Goal: Participate in discussion: Engage in conversation with other users on a specific topic

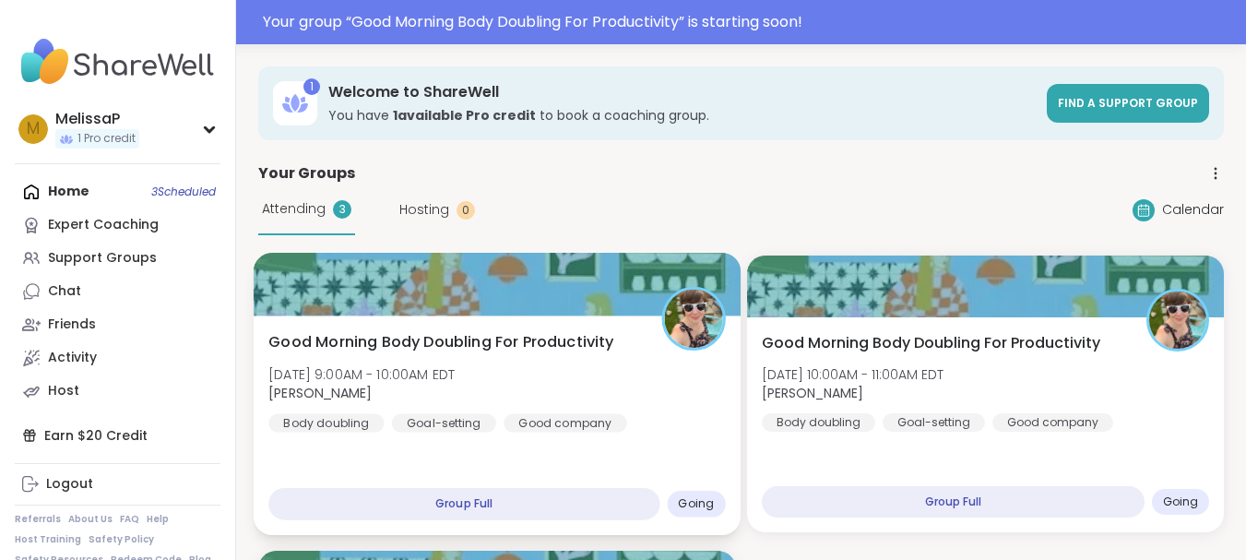
click at [569, 444] on div "Good Morning Body Doubling For Productivity [DATE] 9:00AM - 10:00AM EDT [PERSON…" at bounding box center [497, 425] width 487 height 220
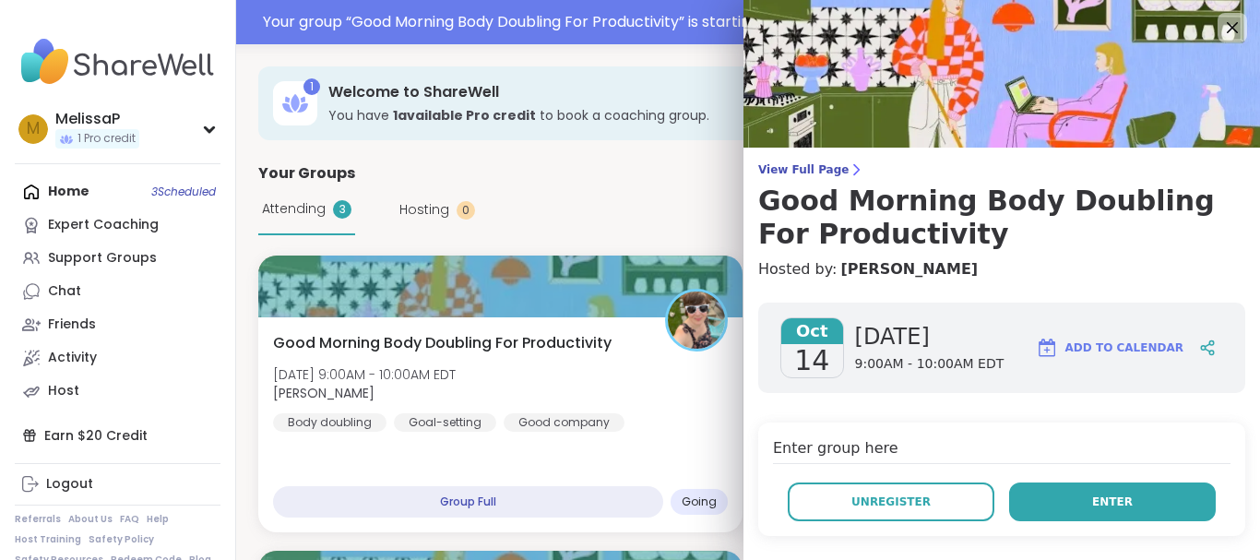
click at [1092, 509] on span "Enter" at bounding box center [1112, 501] width 41 height 17
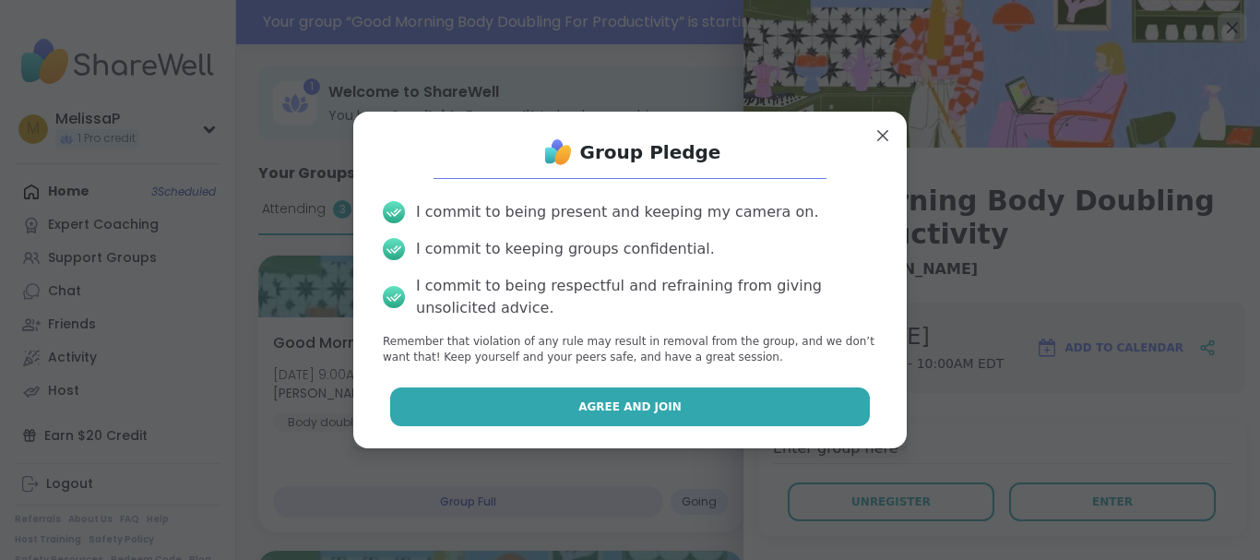
click at [762, 392] on button "Agree and Join" at bounding box center [630, 406] width 481 height 39
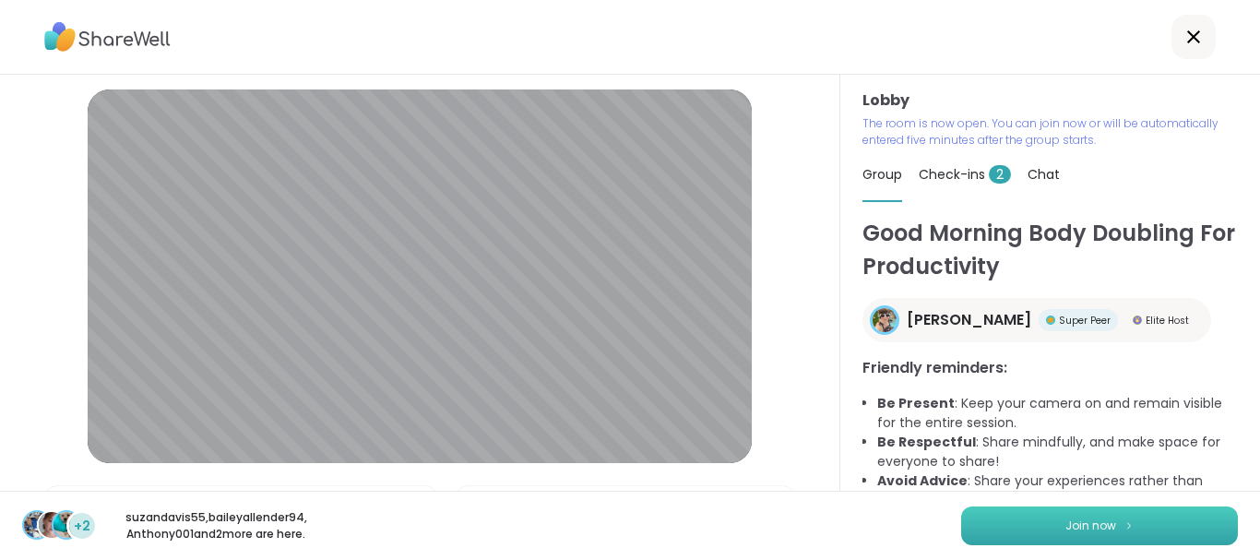
click at [1036, 515] on button "Join now" at bounding box center [1099, 525] width 277 height 39
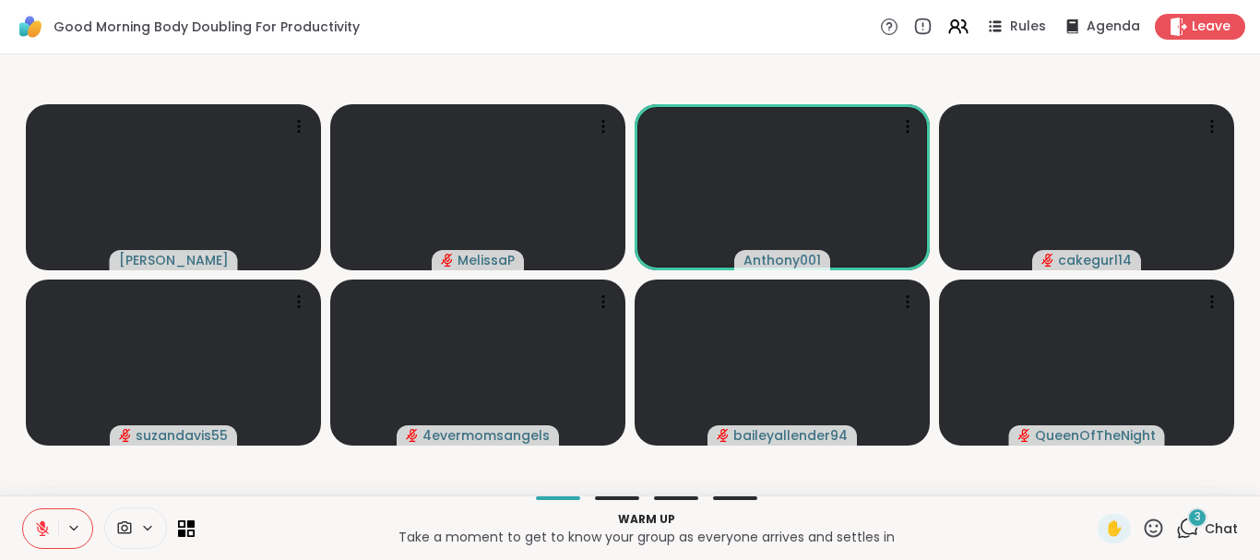
click at [46, 532] on icon at bounding box center [42, 528] width 17 height 17
click at [46, 534] on icon at bounding box center [42, 528] width 17 height 17
click at [45, 536] on icon at bounding box center [42, 528] width 17 height 17
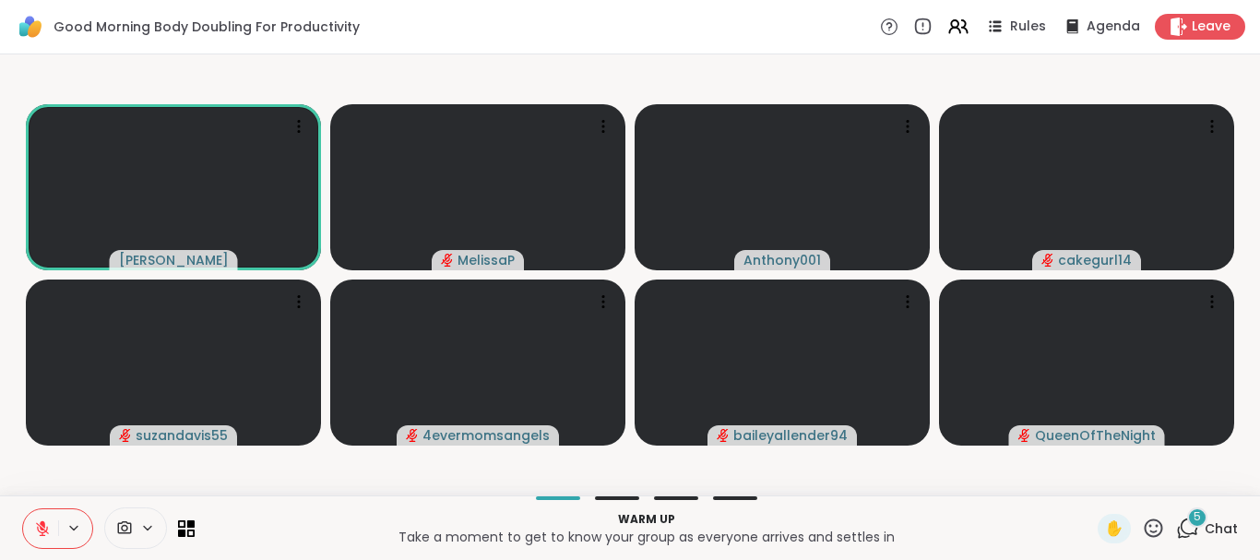
click at [45, 536] on icon at bounding box center [42, 528] width 17 height 17
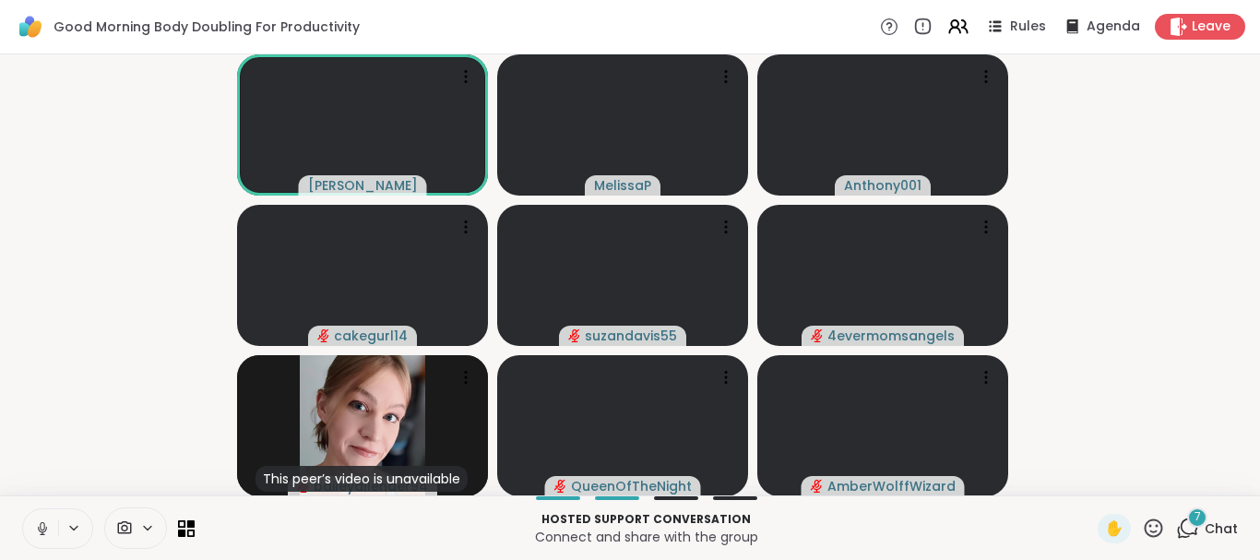
click at [45, 536] on icon at bounding box center [42, 528] width 17 height 17
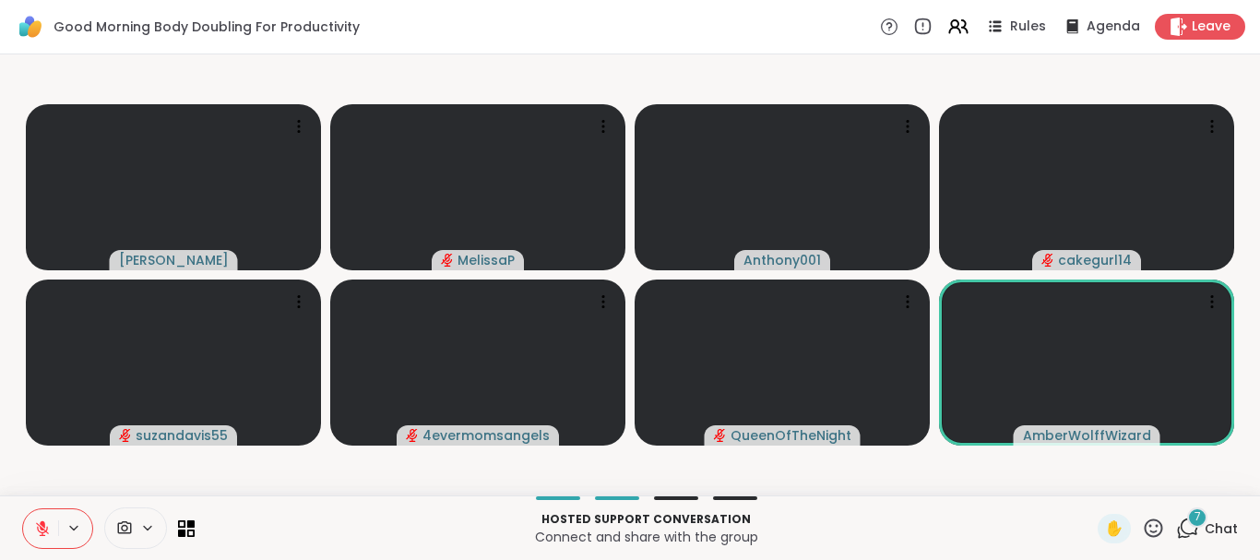
click at [1206, 527] on span "Chat" at bounding box center [1221, 528] width 33 height 18
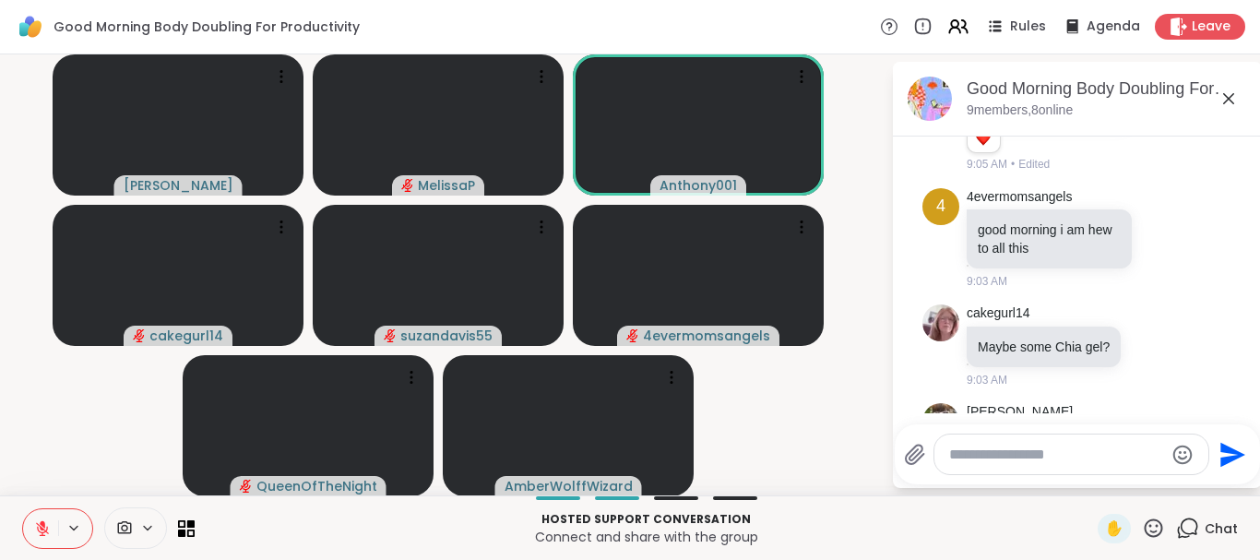
scroll to position [482, 0]
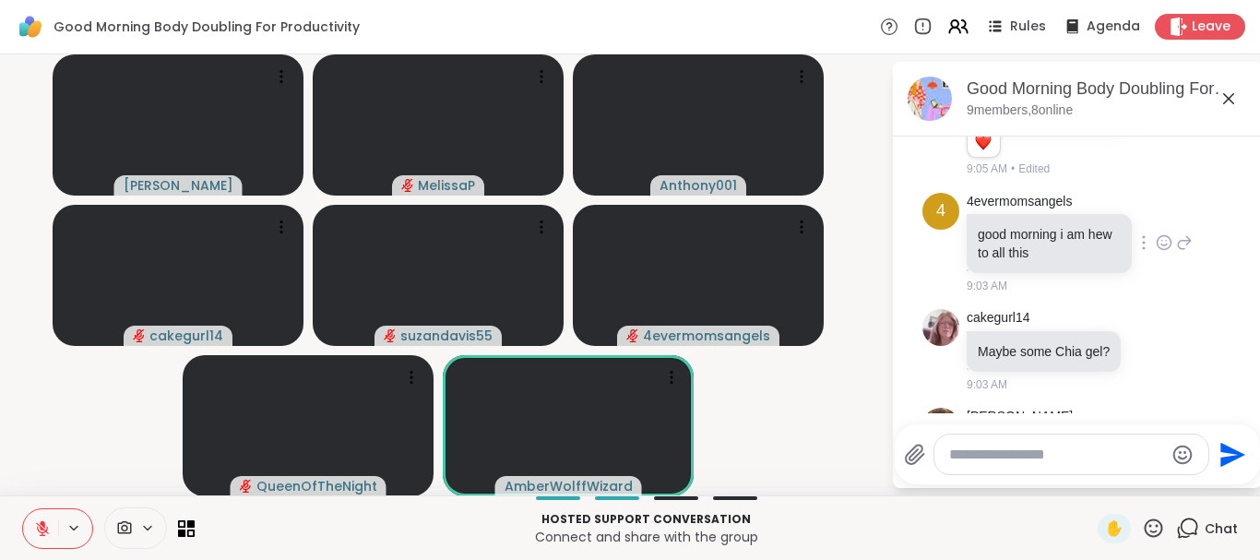
click at [1156, 233] on icon at bounding box center [1164, 242] width 17 height 18
click at [1156, 205] on div "Select Reaction: Heart" at bounding box center [1164, 213] width 17 height 17
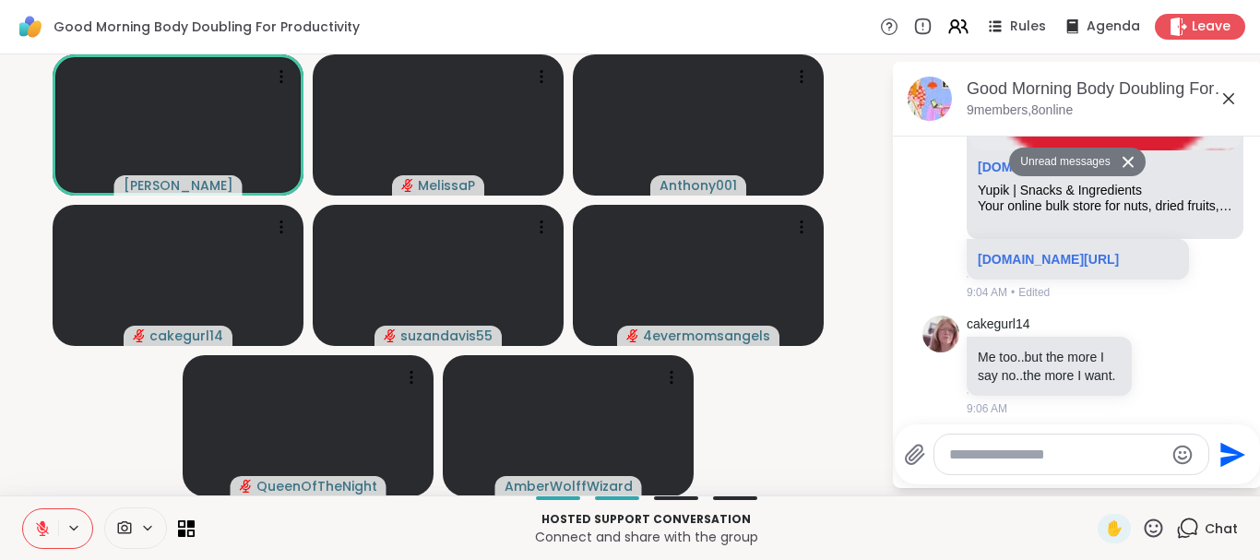
scroll to position [1049, 0]
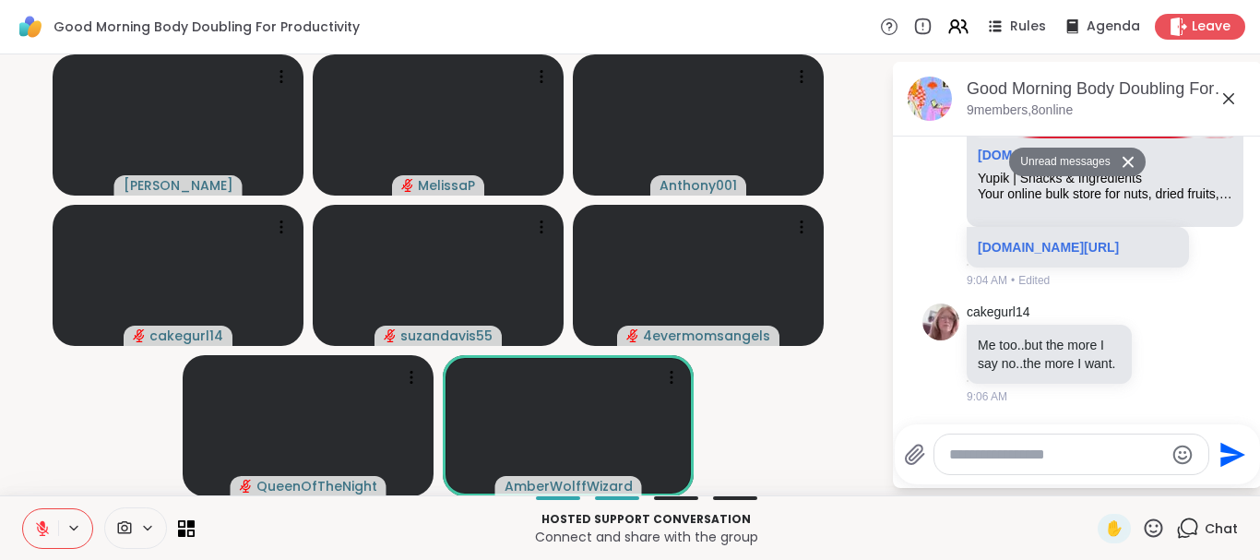
click at [1222, 101] on icon at bounding box center [1229, 99] width 22 height 22
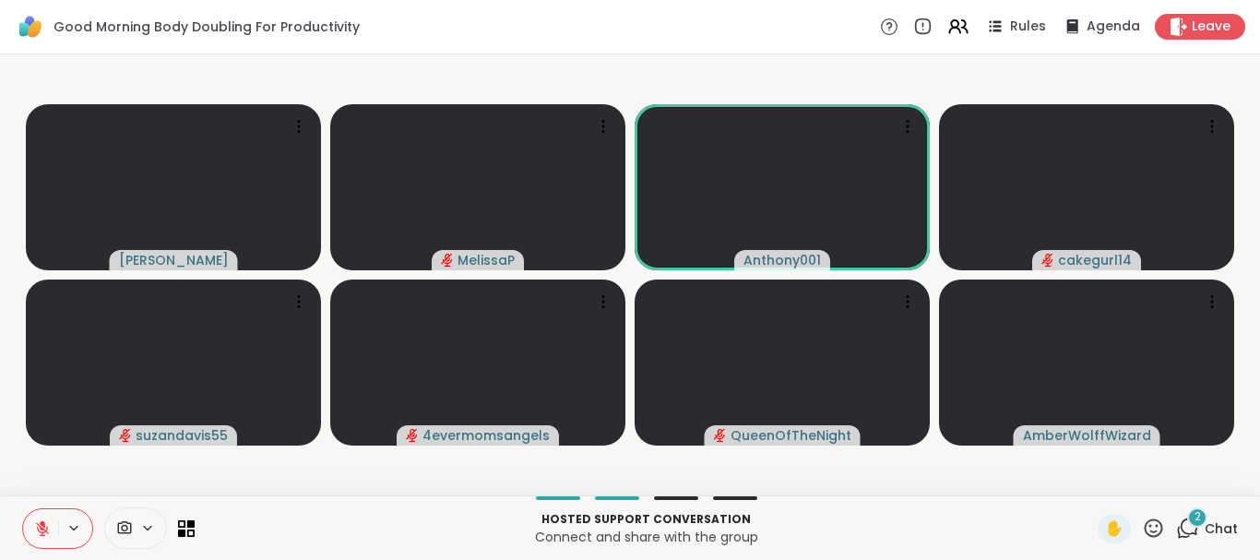
click at [1176, 535] on icon at bounding box center [1187, 528] width 23 height 23
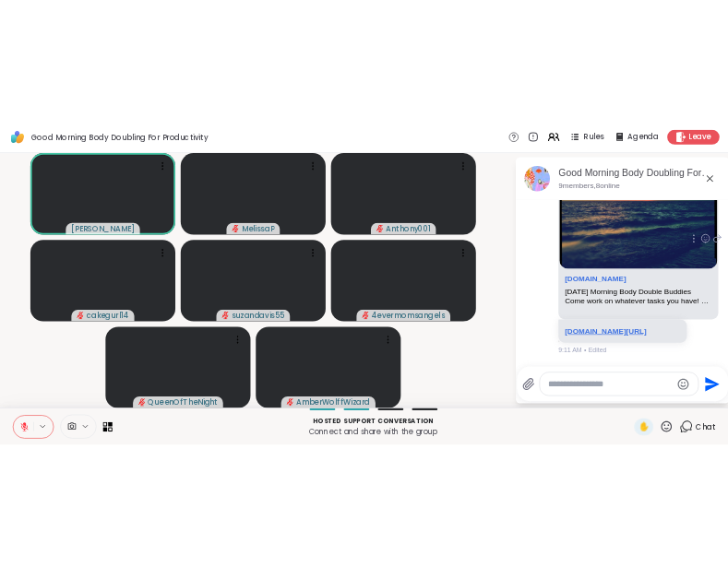
scroll to position [2081, 0]
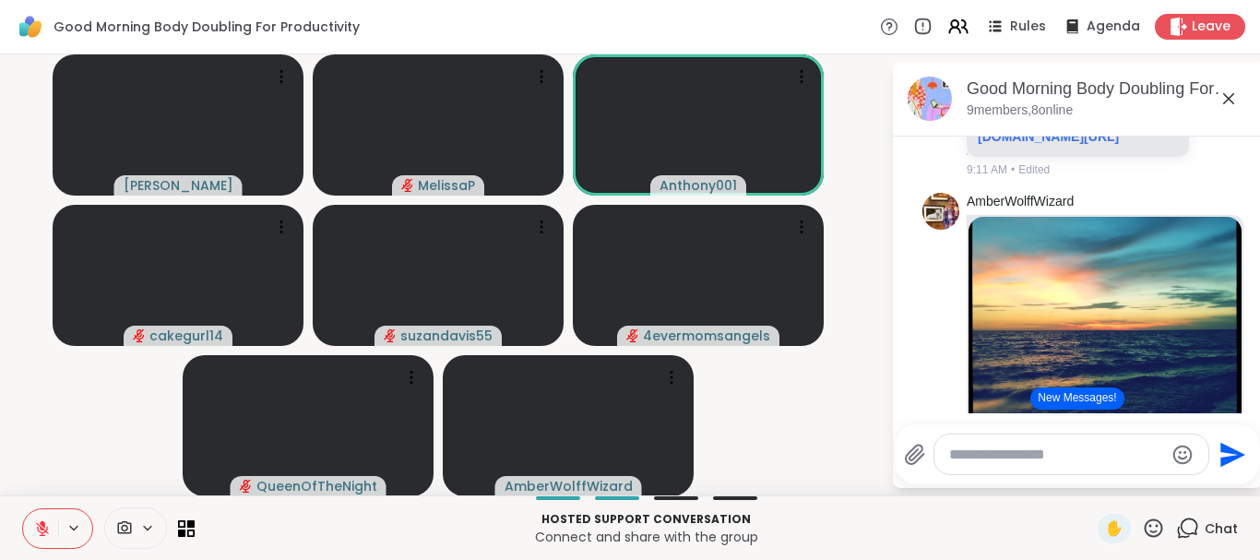
click at [1144, 540] on div "✋" at bounding box center [1131, 529] width 67 height 30
click at [1147, 522] on icon at bounding box center [1154, 527] width 18 height 18
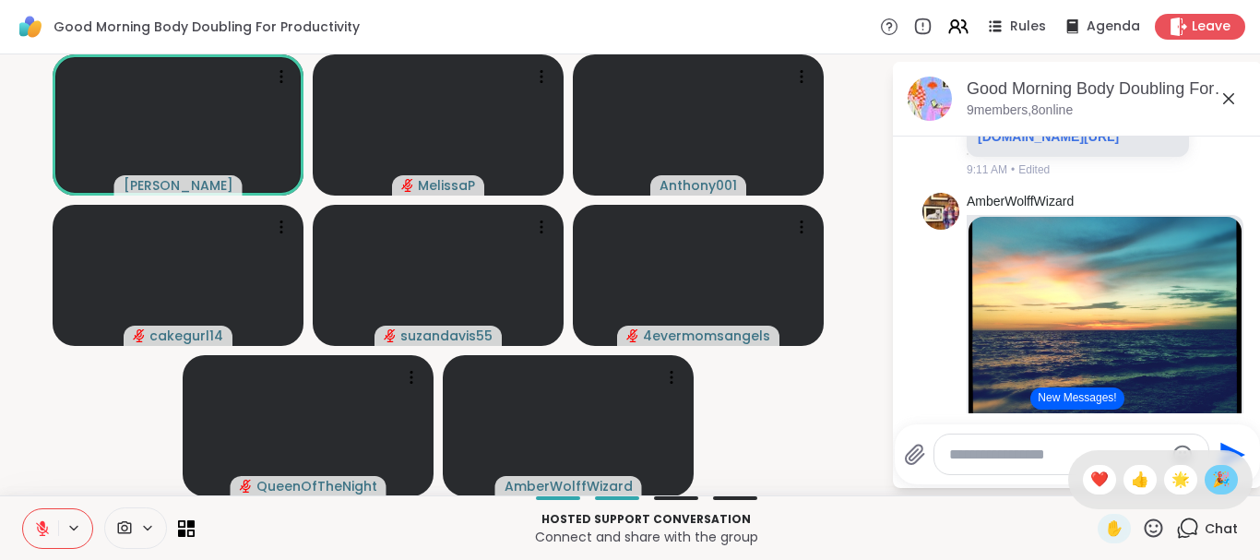
click at [1217, 480] on div "🎉" at bounding box center [1221, 480] width 33 height 30
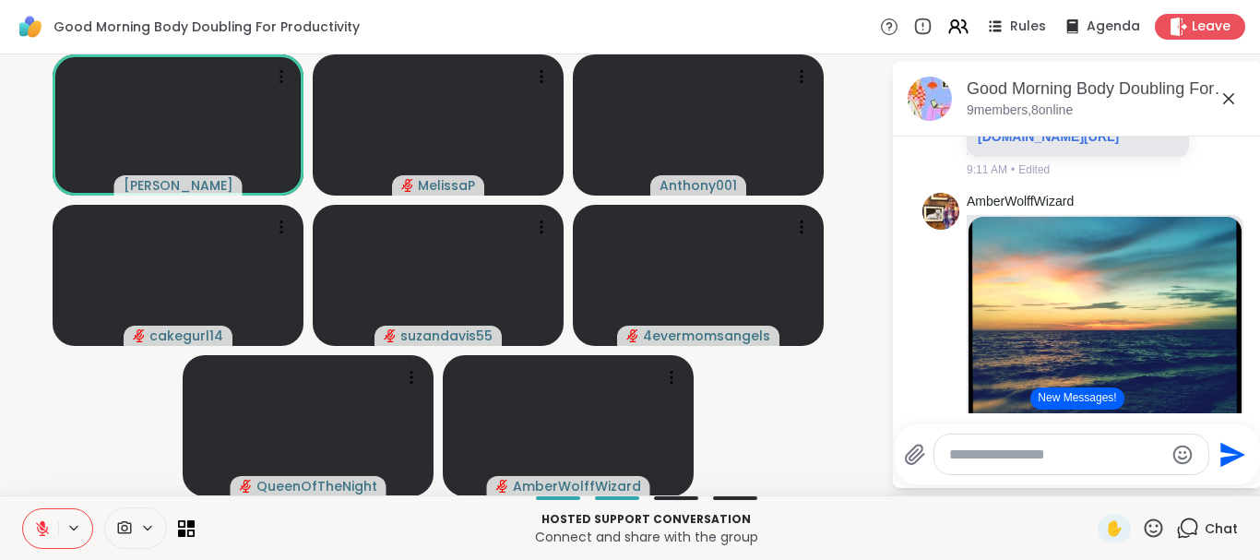
click at [45, 530] on icon at bounding box center [42, 528] width 13 height 13
click at [45, 530] on icon at bounding box center [39, 528] width 17 height 17
click at [42, 528] on icon at bounding box center [42, 528] width 13 height 13
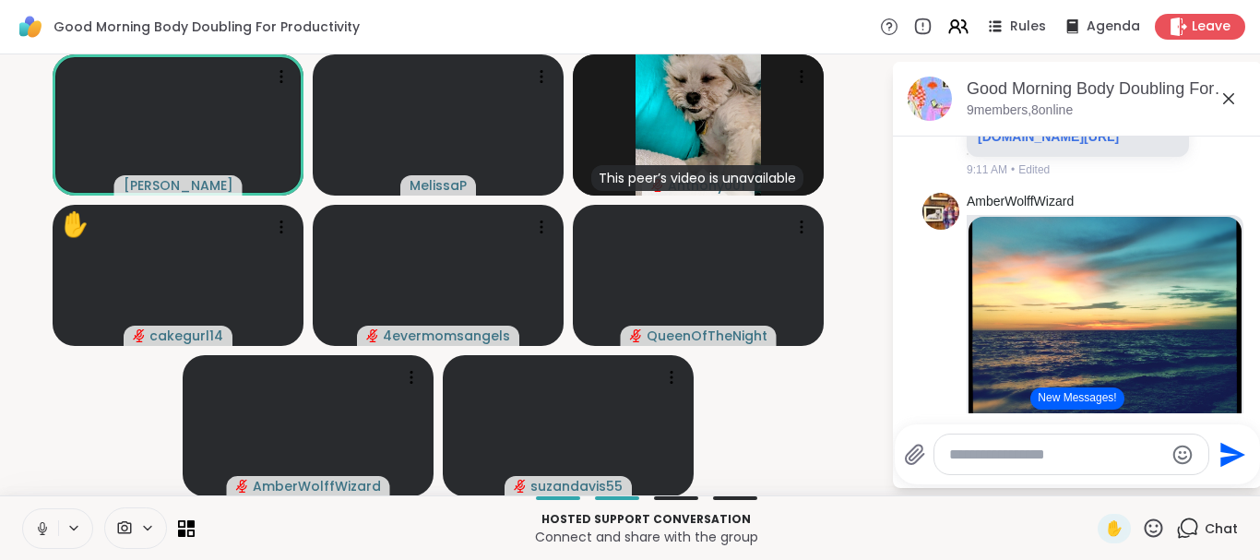
click at [44, 533] on icon at bounding box center [42, 528] width 17 height 17
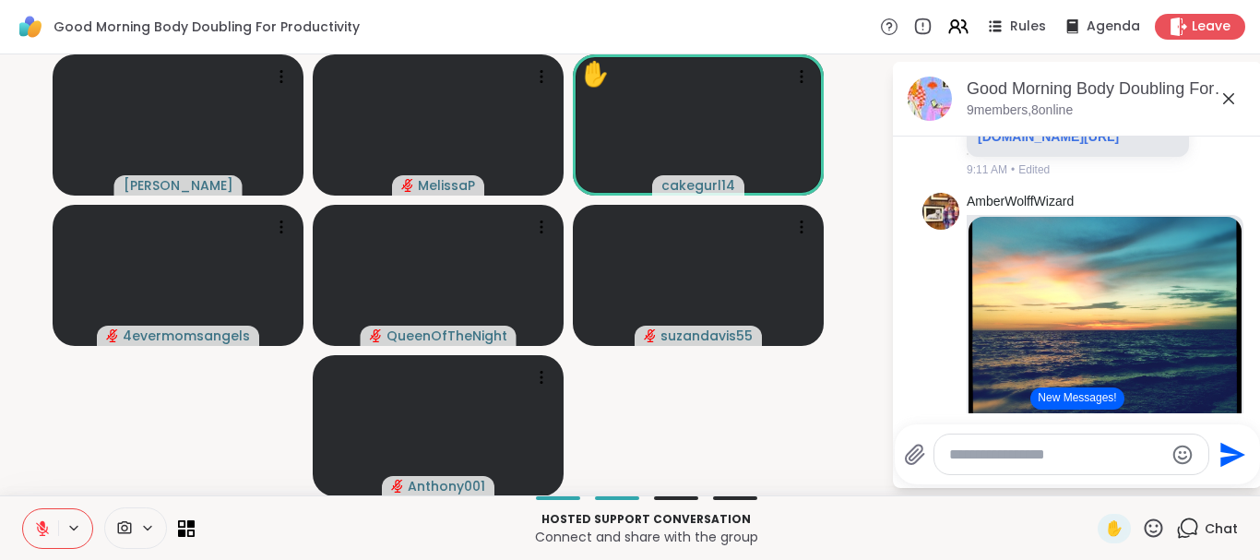
click at [1142, 529] on icon at bounding box center [1153, 528] width 23 height 23
click at [1090, 482] on span "❤️" at bounding box center [1099, 480] width 18 height 22
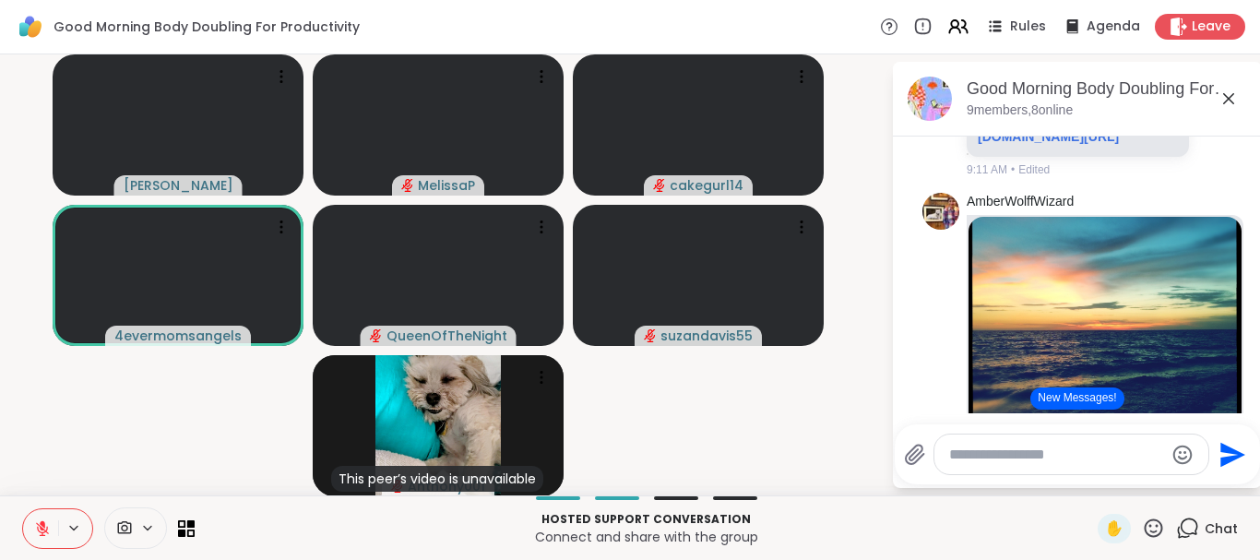
click at [1145, 537] on icon at bounding box center [1154, 527] width 18 height 18
click at [1090, 482] on span "❤️" at bounding box center [1099, 480] width 18 height 22
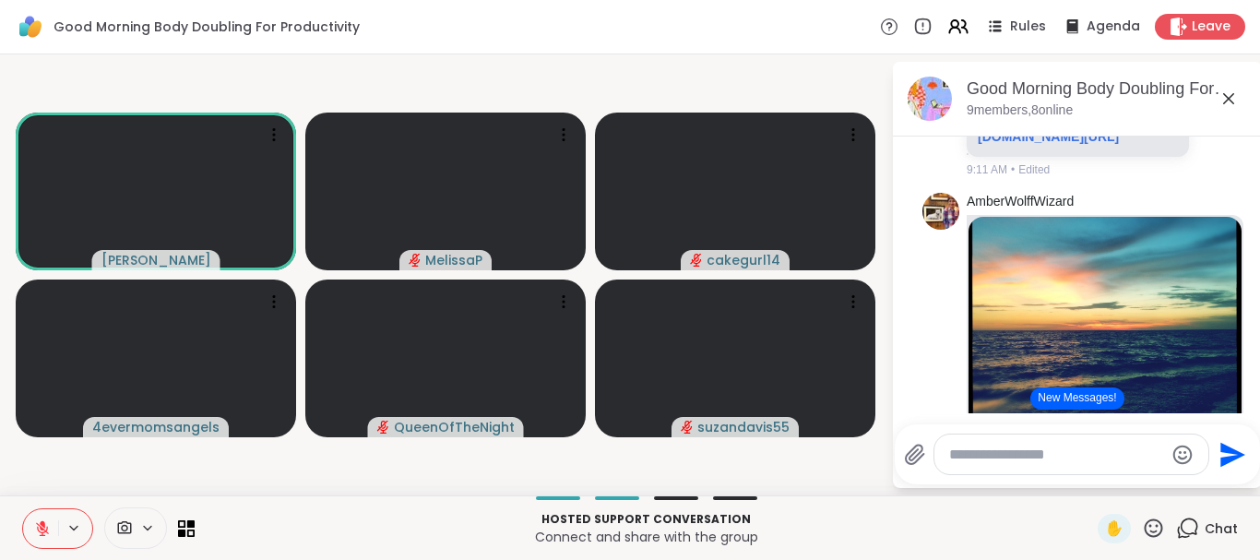
click at [1142, 533] on icon at bounding box center [1153, 528] width 23 height 23
click at [1090, 478] on span "❤️" at bounding box center [1099, 480] width 18 height 22
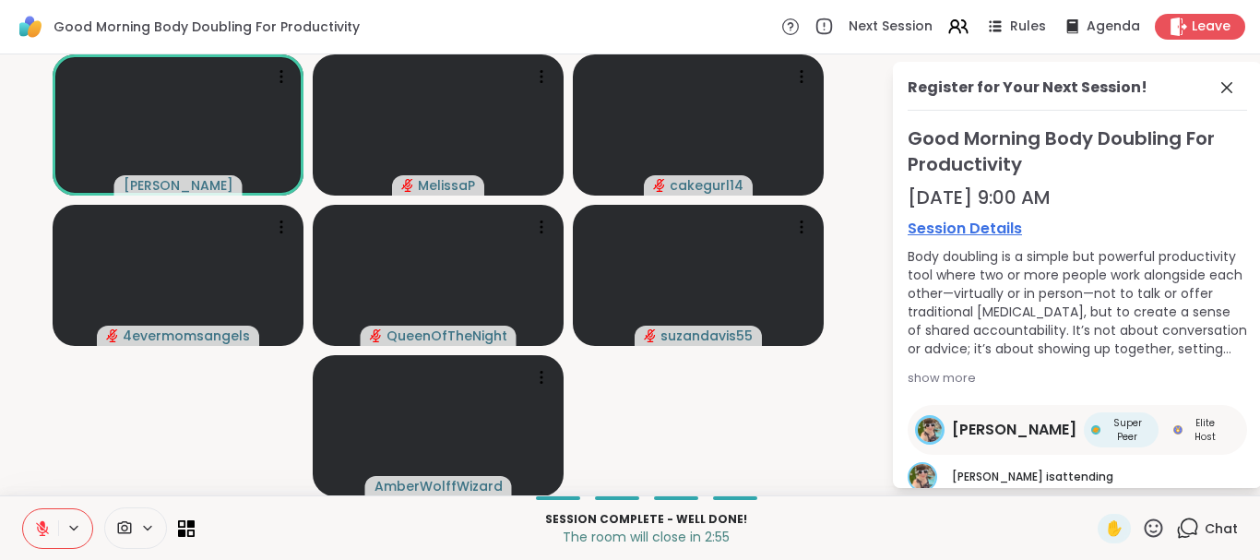
click at [36, 531] on icon at bounding box center [42, 528] width 17 height 17
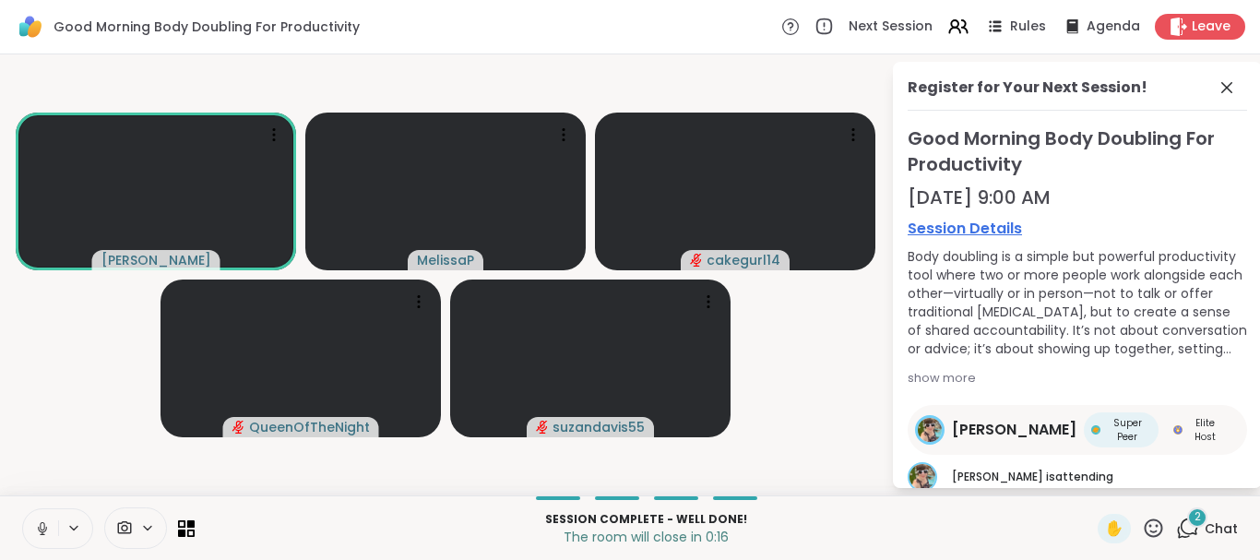
click at [42, 537] on button at bounding box center [40, 528] width 35 height 39
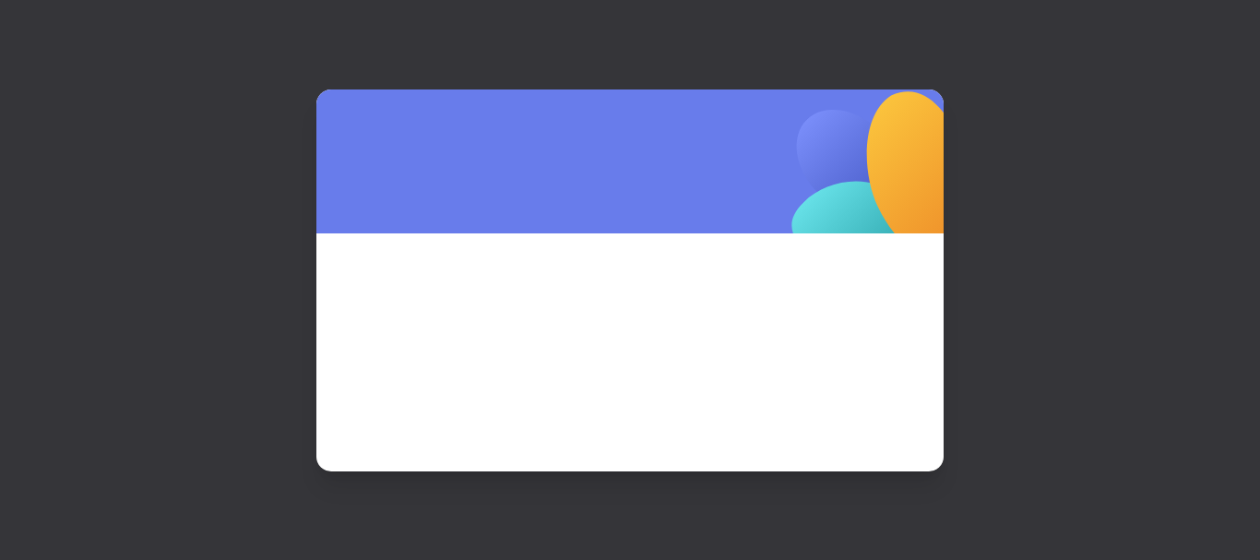
click at [1202, 27] on div at bounding box center [630, 280] width 1260 height 560
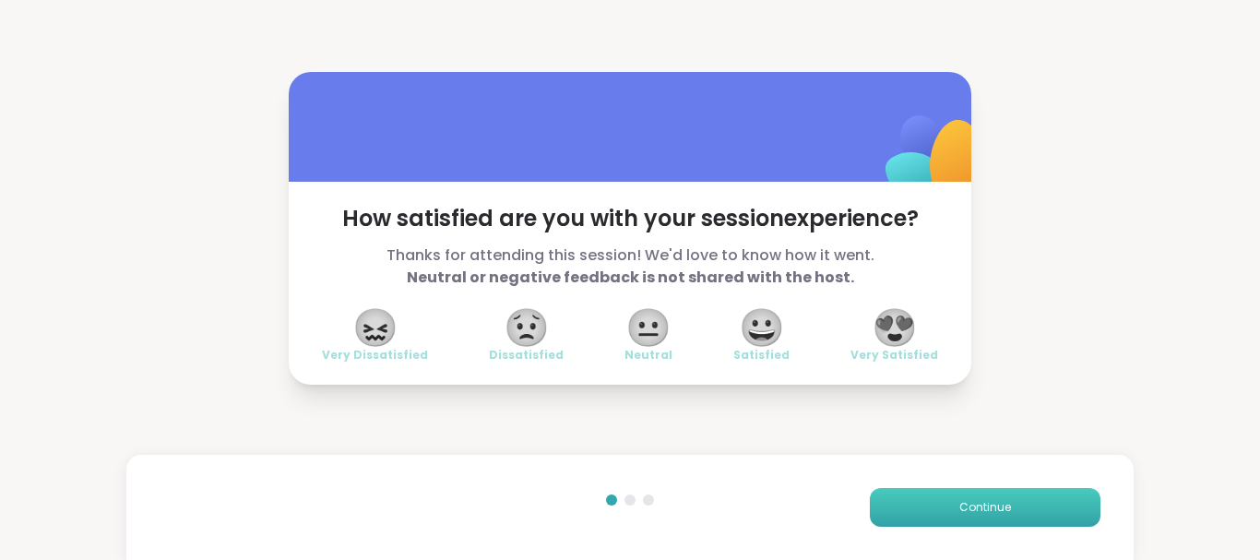
click at [1011, 515] on button "Continue" at bounding box center [985, 507] width 231 height 39
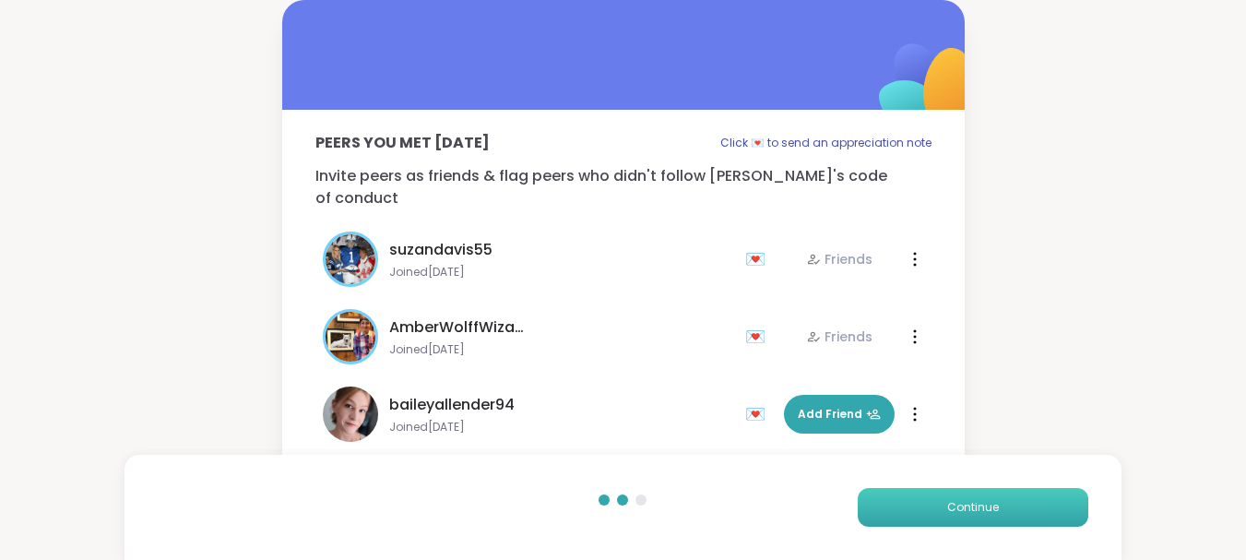
click at [1011, 515] on button "Continue" at bounding box center [973, 507] width 231 height 39
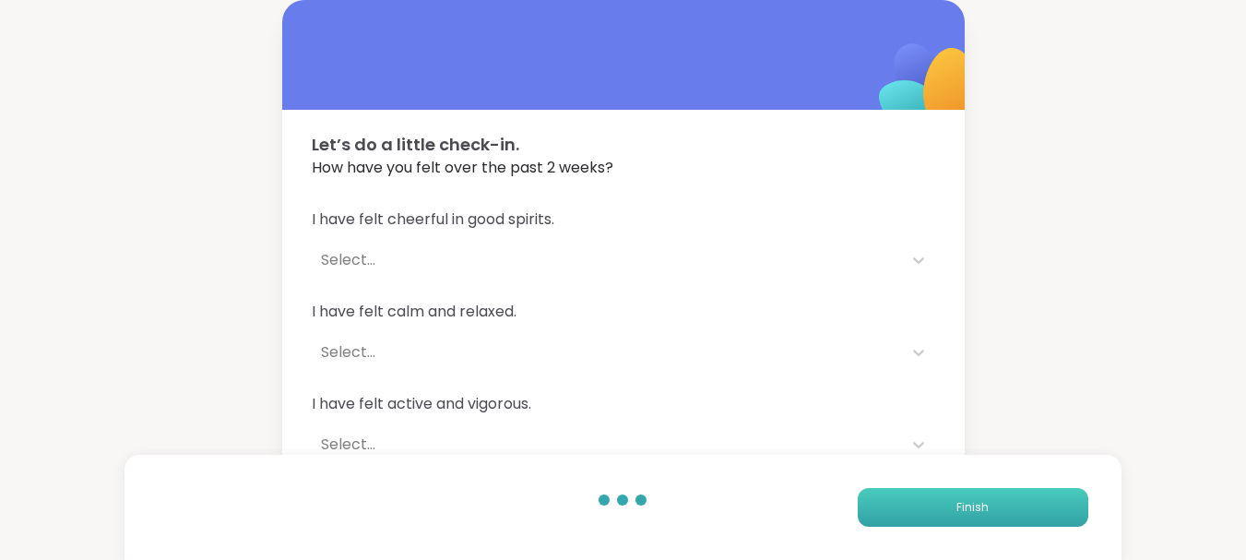
click at [1011, 515] on button "Finish" at bounding box center [973, 507] width 231 height 39
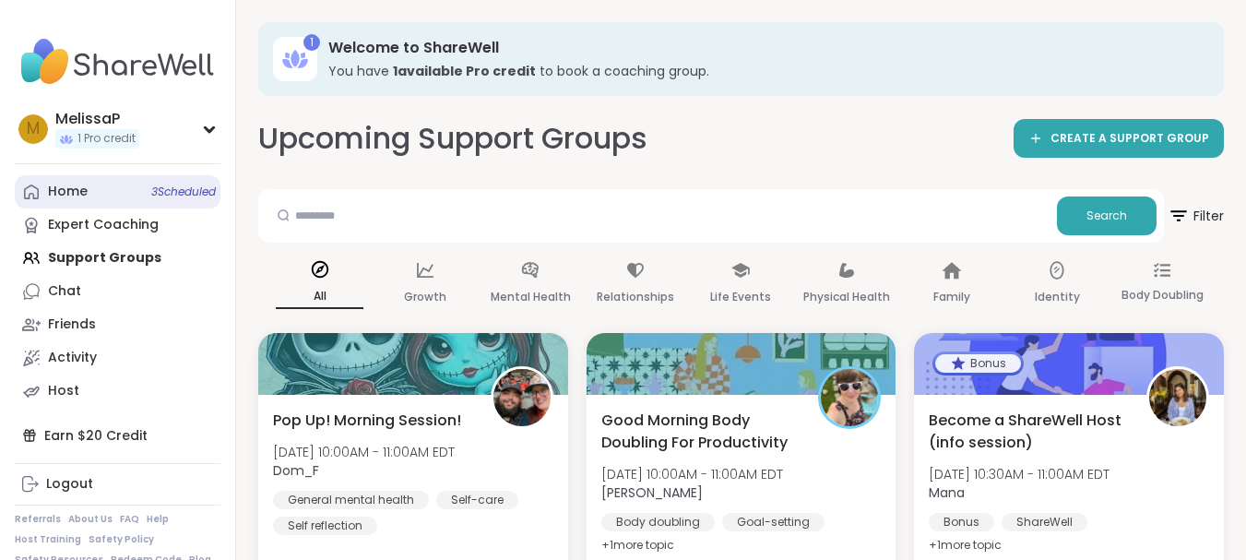
click at [179, 185] on span "3 Scheduled" at bounding box center [183, 191] width 65 height 15
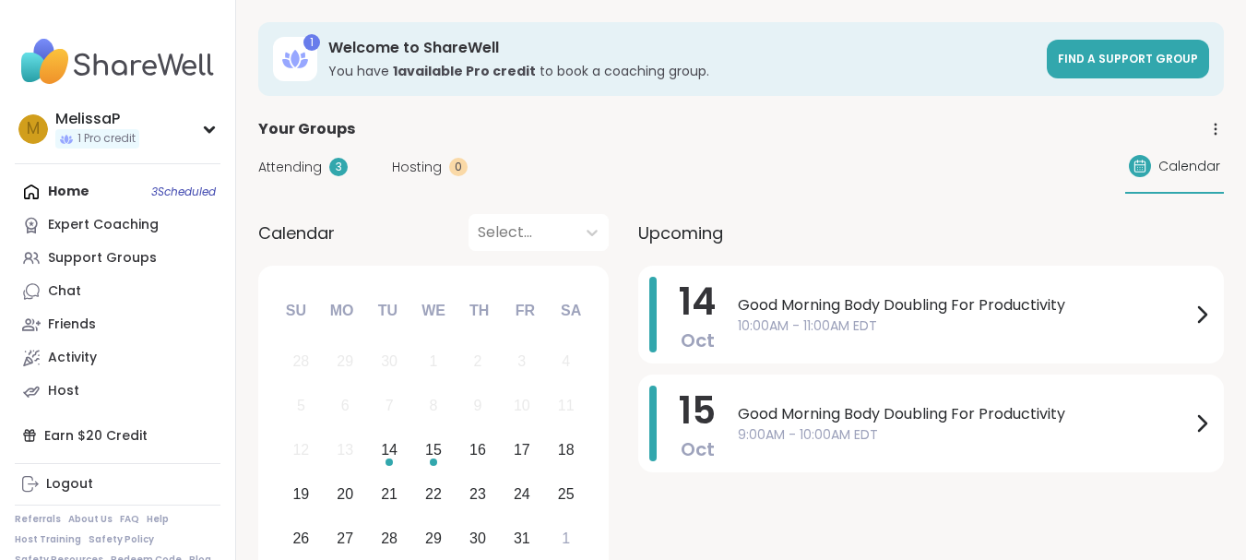
click at [307, 162] on span "Attending" at bounding box center [290, 167] width 64 height 19
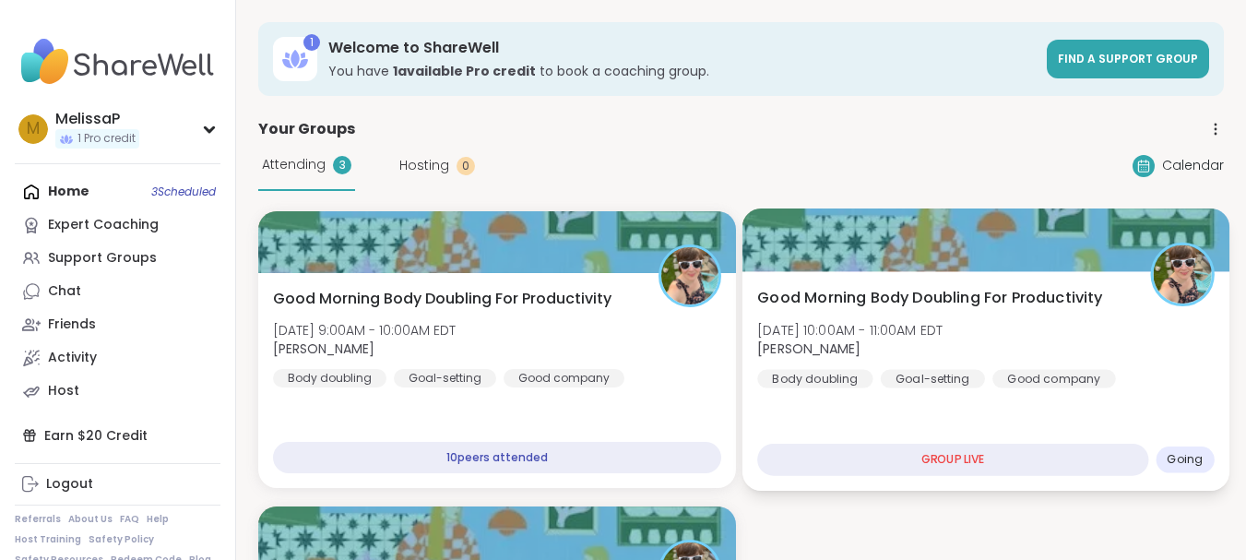
click at [971, 432] on div "Good Morning Body Doubling For Productivity [DATE] 10:00AM - 11:00AM EDT [PERSO…" at bounding box center [985, 381] width 487 height 220
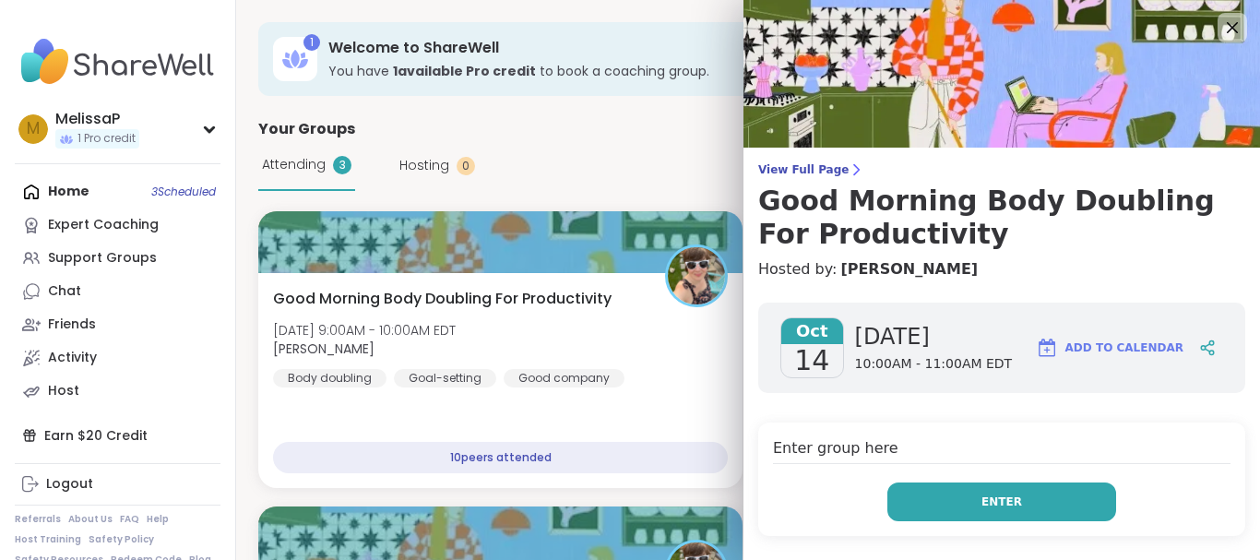
click at [981, 499] on span "Enter" at bounding box center [1001, 501] width 41 height 17
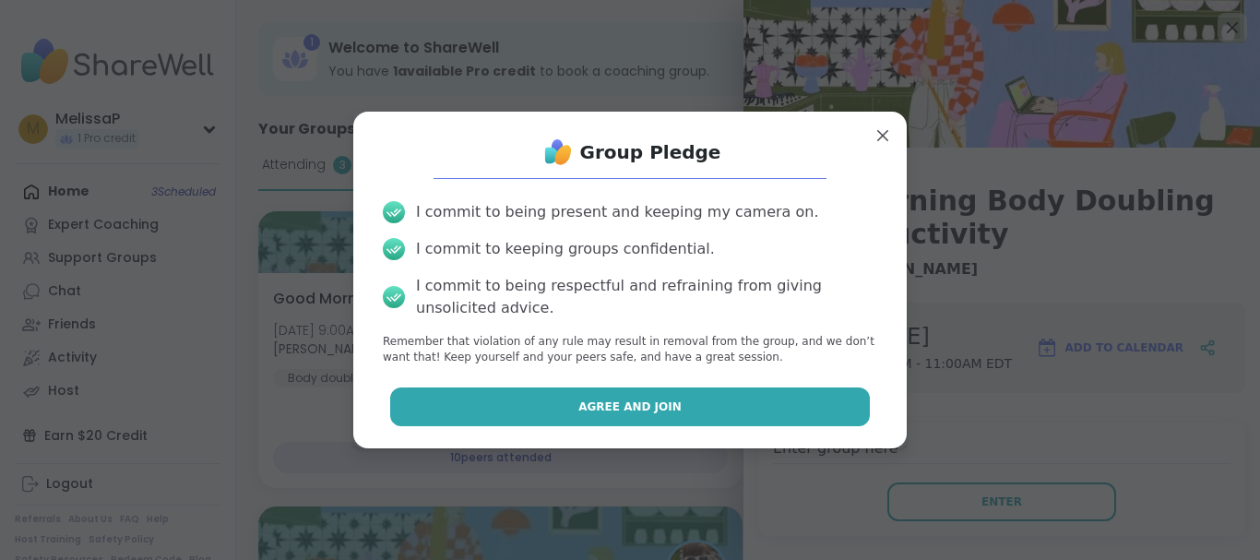
click at [757, 417] on button "Agree and Join" at bounding box center [630, 406] width 481 height 39
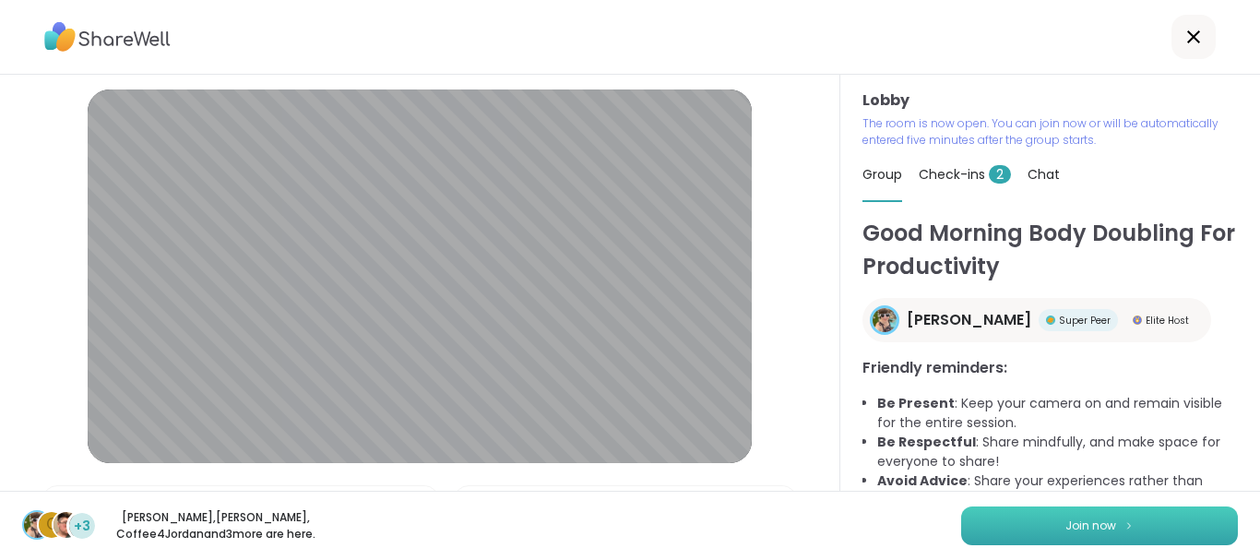
click at [1075, 521] on span "Join now" at bounding box center [1090, 525] width 51 height 17
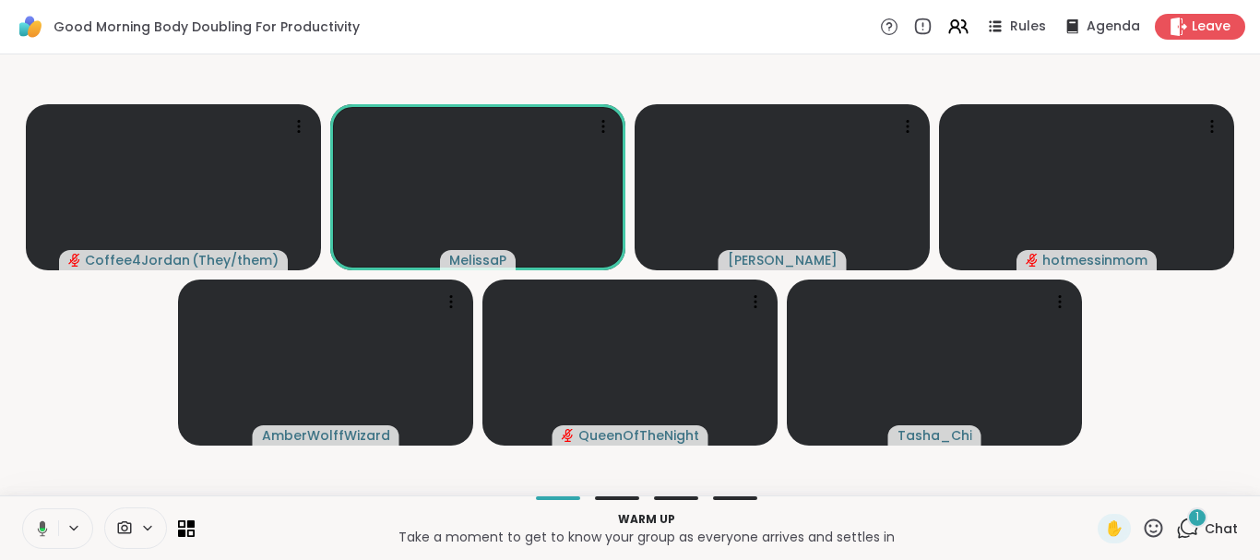
click at [38, 527] on icon at bounding box center [39, 528] width 17 height 17
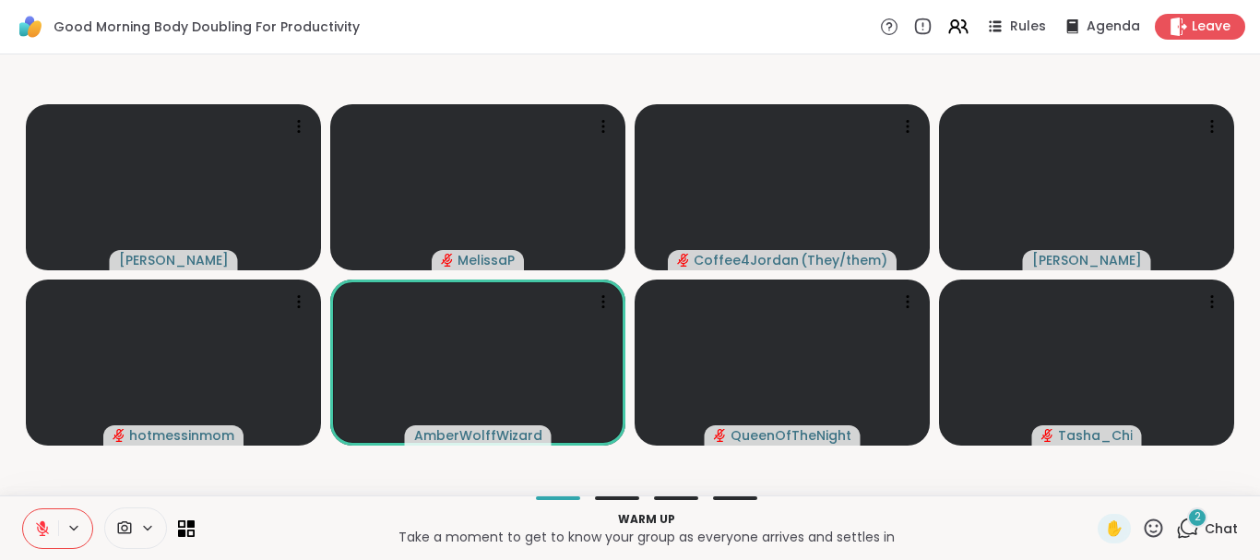
click at [42, 532] on icon at bounding box center [42, 528] width 13 height 13
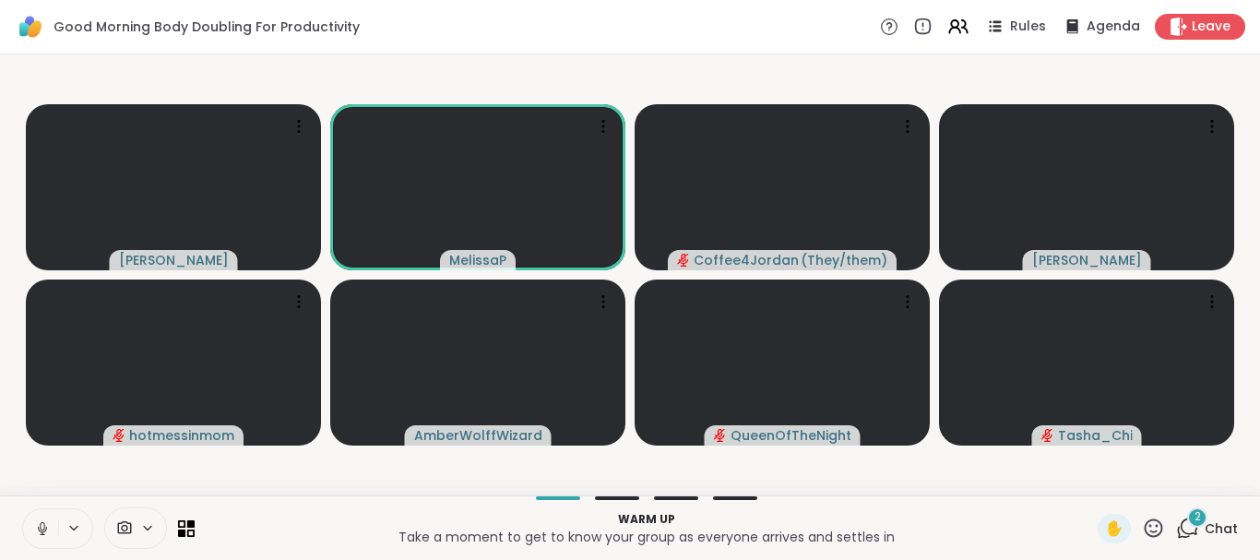
click at [42, 532] on icon at bounding box center [42, 533] width 1 height 4
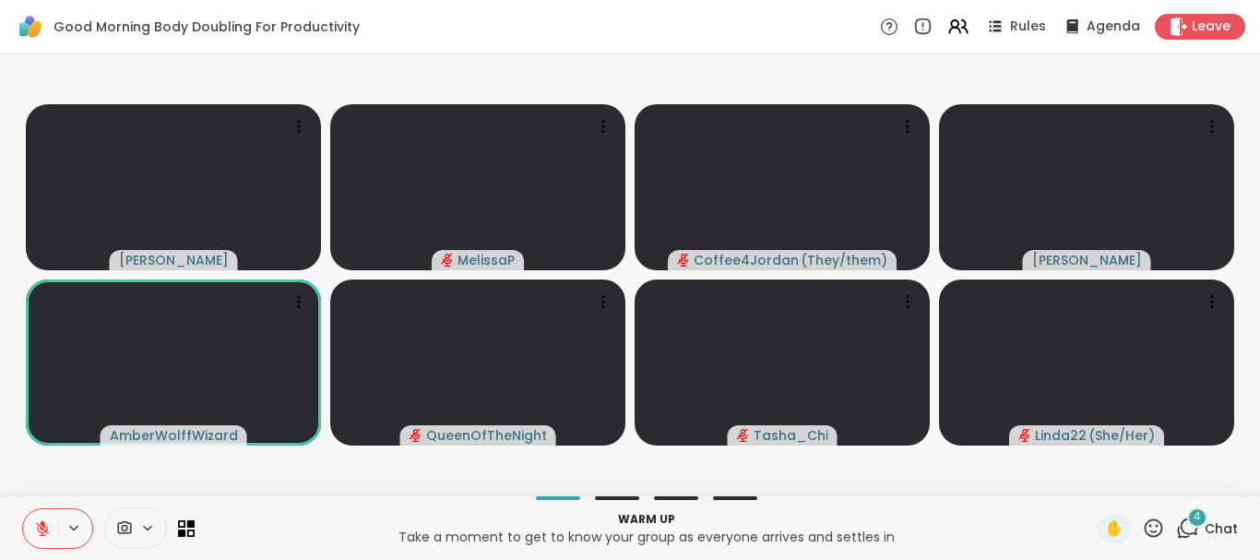
click at [41, 534] on icon at bounding box center [42, 528] width 17 height 17
click at [41, 534] on icon at bounding box center [42, 533] width 5 height 1
click at [41, 534] on icon at bounding box center [42, 528] width 17 height 17
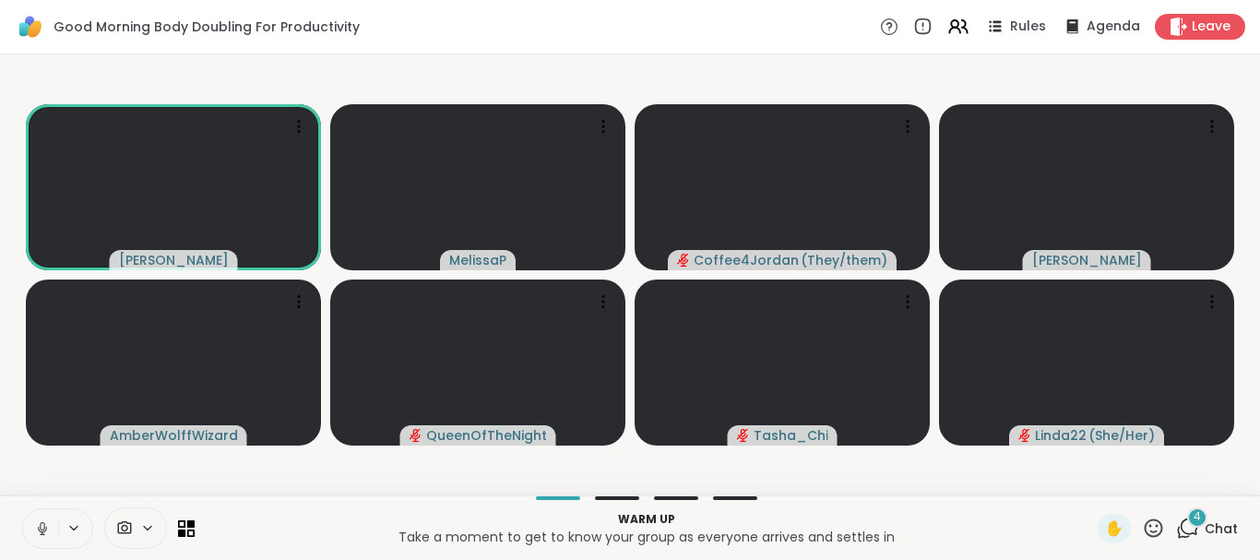
click at [41, 534] on icon at bounding box center [42, 533] width 5 height 1
click at [41, 534] on icon at bounding box center [42, 528] width 17 height 17
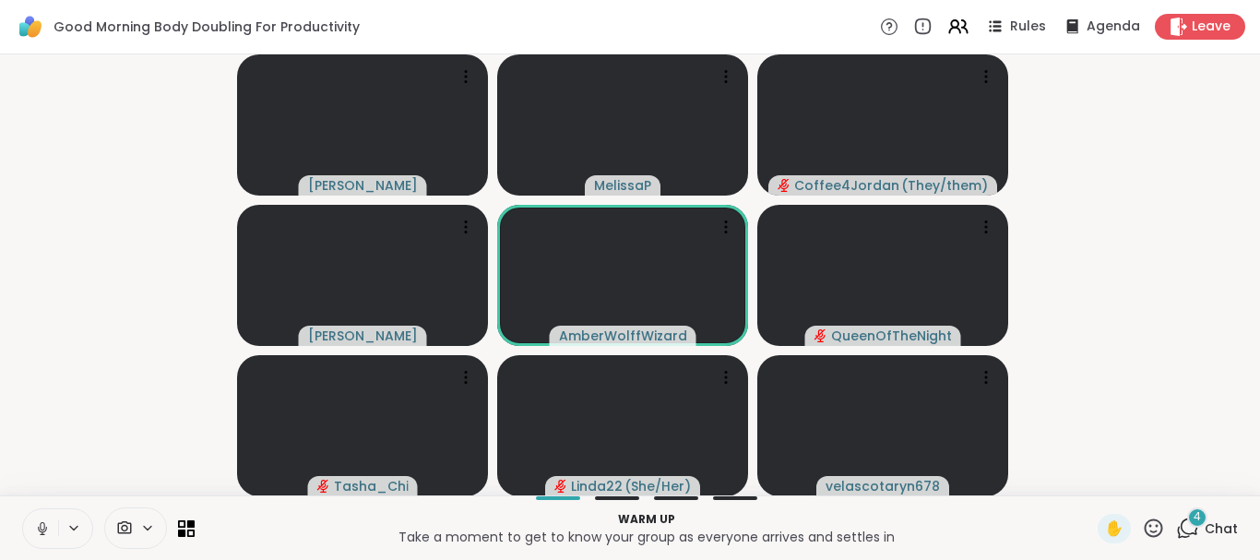
click at [41, 534] on icon at bounding box center [42, 533] width 5 height 1
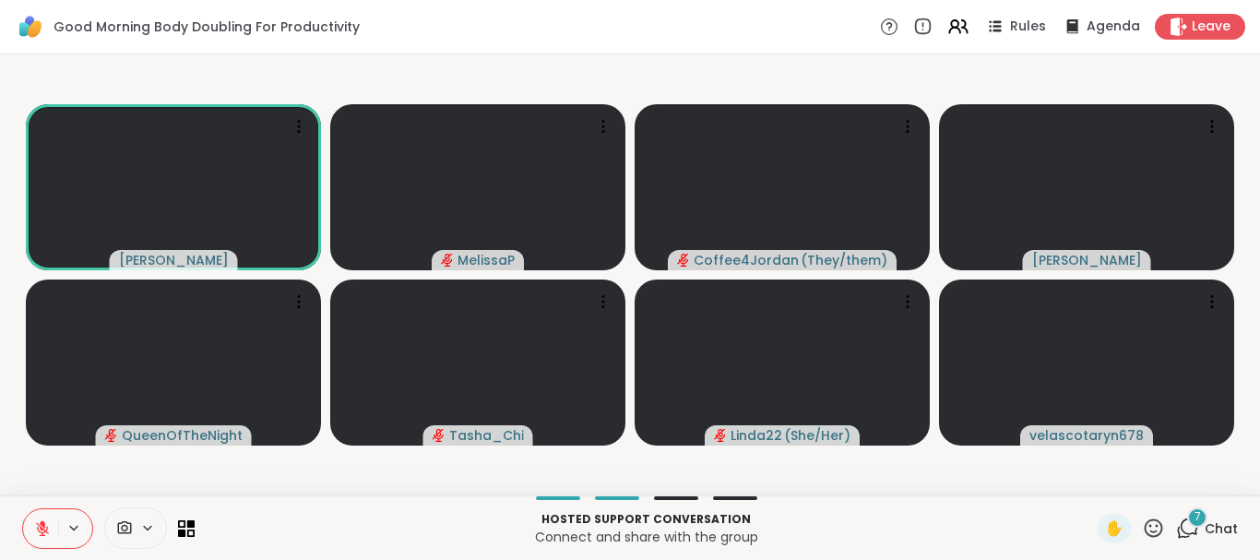
click at [1142, 532] on icon at bounding box center [1153, 528] width 23 height 23
click at [1090, 481] on span "❤️" at bounding box center [1099, 480] width 18 height 22
click at [43, 531] on icon at bounding box center [42, 528] width 17 height 17
click at [43, 531] on icon at bounding box center [42, 529] width 9 height 6
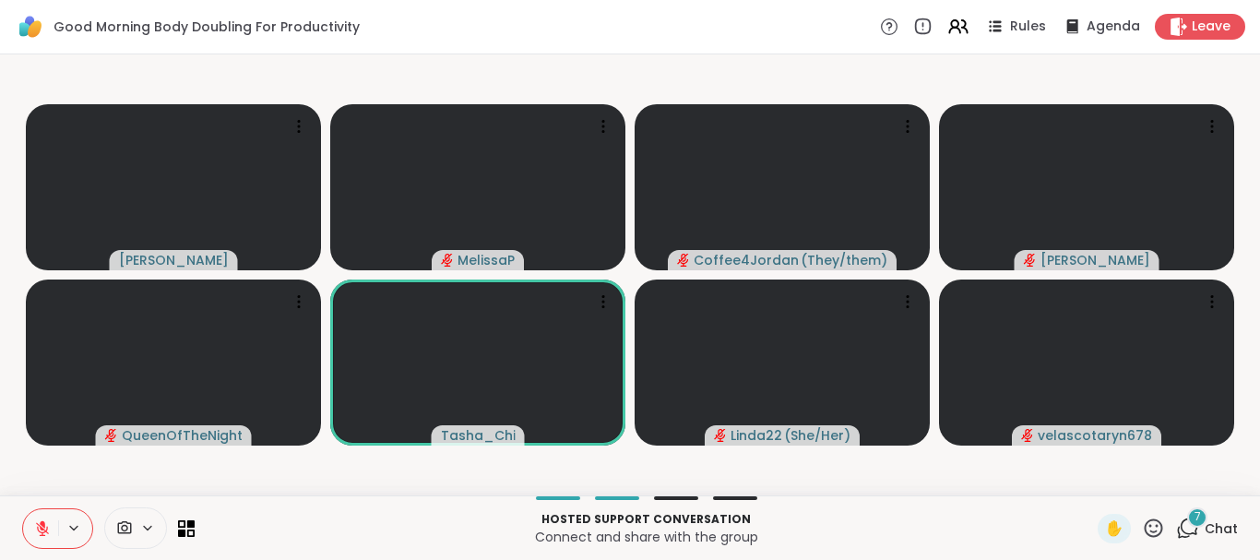
click at [43, 531] on icon at bounding box center [42, 528] width 17 height 17
click at [43, 531] on icon at bounding box center [42, 529] width 9 height 6
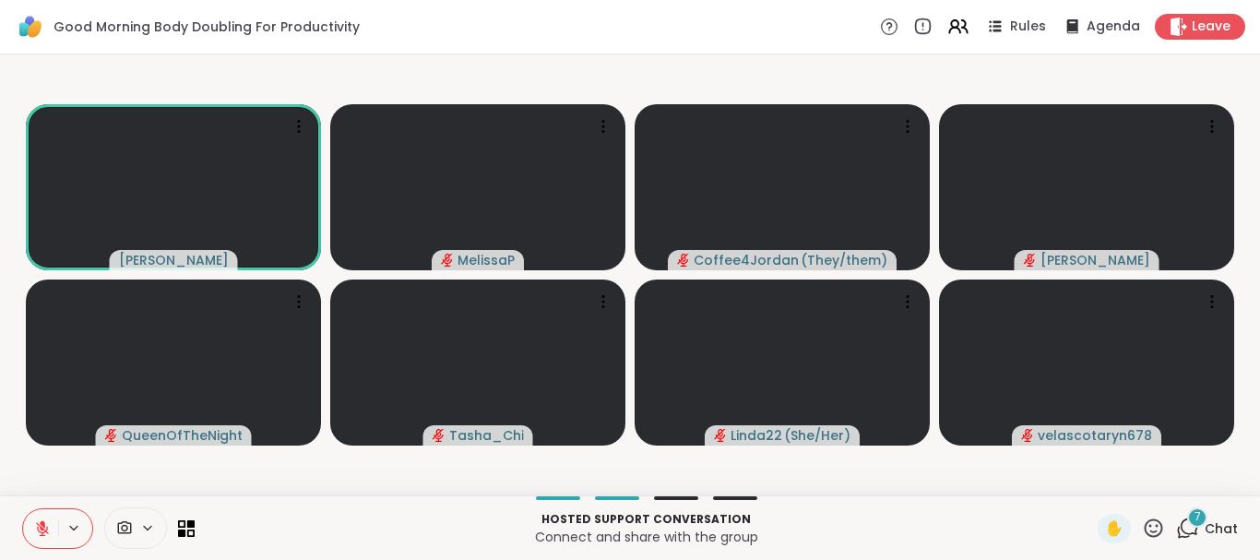
click at [43, 531] on icon at bounding box center [42, 528] width 17 height 17
click at [43, 531] on icon at bounding box center [42, 529] width 9 height 6
click at [43, 531] on icon at bounding box center [42, 528] width 17 height 17
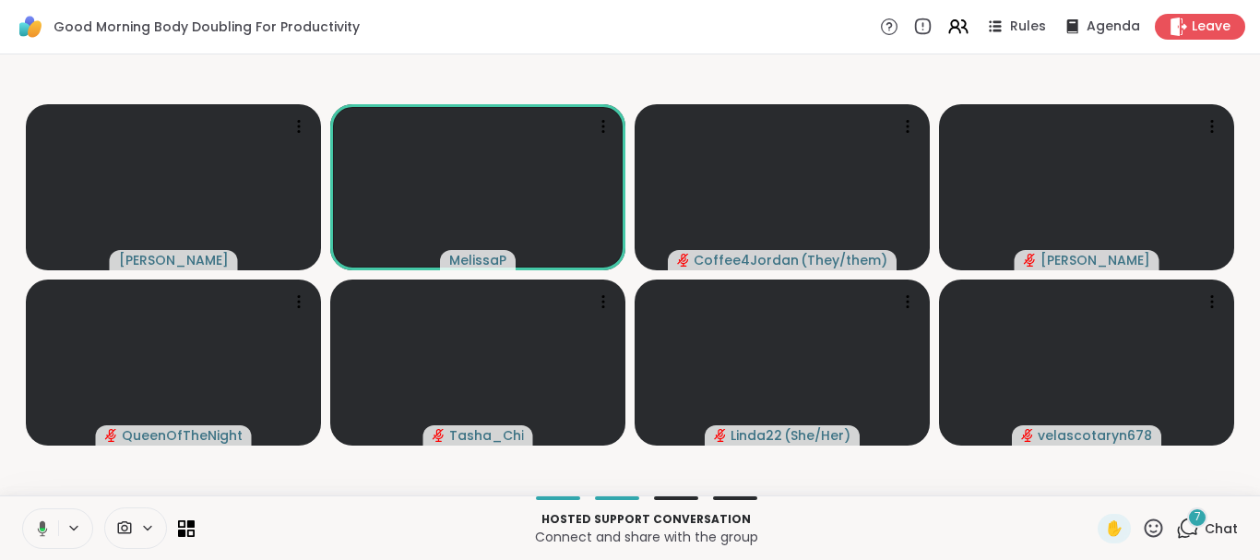
click at [43, 531] on icon at bounding box center [39, 528] width 17 height 17
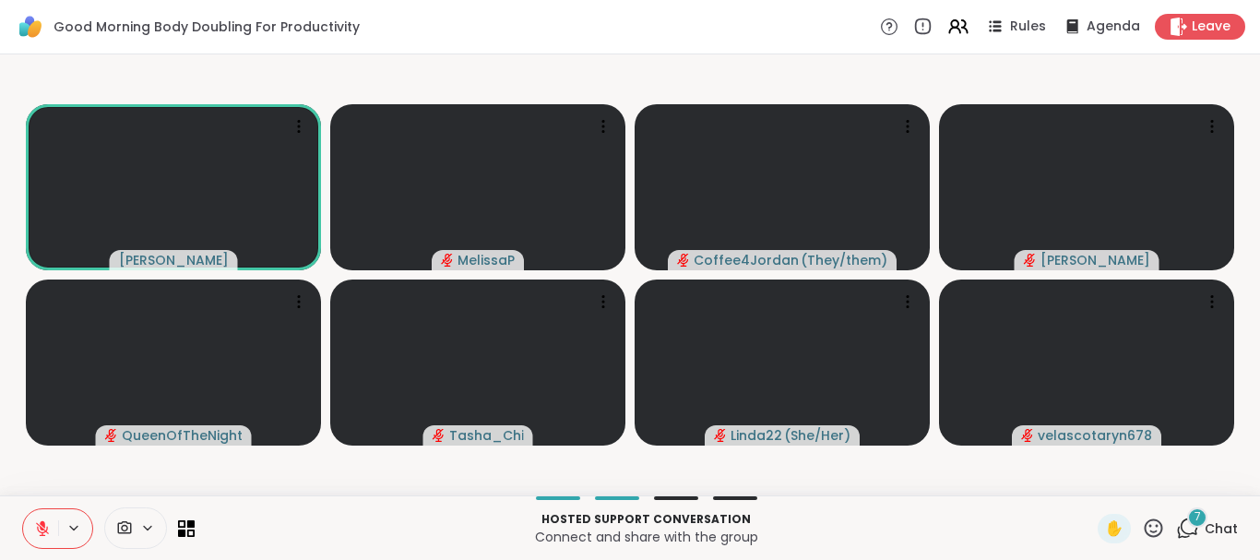
click at [41, 529] on icon at bounding box center [42, 528] width 17 height 17
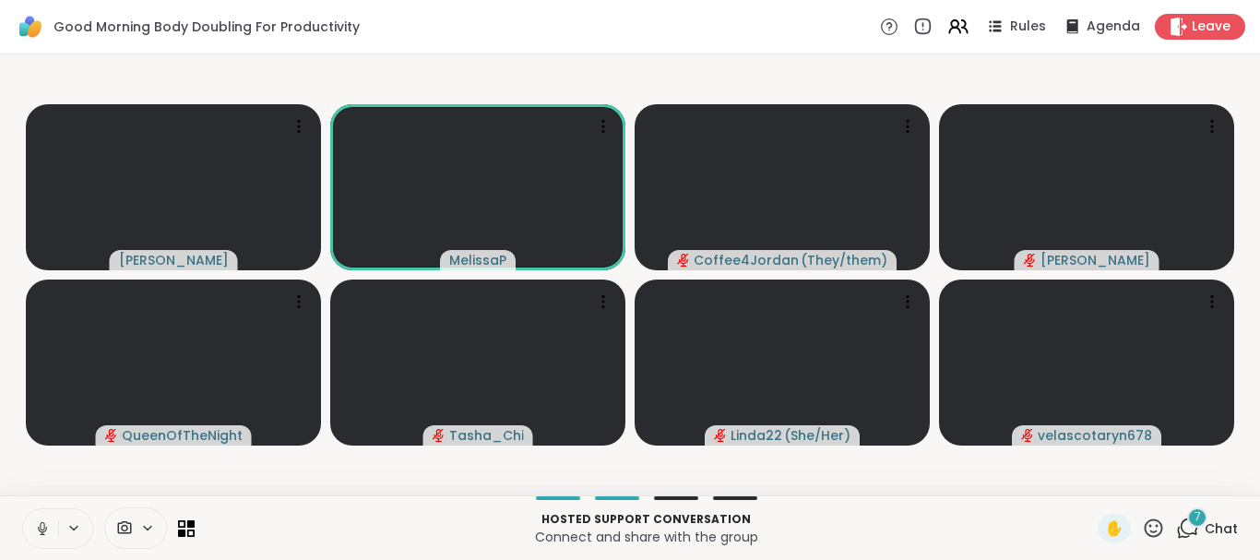
click at [41, 529] on icon at bounding box center [42, 528] width 17 height 17
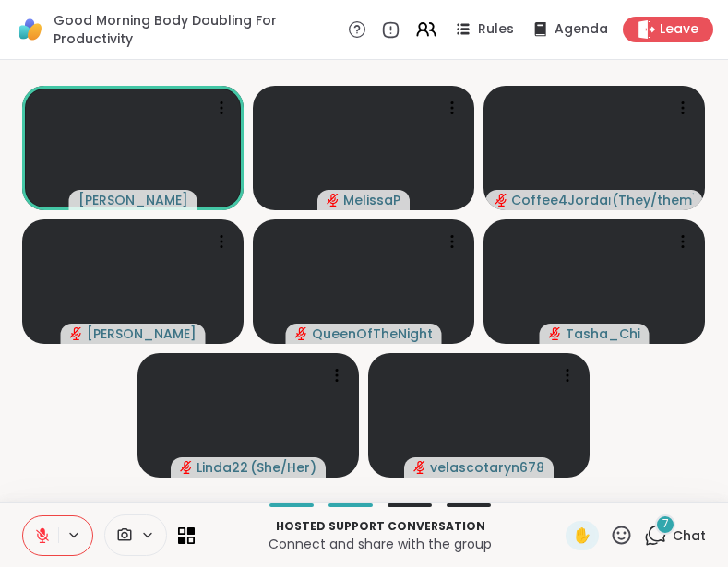
click at [677, 528] on span "Chat" at bounding box center [688, 536] width 33 height 18
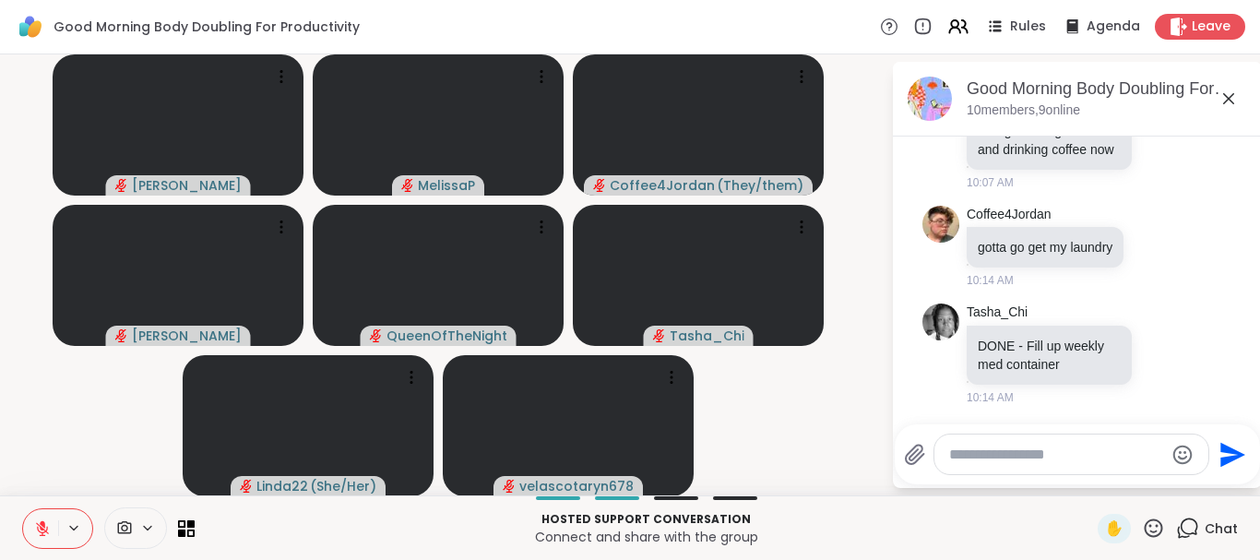
scroll to position [1130, 0]
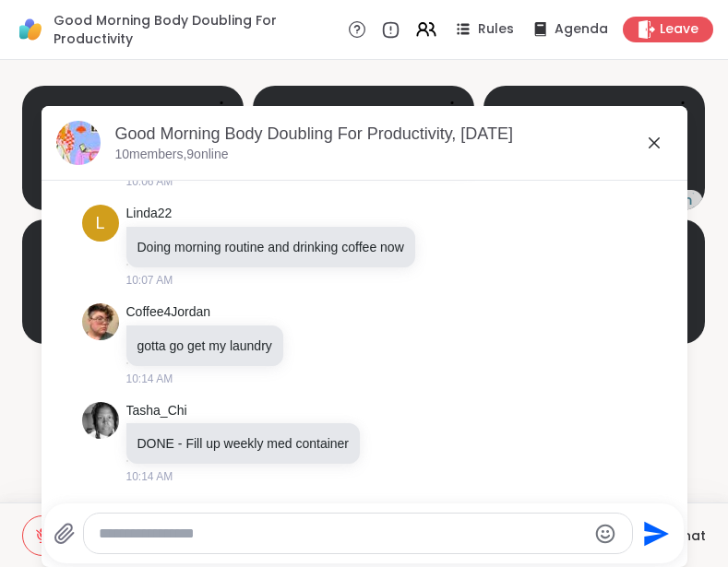
click at [140, 532] on textarea "Type your message" at bounding box center [343, 534] width 488 height 18
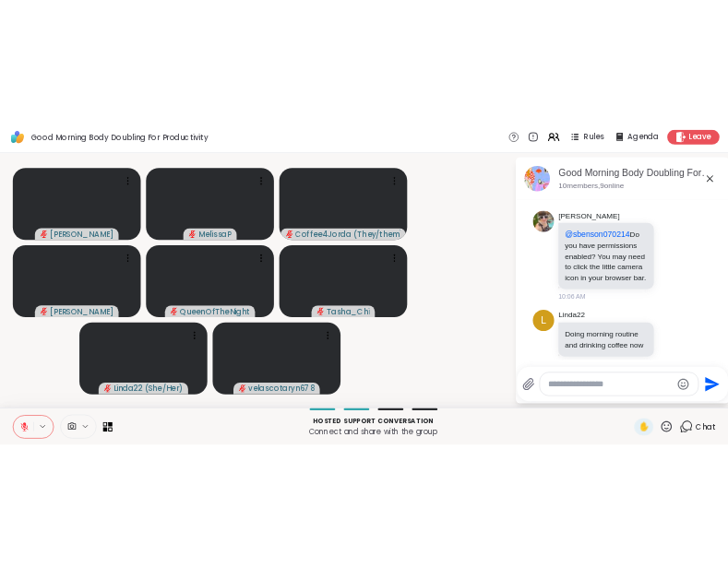
scroll to position [1388, 0]
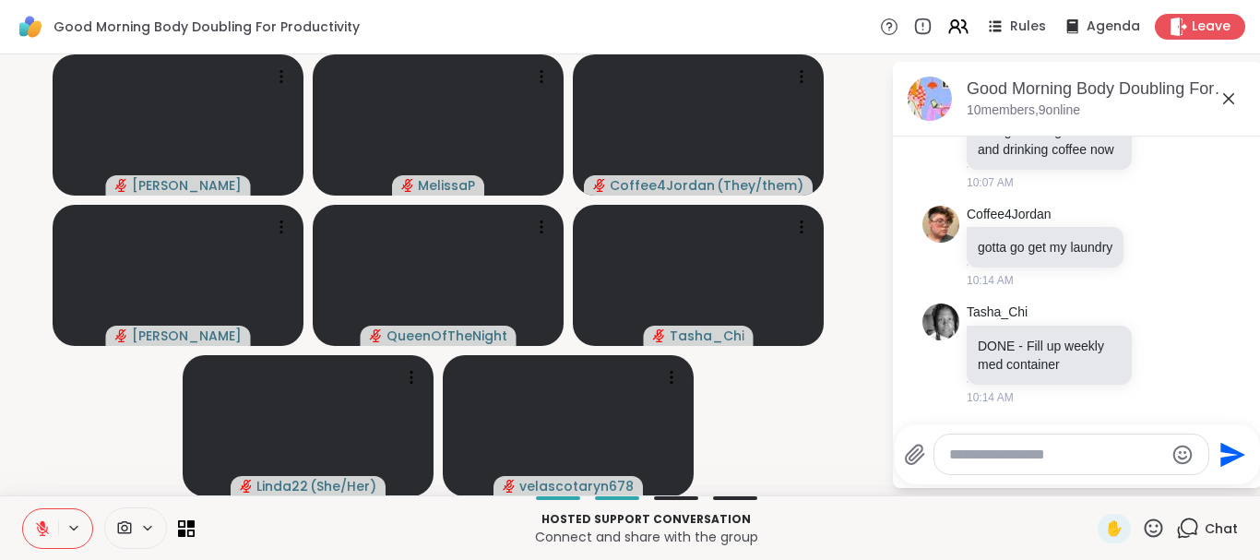
click at [906, 460] on icon at bounding box center [915, 454] width 18 height 19
click at [0, 0] on input "file" at bounding box center [0, 0] width 0 height 0
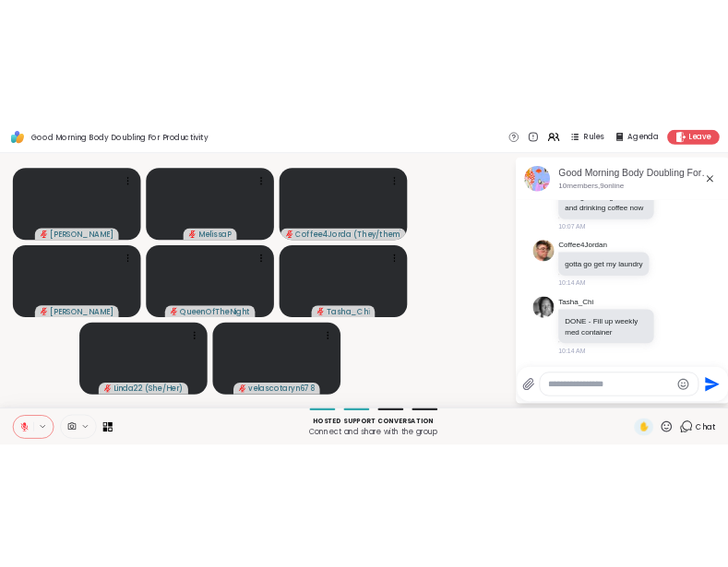
scroll to position [1130, 0]
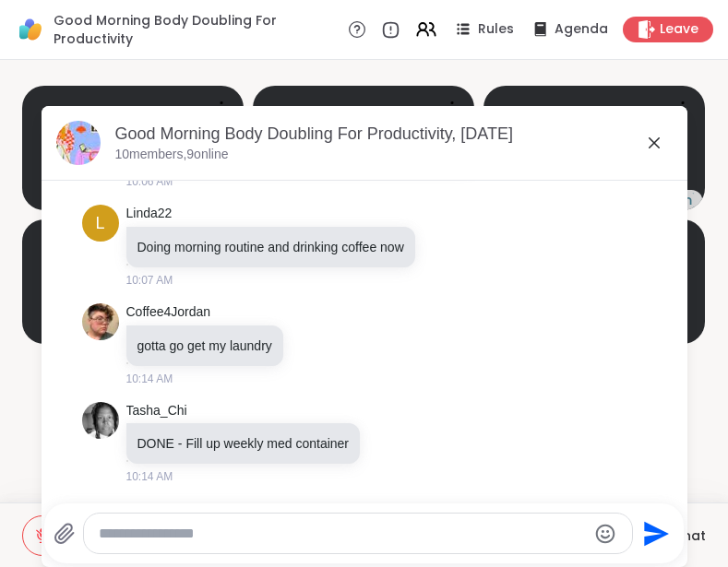
click at [61, 525] on icon at bounding box center [64, 534] width 22 height 22
click at [0, 0] on input "file" at bounding box center [0, 0] width 0 height 0
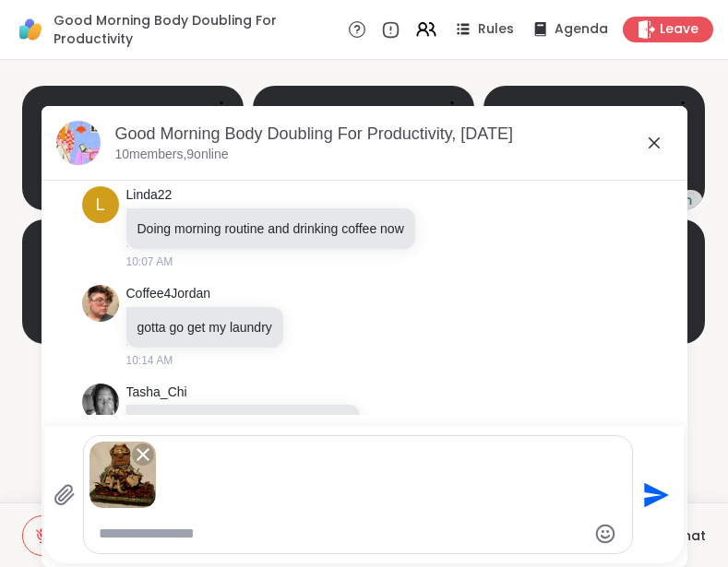
click at [57, 493] on icon at bounding box center [64, 494] width 18 height 19
click at [0, 0] on input "file" at bounding box center [0, 0] width 0 height 0
click at [60, 494] on icon at bounding box center [64, 494] width 18 height 19
click at [0, 0] on input "file" at bounding box center [0, 0] width 0 height 0
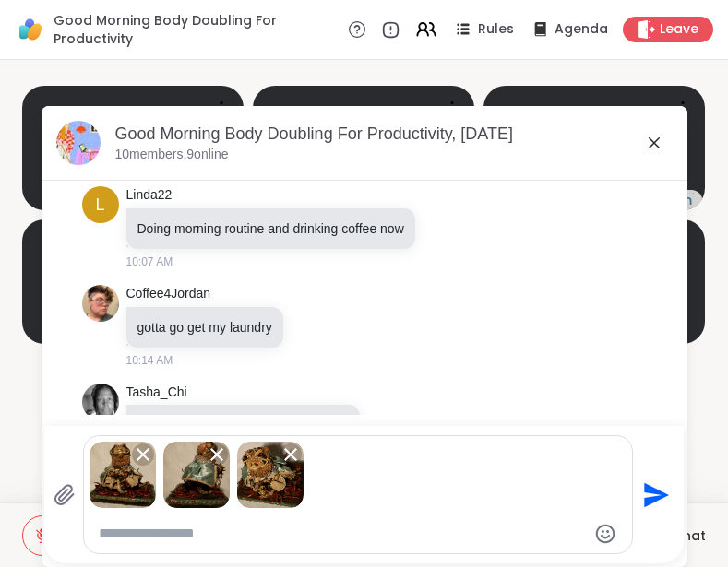
click at [55, 492] on icon at bounding box center [64, 494] width 18 height 19
click at [0, 0] on input "file" at bounding box center [0, 0] width 0 height 0
click at [644, 498] on icon "Send" at bounding box center [656, 494] width 25 height 25
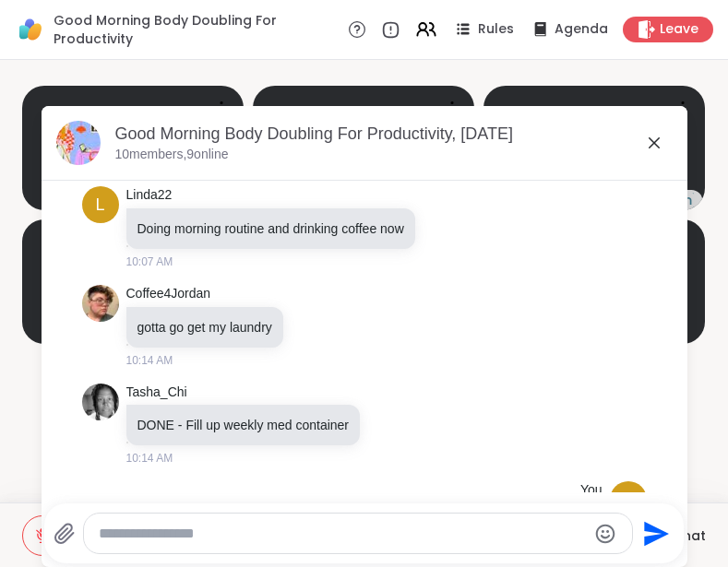
scroll to position [1645, 0]
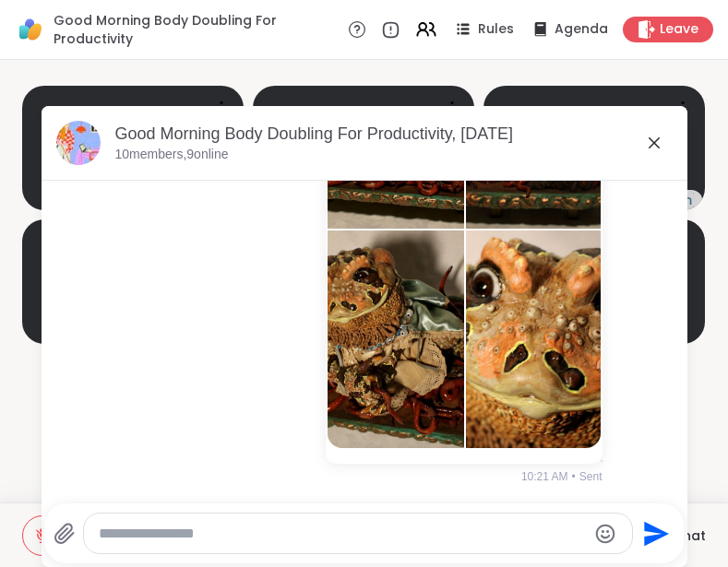
click at [264, 529] on textarea "Type your message" at bounding box center [343, 534] width 488 height 18
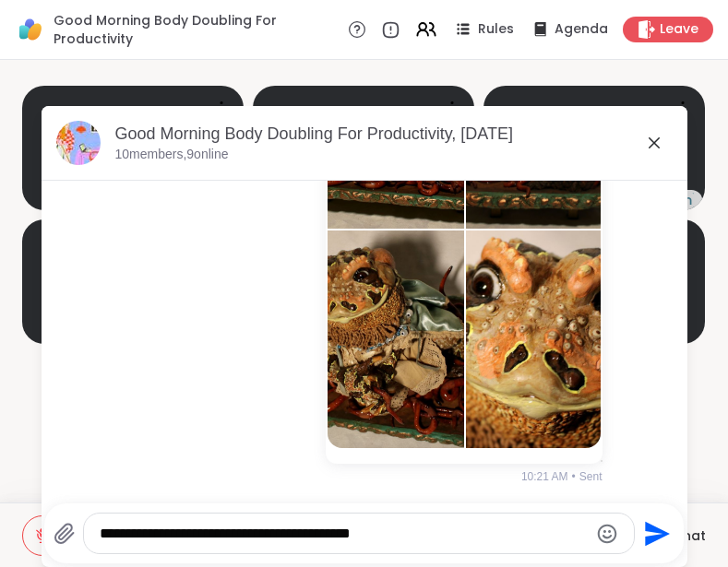
scroll to position [1670, 0]
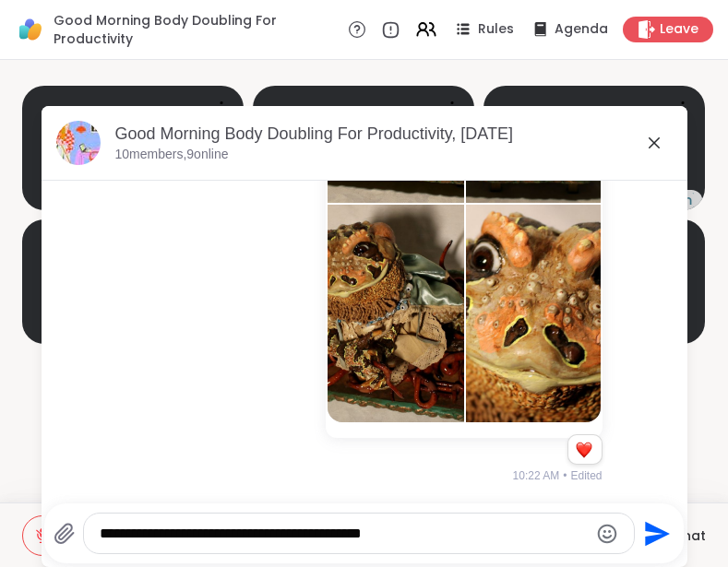
type textarea "**********"
click at [654, 537] on icon "Send" at bounding box center [657, 533] width 25 height 25
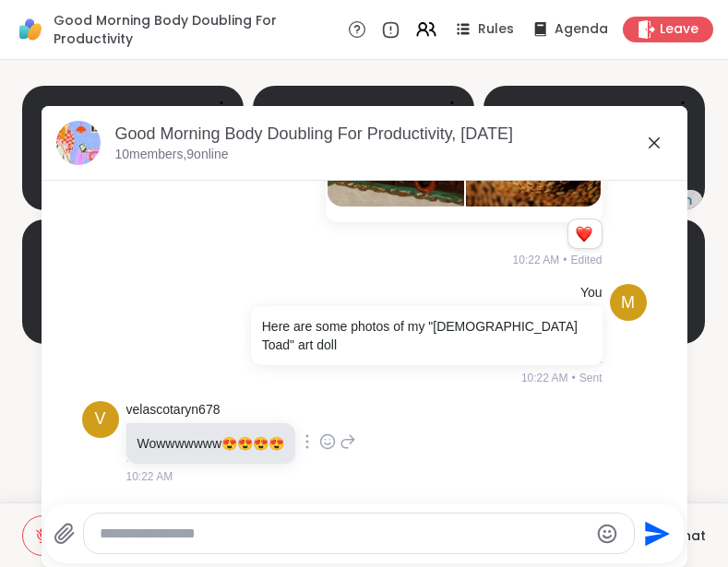
scroll to position [1984, 0]
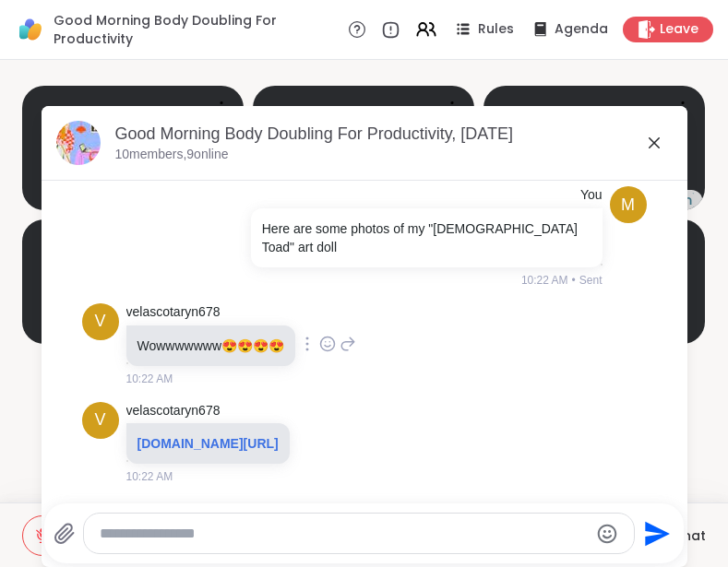
click at [279, 443] on p "[DOMAIN_NAME][URL]" at bounding box center [207, 443] width 141 height 18
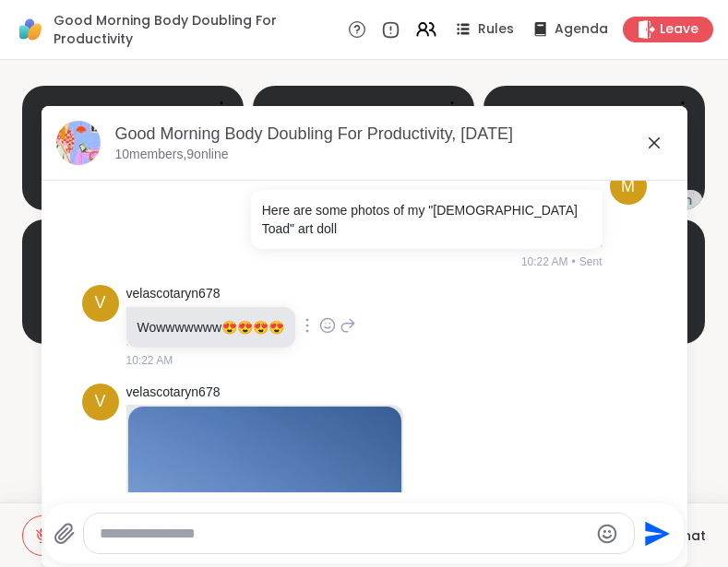
click at [329, 331] on icon at bounding box center [327, 325] width 17 height 18
click at [328, 294] on div "Select Reaction: Heart" at bounding box center [327, 296] width 17 height 17
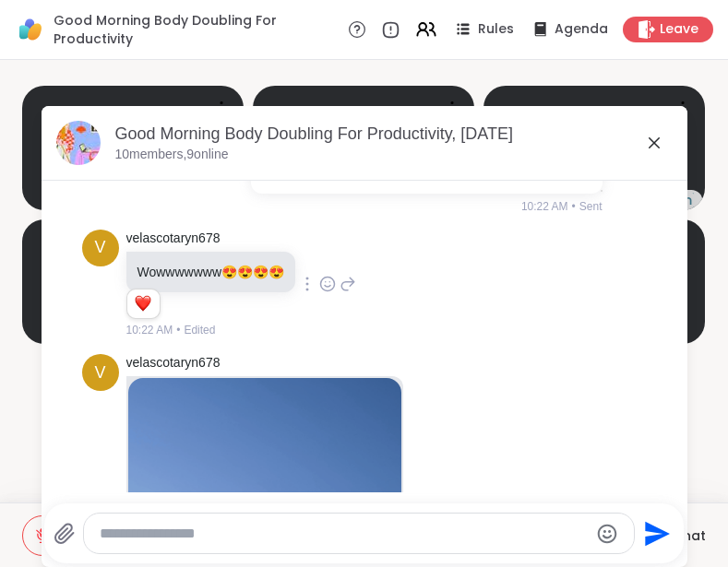
scroll to position [1998, 0]
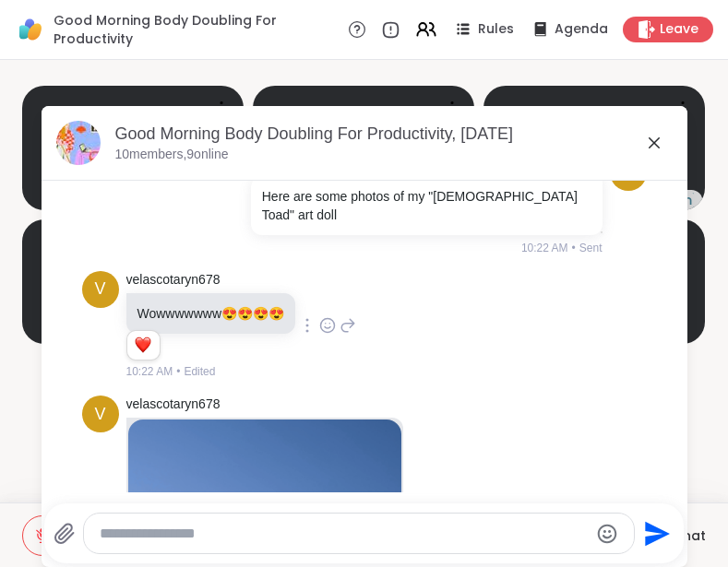
click at [345, 328] on icon at bounding box center [347, 326] width 17 height 22
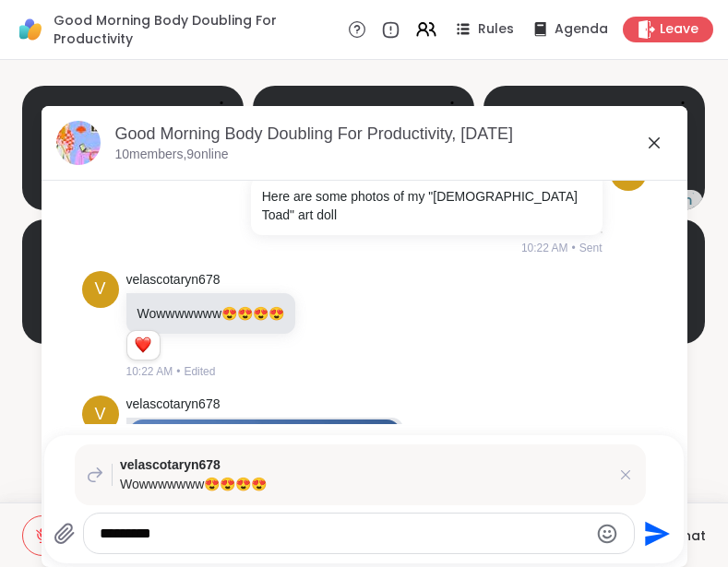
type textarea "*********"
click at [606, 542] on icon "Emoji picker" at bounding box center [607, 534] width 22 height 22
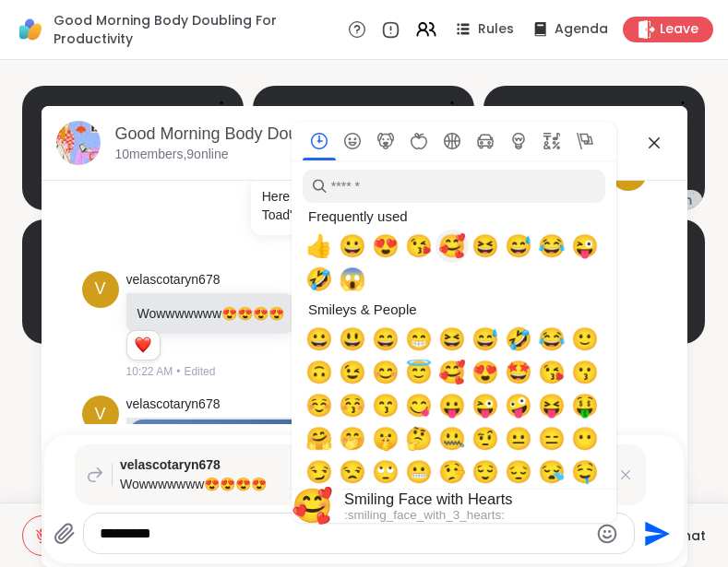
click at [446, 250] on span "🥰" at bounding box center [452, 246] width 28 height 26
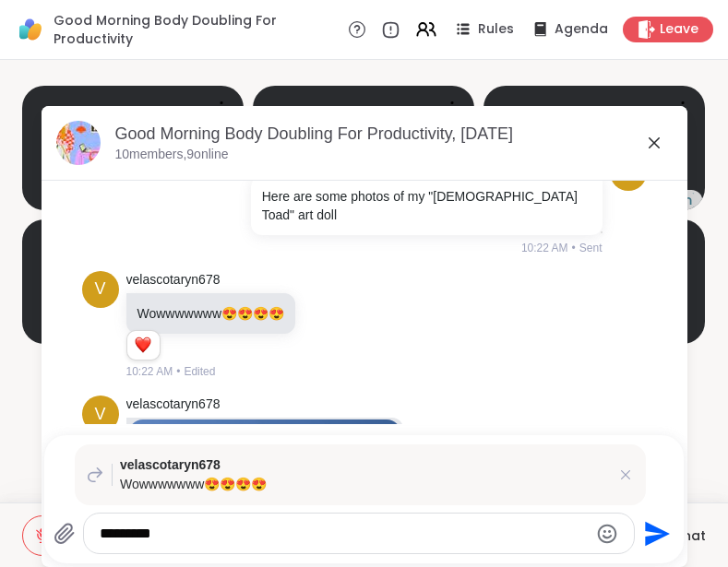
click at [649, 537] on icon "Send" at bounding box center [657, 533] width 25 height 25
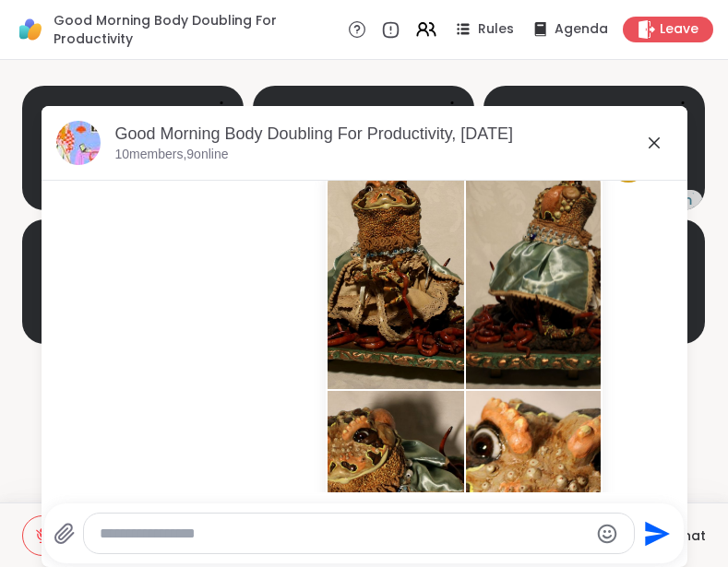
scroll to position [1433, 0]
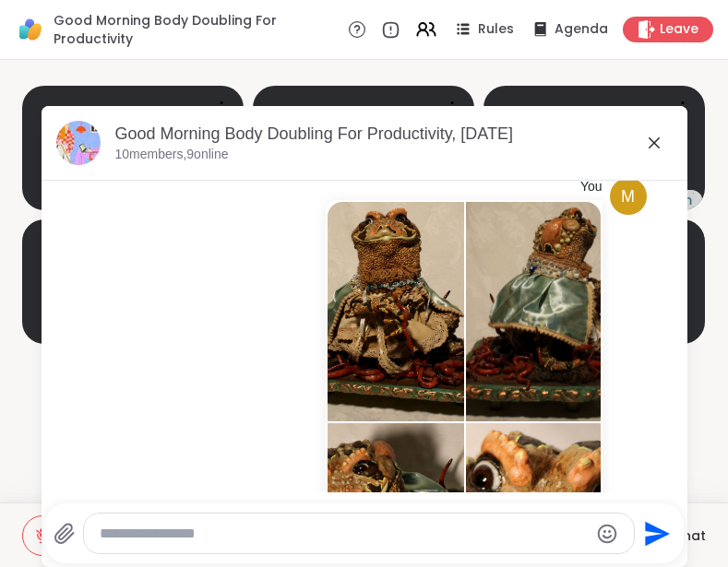
click at [655, 144] on icon at bounding box center [654, 143] width 22 height 22
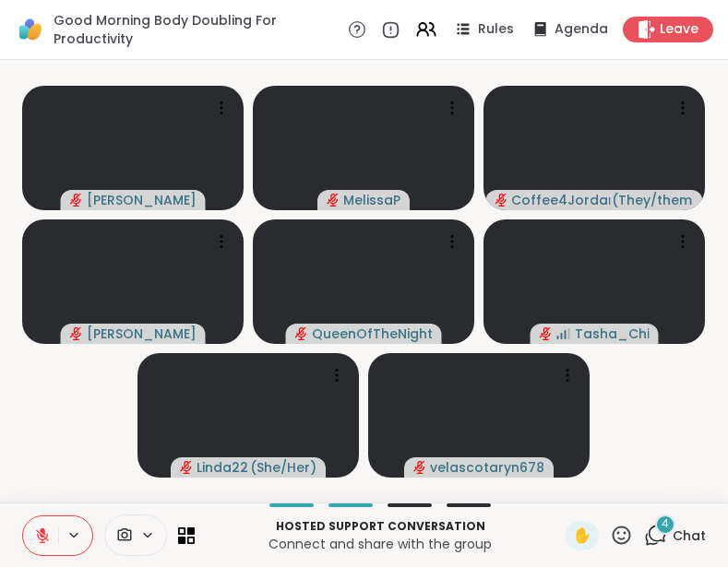
click at [657, 540] on div "4 Chat" at bounding box center [675, 536] width 62 height 30
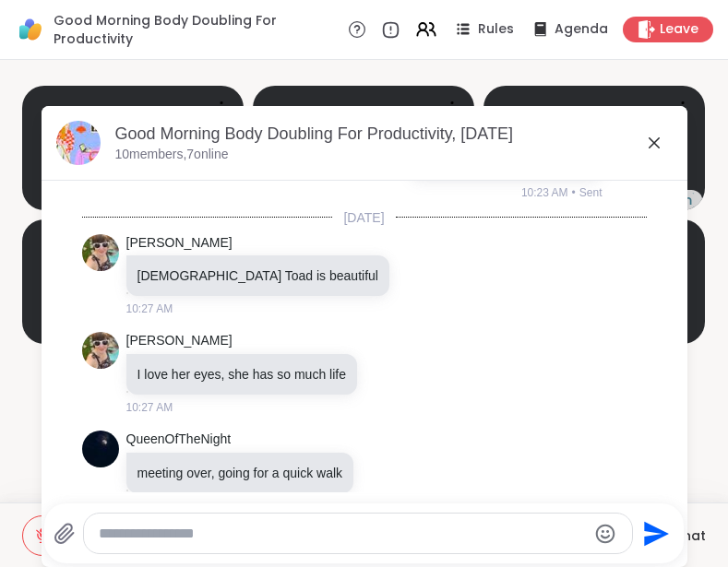
scroll to position [2726, 0]
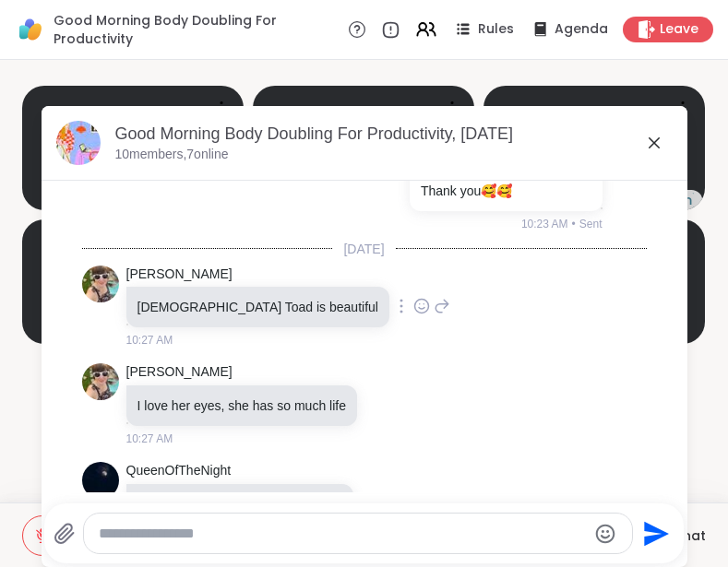
click at [414, 314] on icon at bounding box center [421, 307] width 14 height 14
click at [413, 285] on div "Select Reaction: Heart" at bounding box center [421, 276] width 17 height 17
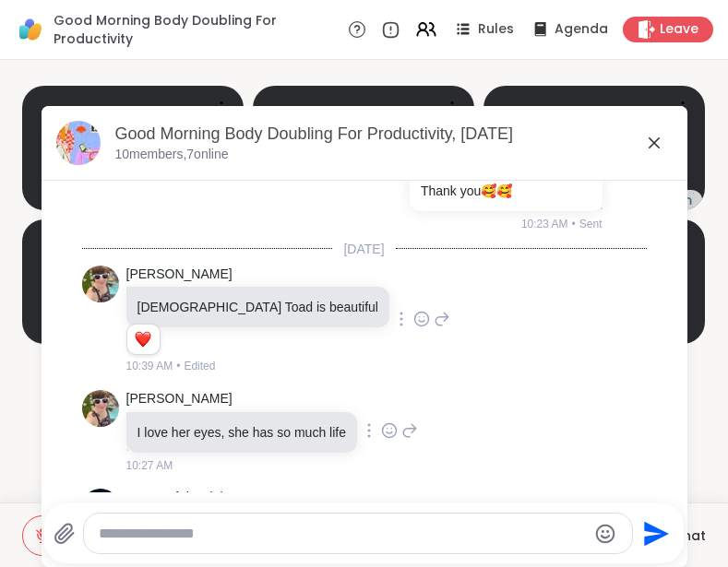
click at [381, 440] on icon at bounding box center [389, 431] width 17 height 18
click at [381, 410] on div "Select Reaction: Heart" at bounding box center [389, 401] width 17 height 17
click at [401, 456] on icon at bounding box center [409, 445] width 17 height 22
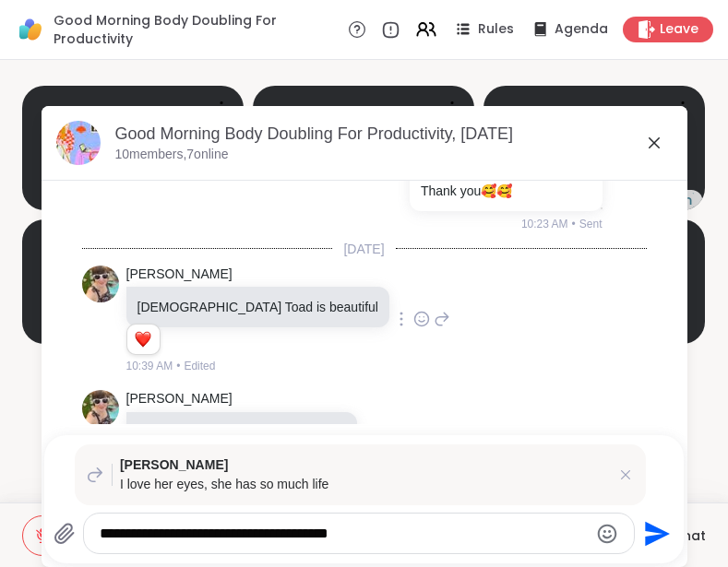
type textarea "**********"
click at [598, 539] on icon "Emoji picker" at bounding box center [607, 533] width 19 height 19
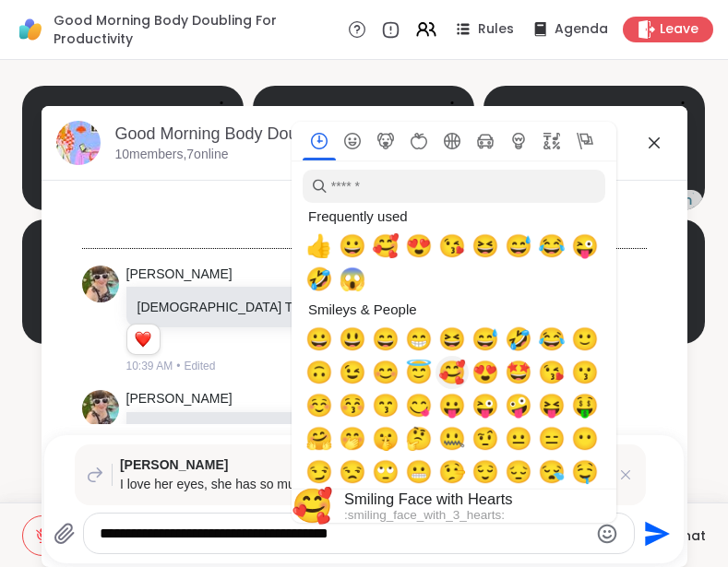
click at [440, 372] on span "🥰" at bounding box center [452, 373] width 28 height 26
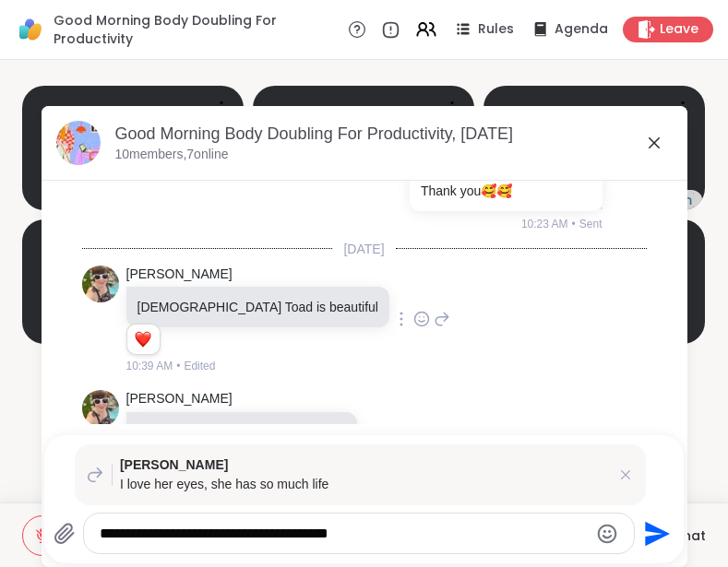
click at [652, 536] on icon "Send" at bounding box center [657, 533] width 25 height 25
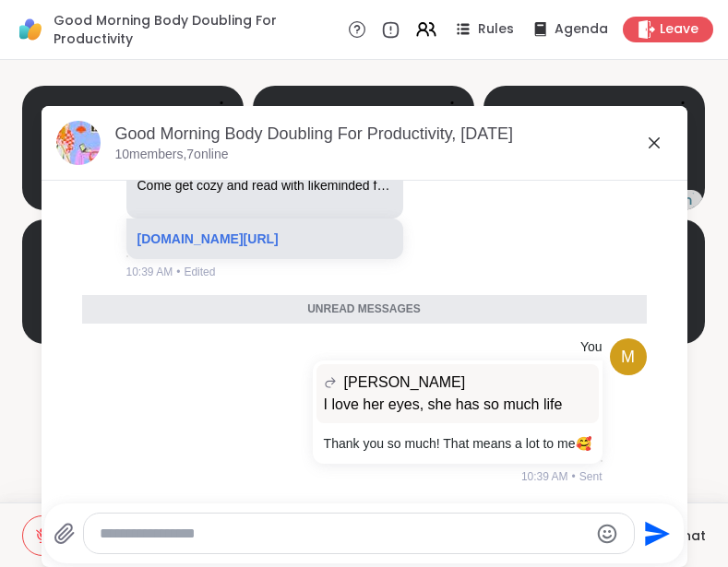
scroll to position [3555, 0]
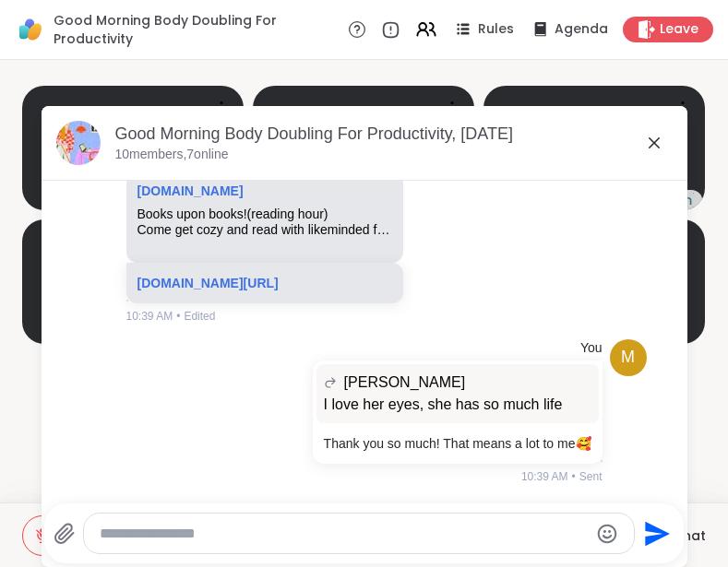
click at [656, 142] on icon at bounding box center [654, 143] width 22 height 22
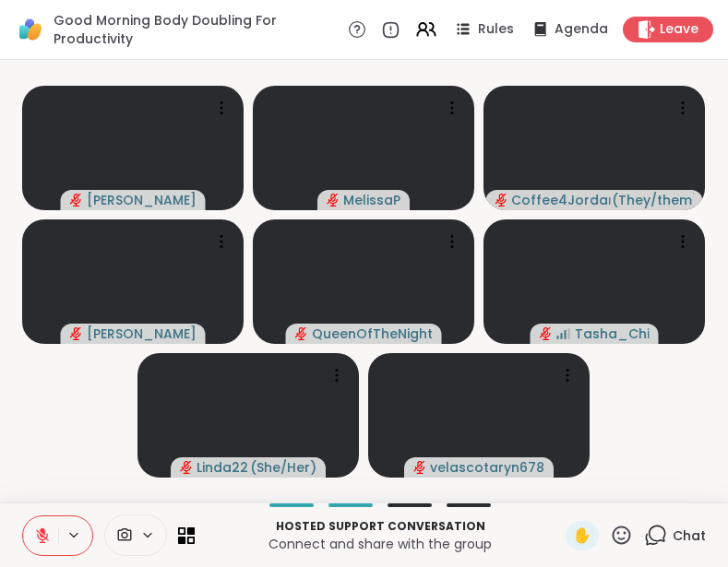
click at [683, 531] on span "Chat" at bounding box center [688, 536] width 33 height 18
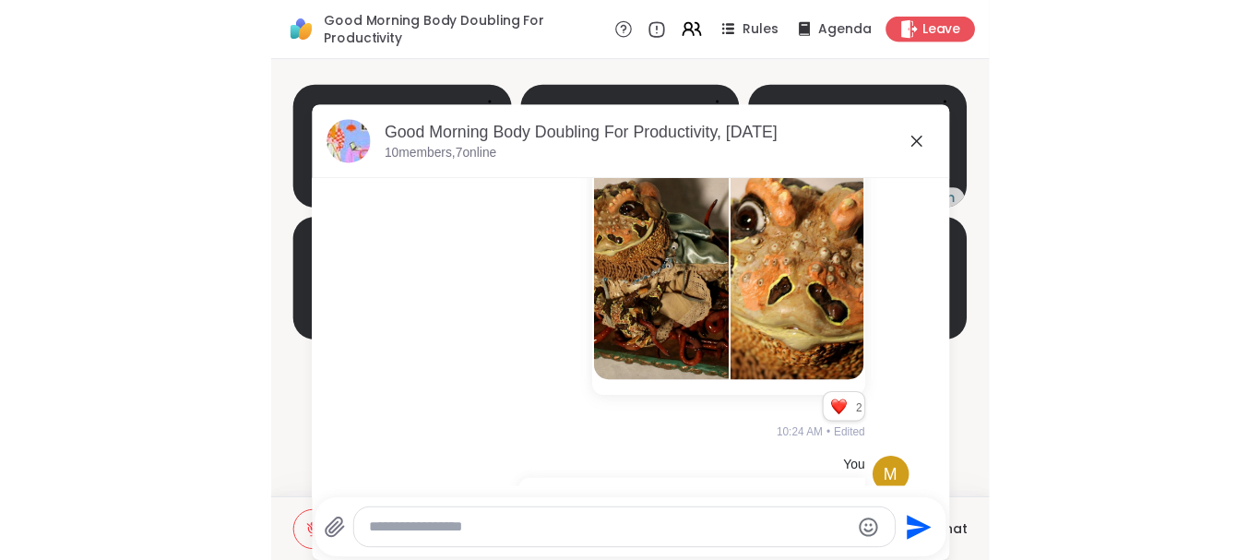
scroll to position [1678, 0]
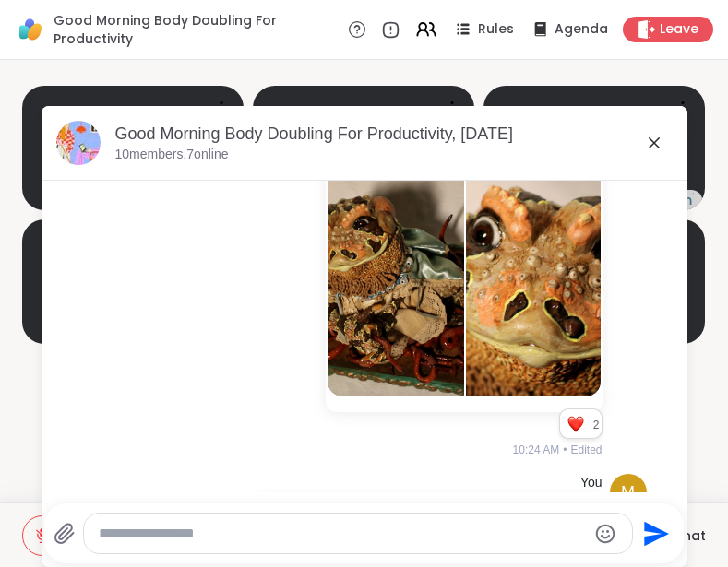
click at [643, 144] on icon at bounding box center [654, 143] width 22 height 22
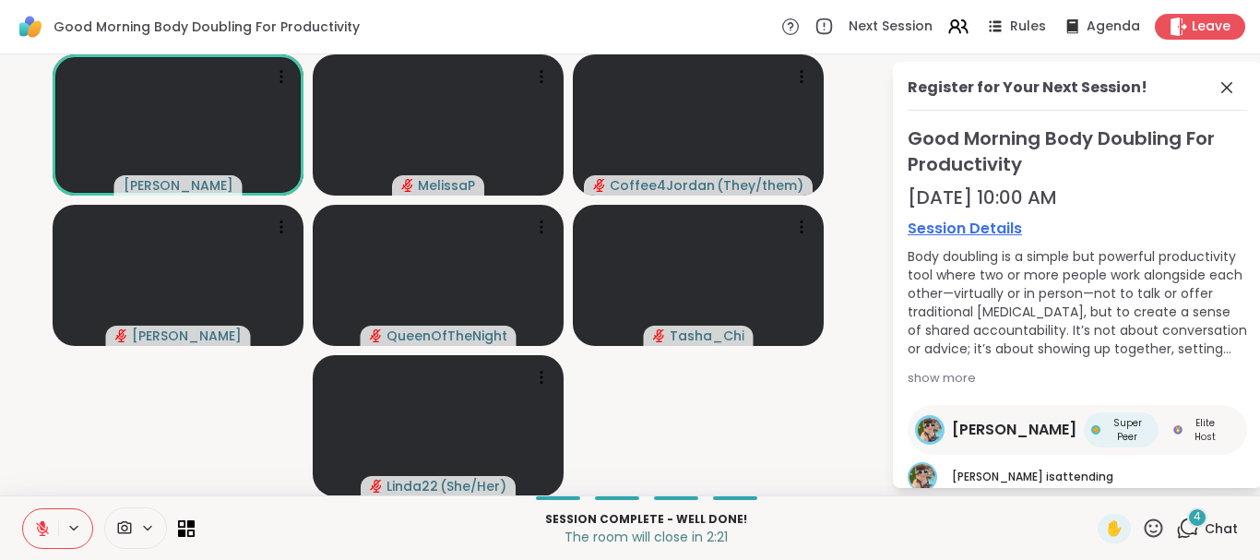
click at [42, 528] on icon at bounding box center [42, 528] width 13 height 13
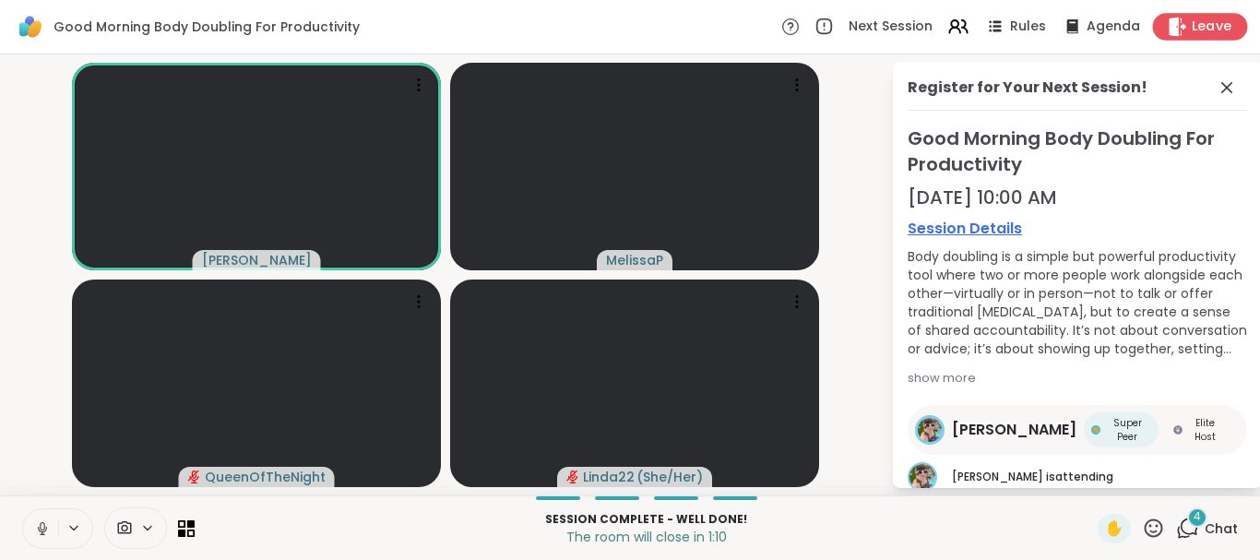
click at [1196, 20] on span "Leave" at bounding box center [1212, 27] width 41 height 19
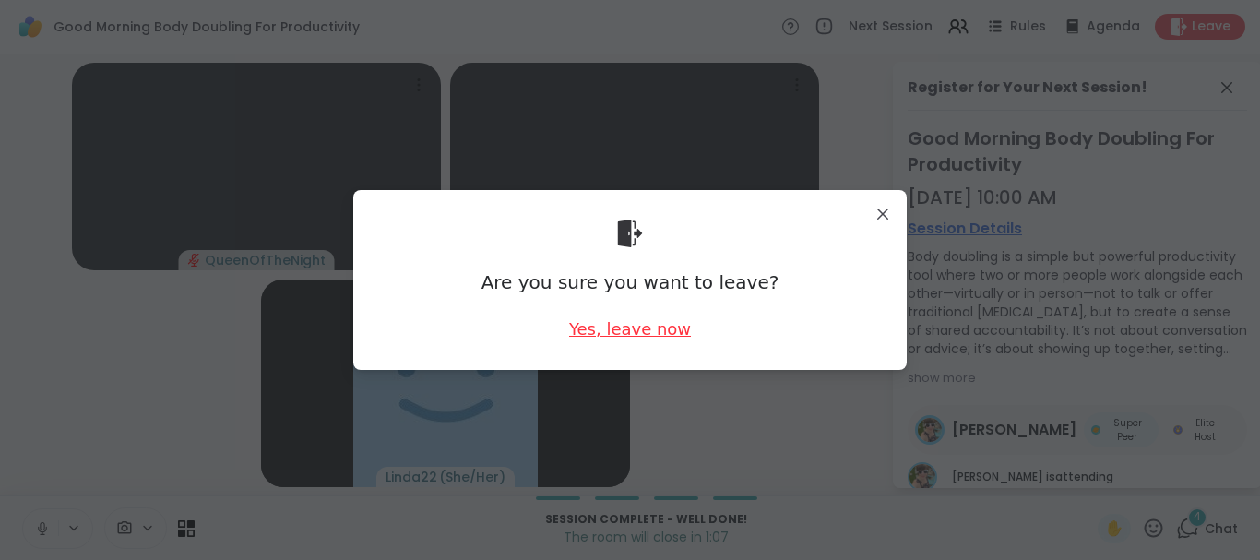
click at [643, 335] on div "Yes, leave now" at bounding box center [630, 328] width 122 height 23
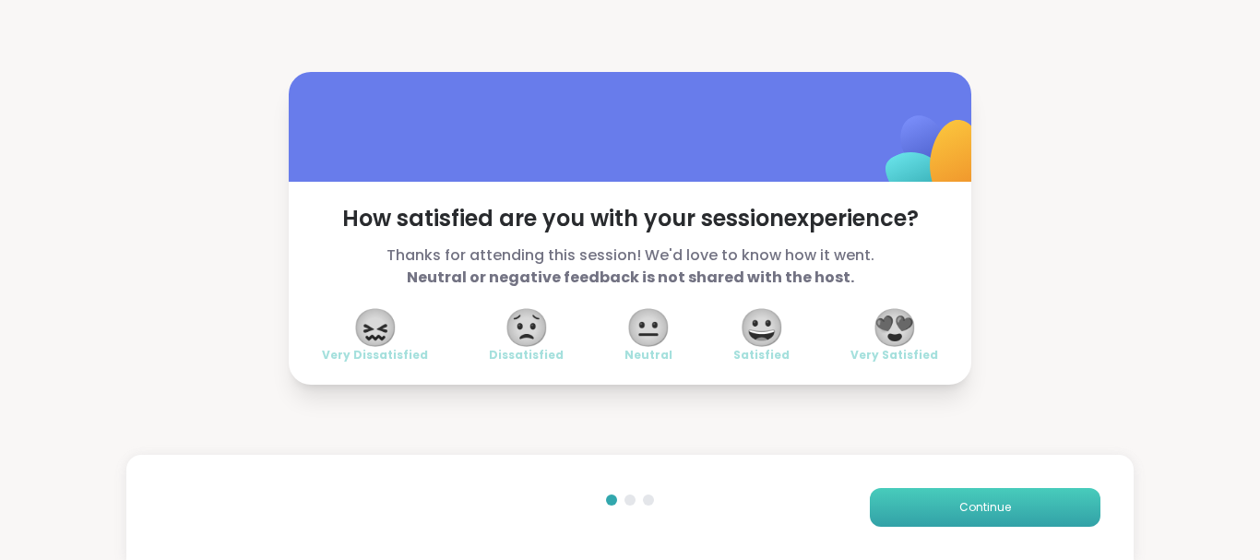
click at [943, 510] on button "Continue" at bounding box center [985, 507] width 231 height 39
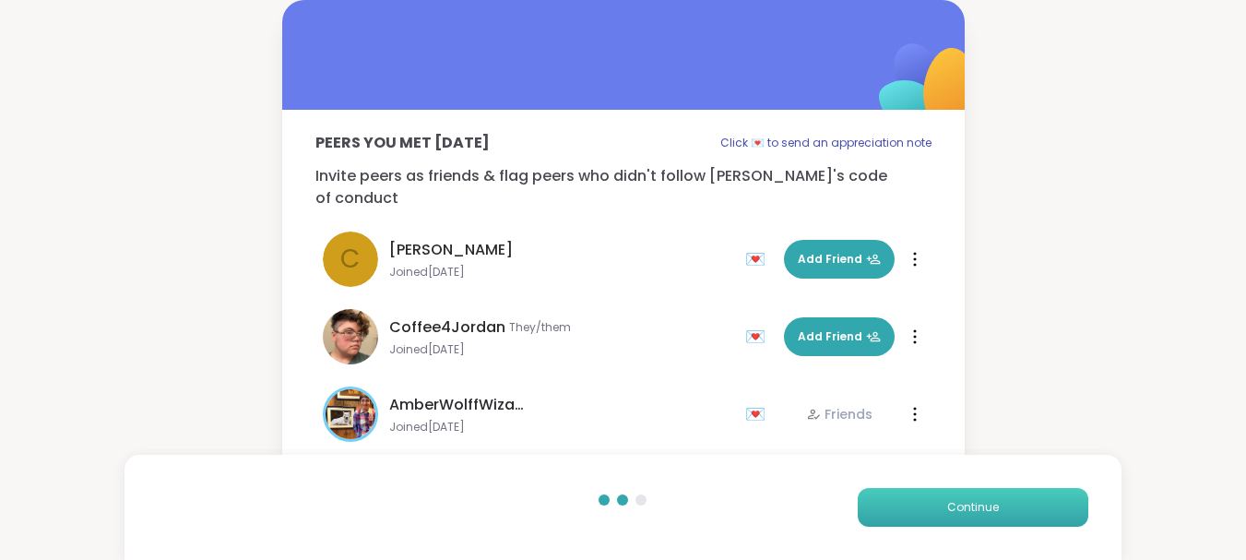
click at [943, 510] on button "Continue" at bounding box center [973, 507] width 231 height 39
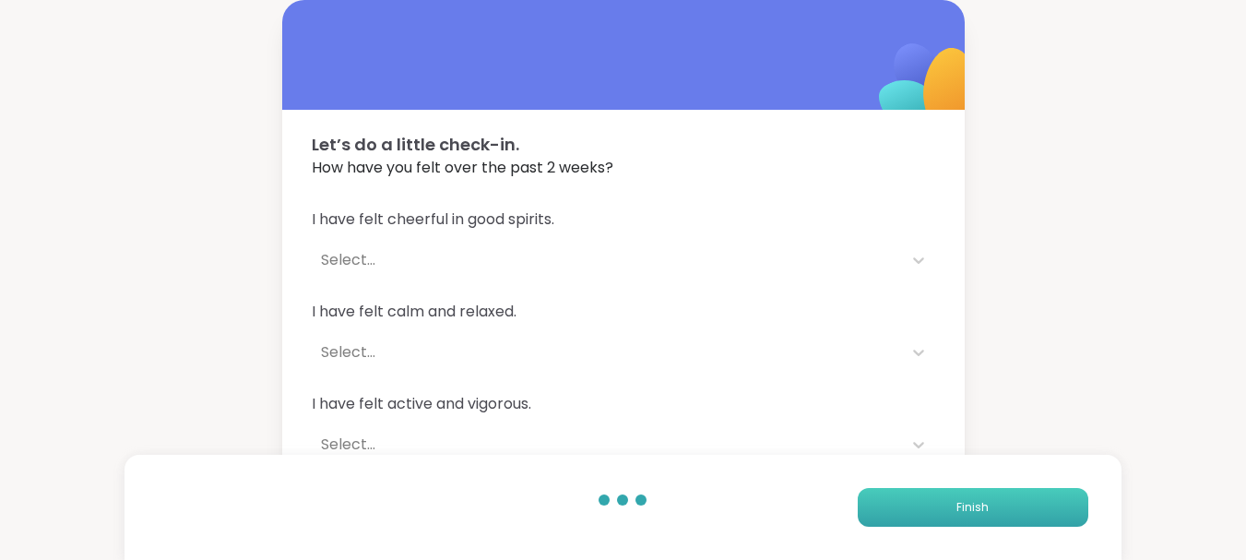
click at [943, 510] on button "Finish" at bounding box center [973, 507] width 231 height 39
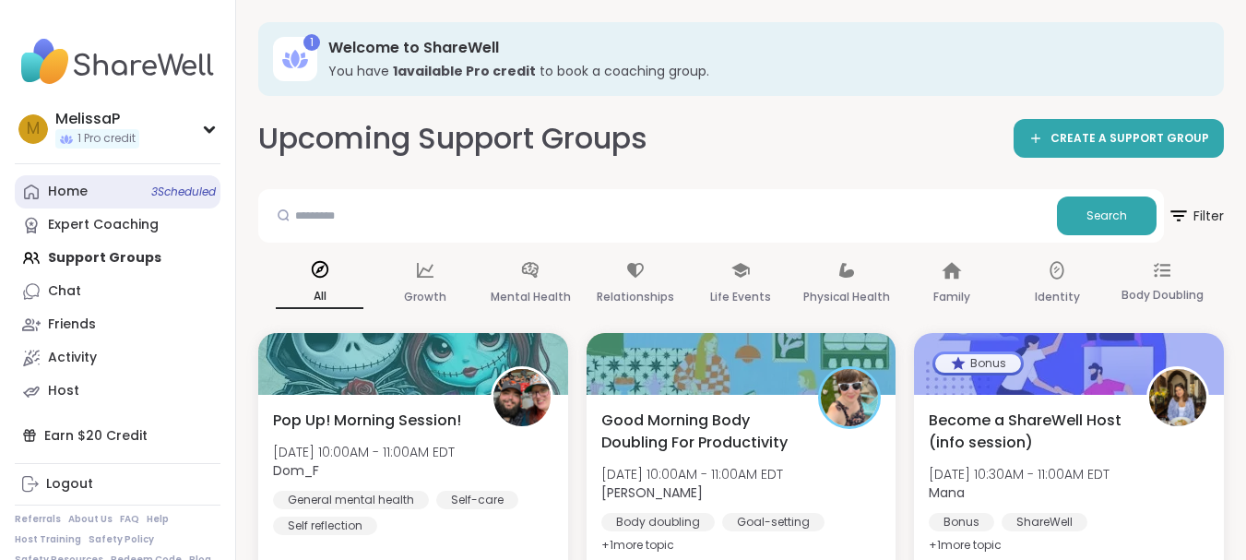
click at [82, 194] on div "Home 3 Scheduled" at bounding box center [68, 192] width 40 height 18
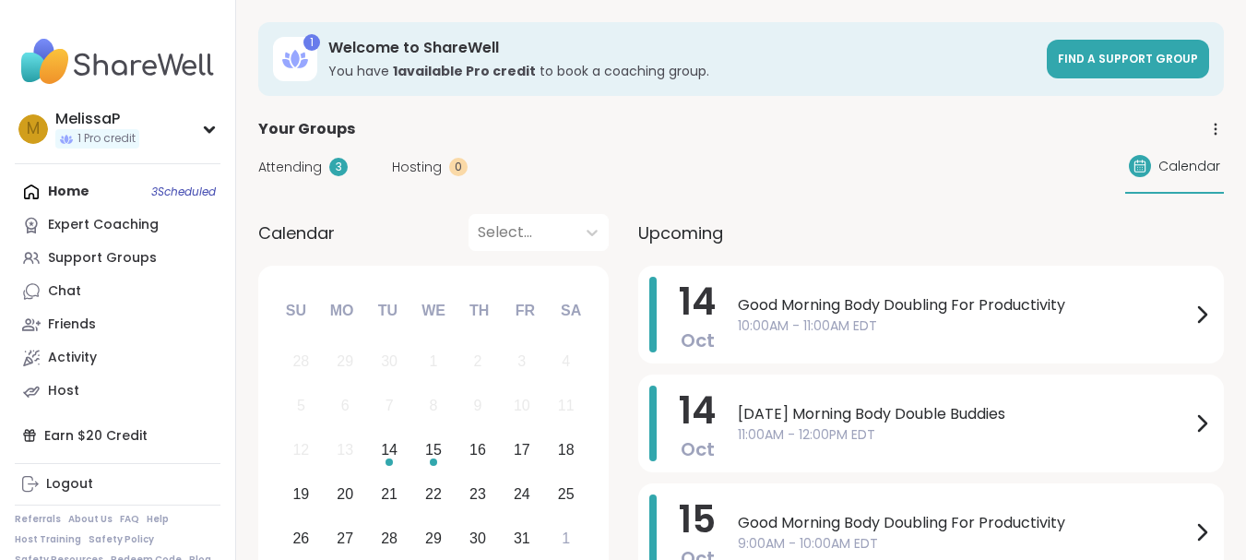
click at [300, 166] on span "Attending" at bounding box center [290, 167] width 64 height 19
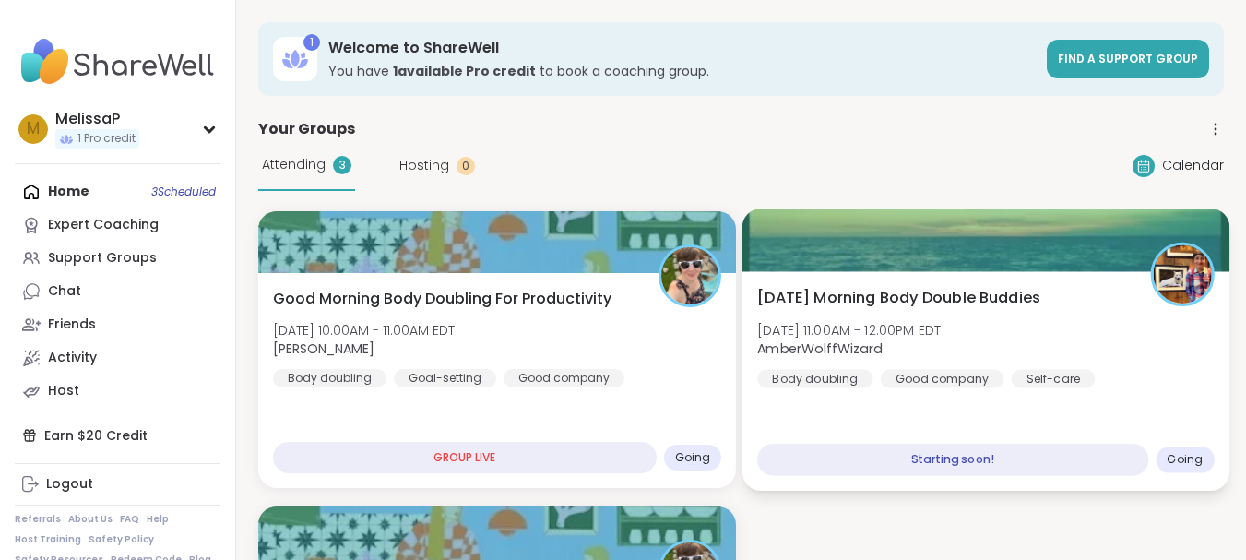
click at [967, 307] on span "[DATE] Morning Body Double Buddies" at bounding box center [898, 298] width 283 height 22
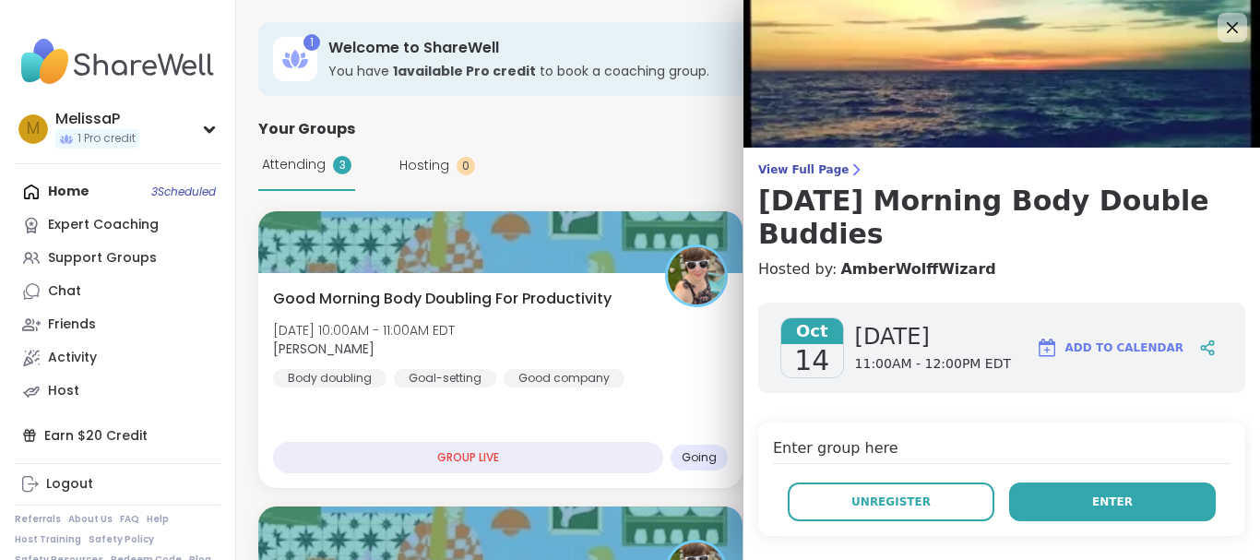
click at [1092, 504] on span "Enter" at bounding box center [1112, 501] width 41 height 17
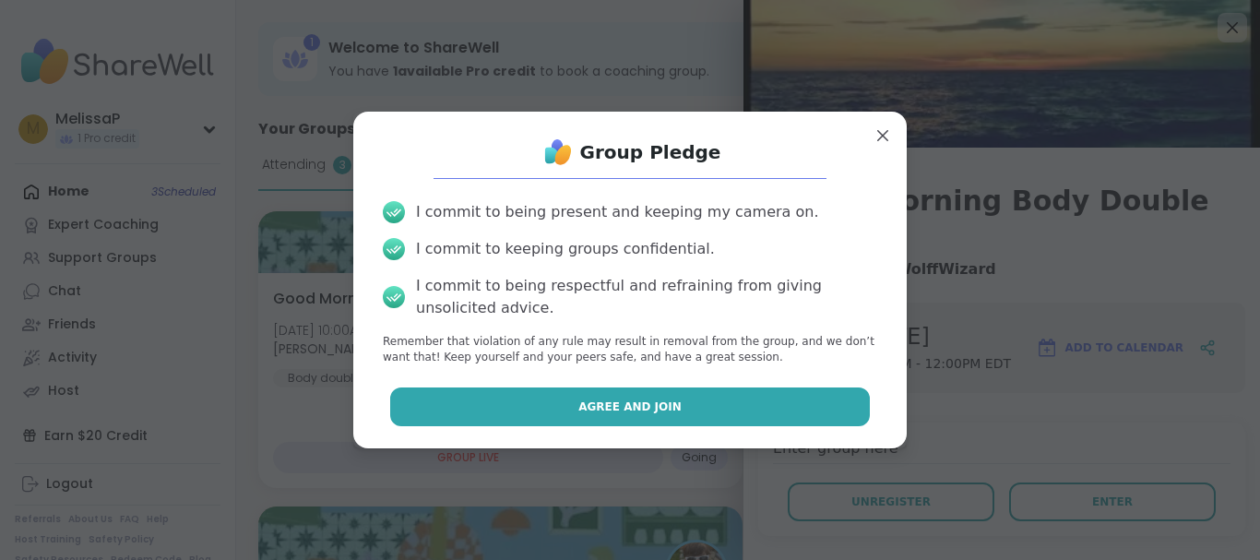
click at [754, 409] on button "Agree and Join" at bounding box center [630, 406] width 481 height 39
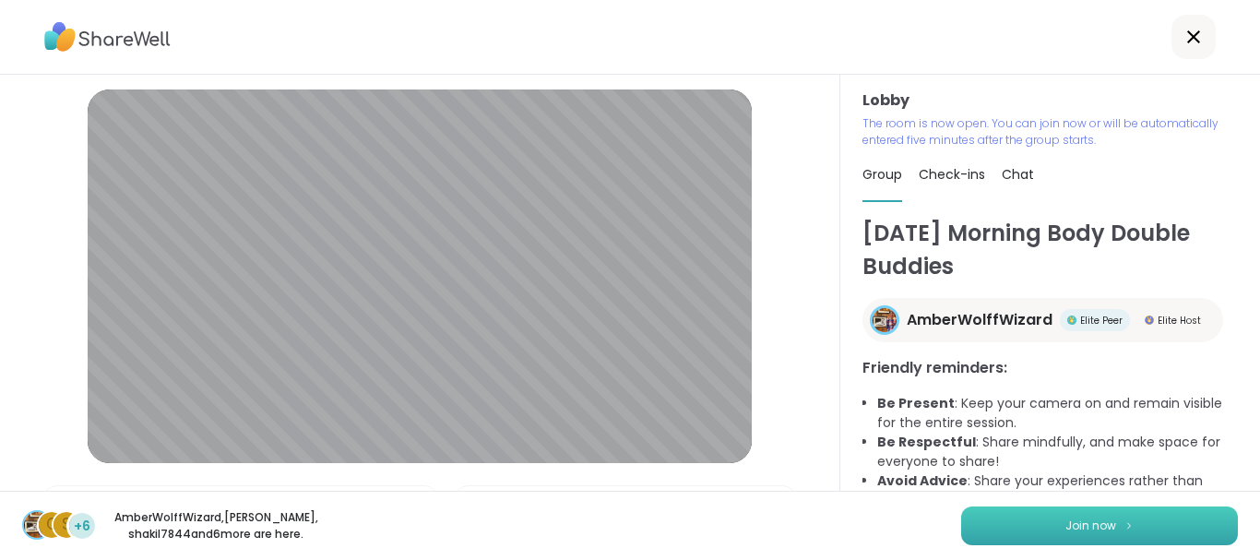
click at [1092, 521] on span "Join now" at bounding box center [1090, 525] width 51 height 17
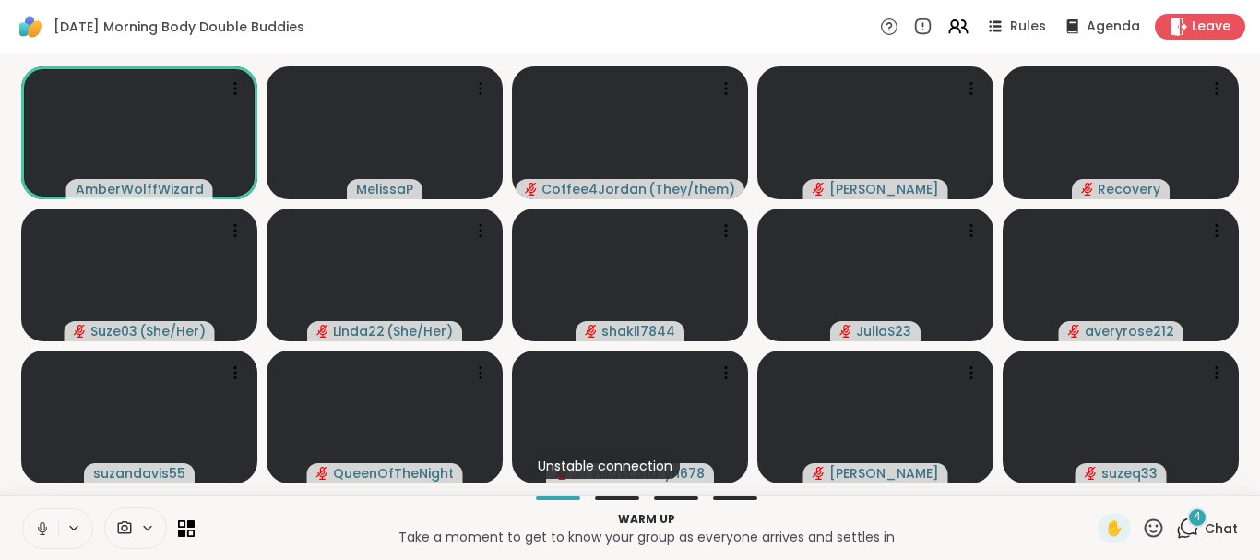
click at [42, 532] on icon at bounding box center [42, 528] width 17 height 17
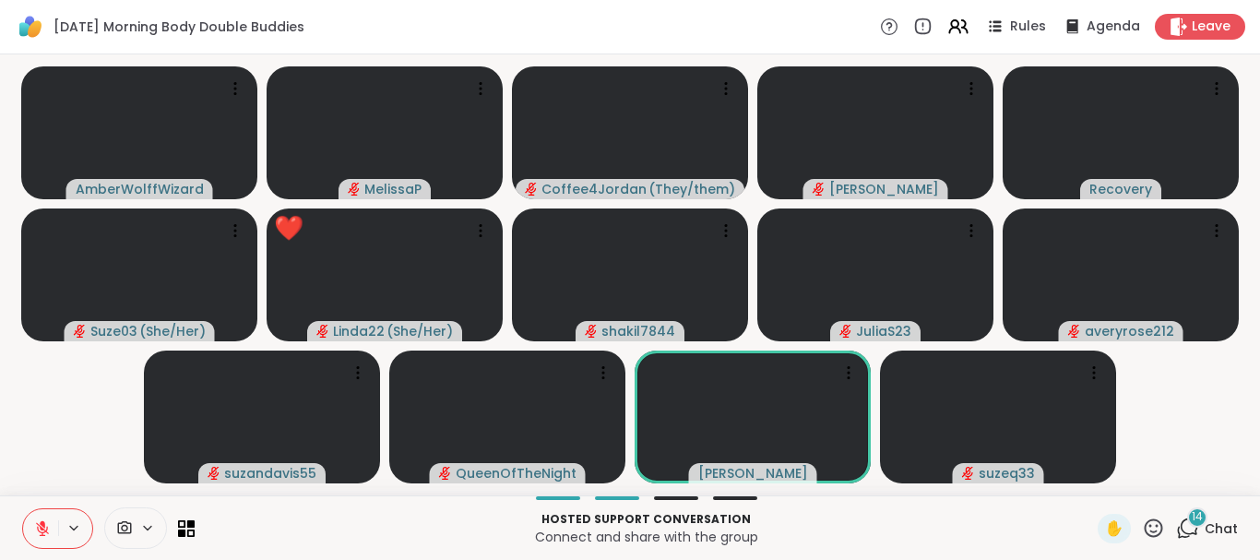
click at [1145, 525] on icon at bounding box center [1154, 527] width 18 height 18
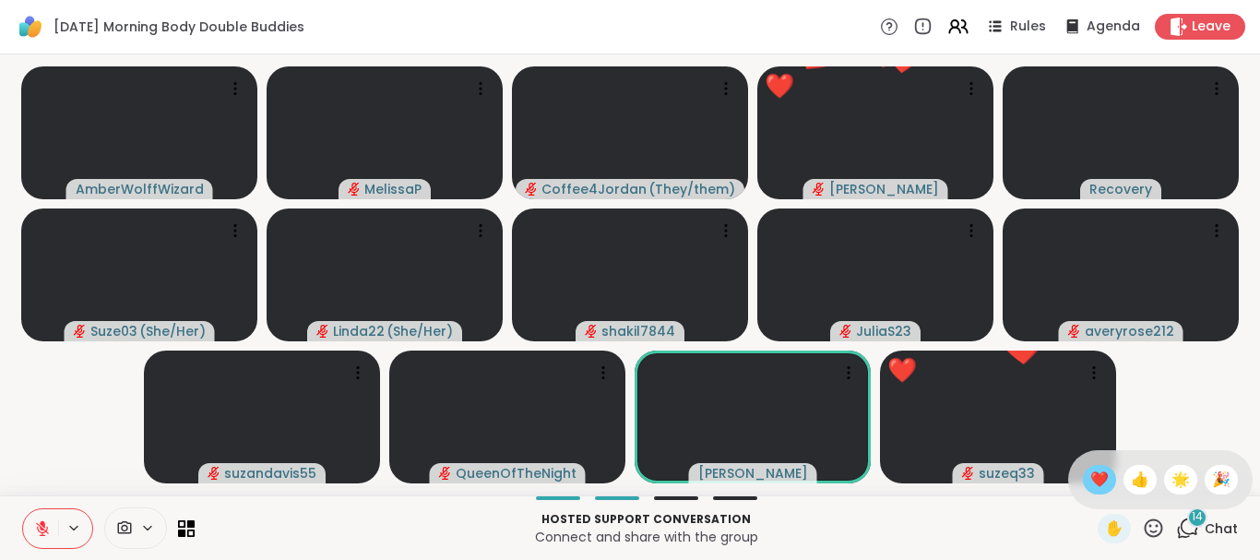
click at [1090, 479] on span "❤️" at bounding box center [1099, 480] width 18 height 22
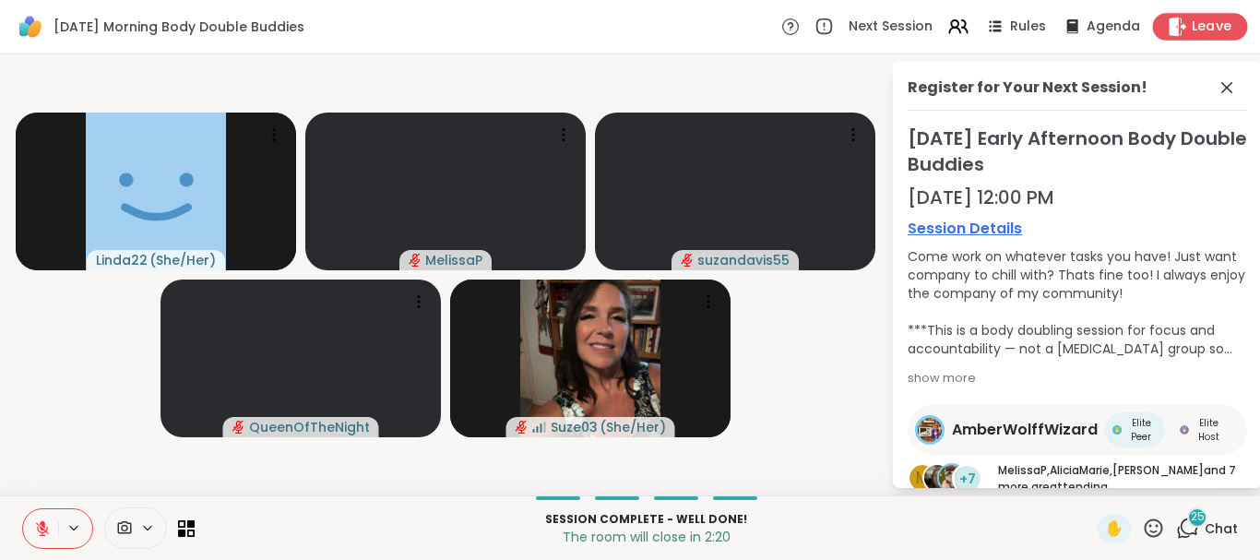
click at [1216, 29] on span "Leave" at bounding box center [1212, 27] width 41 height 19
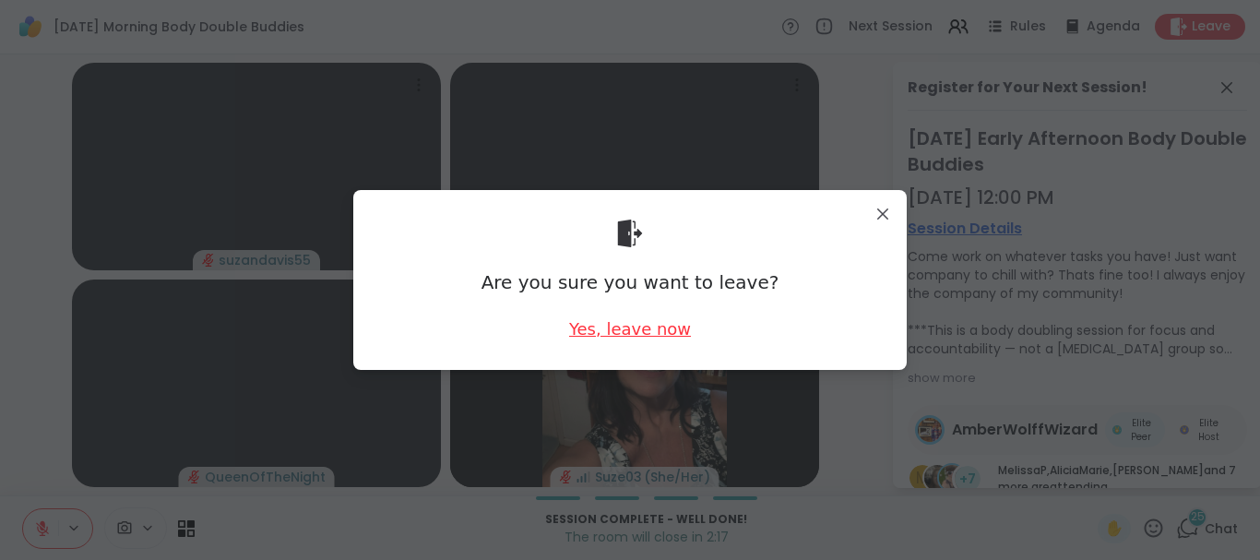
click at [578, 329] on div "Yes, leave now" at bounding box center [630, 328] width 122 height 23
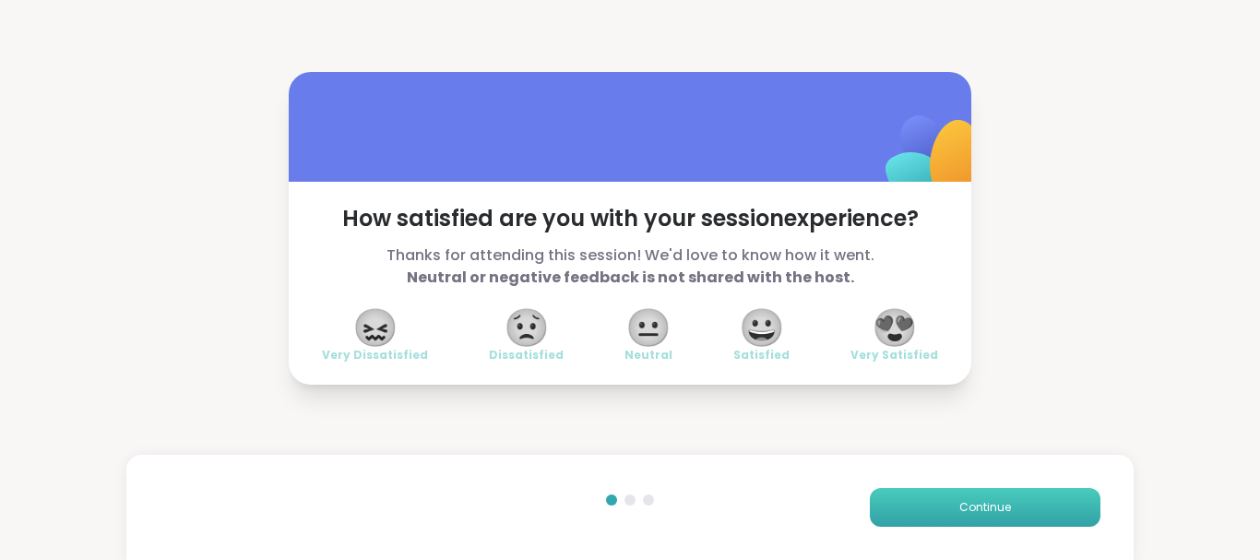
click at [894, 502] on button "Continue" at bounding box center [985, 507] width 231 height 39
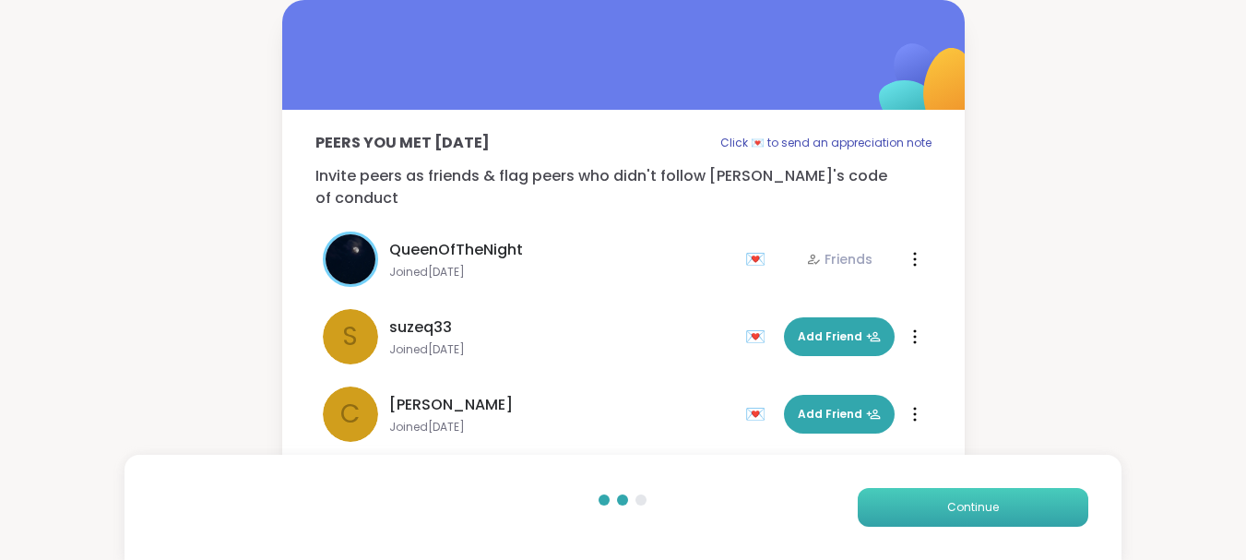
click at [894, 502] on button "Continue" at bounding box center [973, 507] width 231 height 39
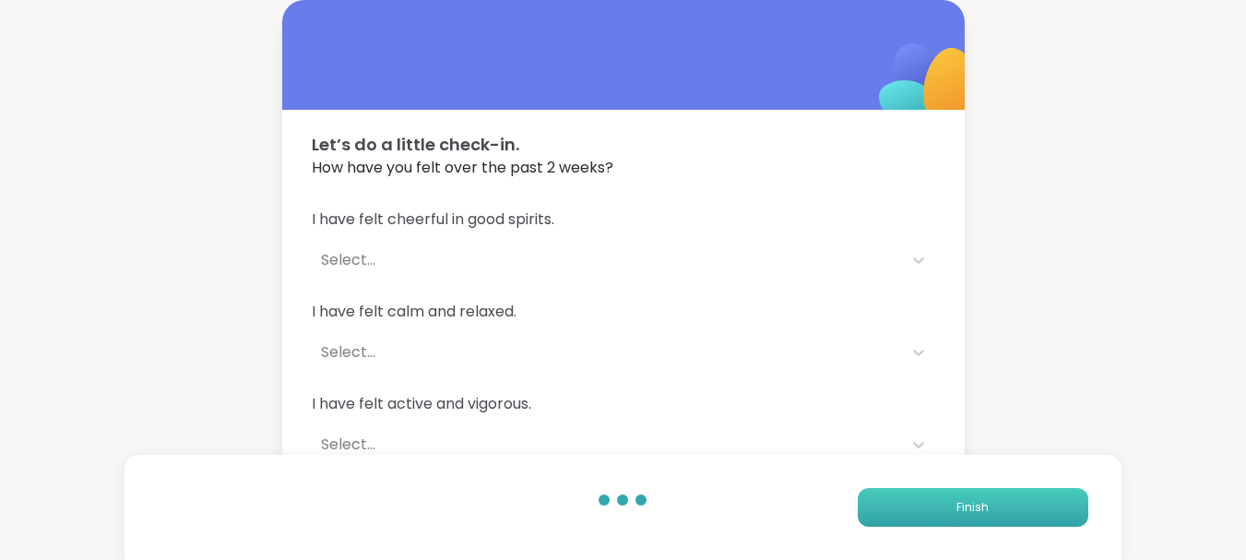
click at [894, 502] on button "Finish" at bounding box center [973, 507] width 231 height 39
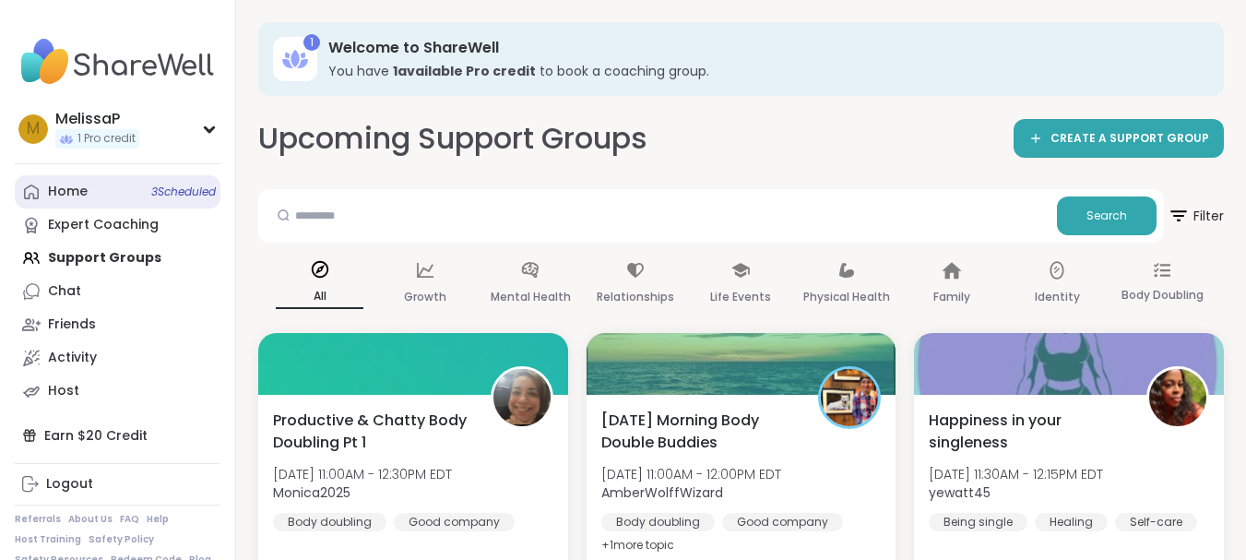
click at [73, 178] on link "Home 3 Scheduled" at bounding box center [118, 191] width 206 height 33
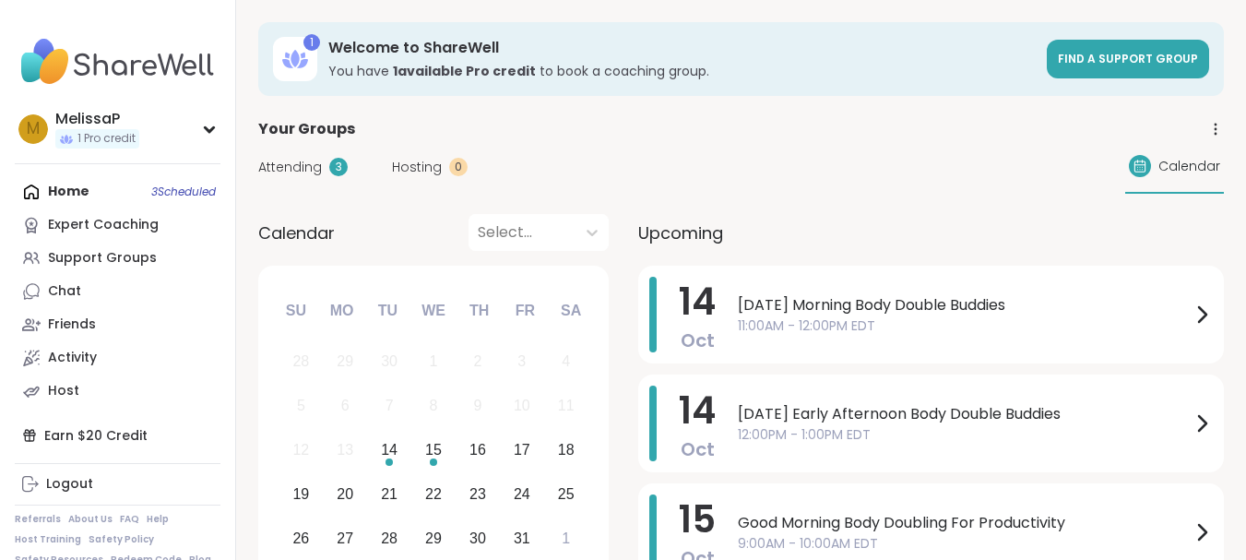
click at [286, 154] on div "Attending 3 Hosting 0 Calendar" at bounding box center [741, 166] width 966 height 53
click at [287, 169] on span "Attending" at bounding box center [290, 167] width 64 height 19
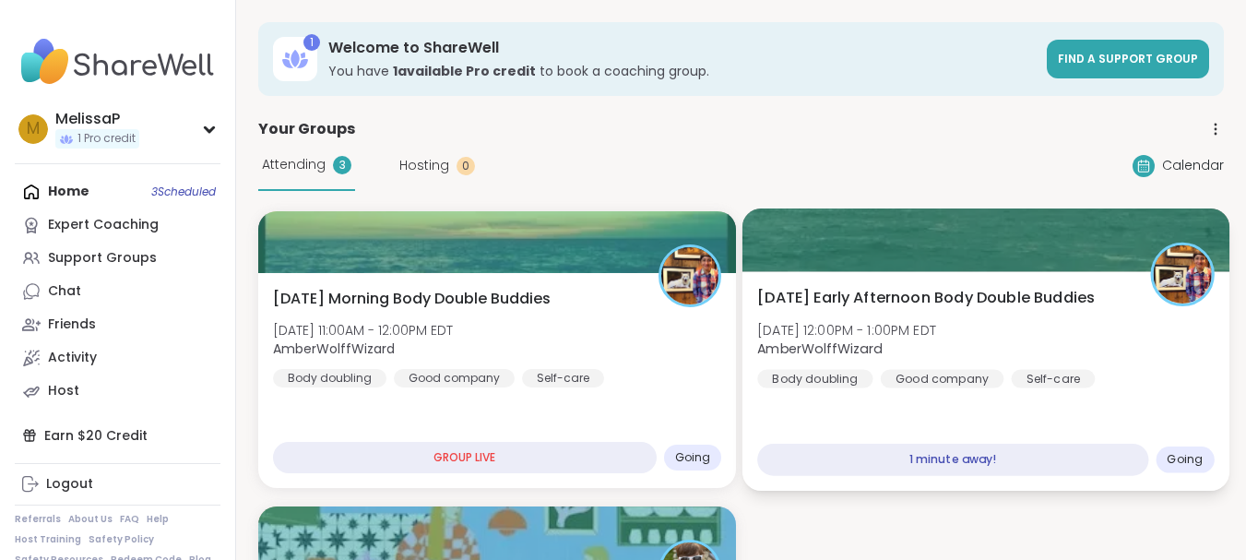
click at [1016, 404] on div "[DATE] Early Afternoon Body Double Buddies [DATE] 12:00PM - 1:00PM EDT AmberWol…" at bounding box center [985, 381] width 487 height 220
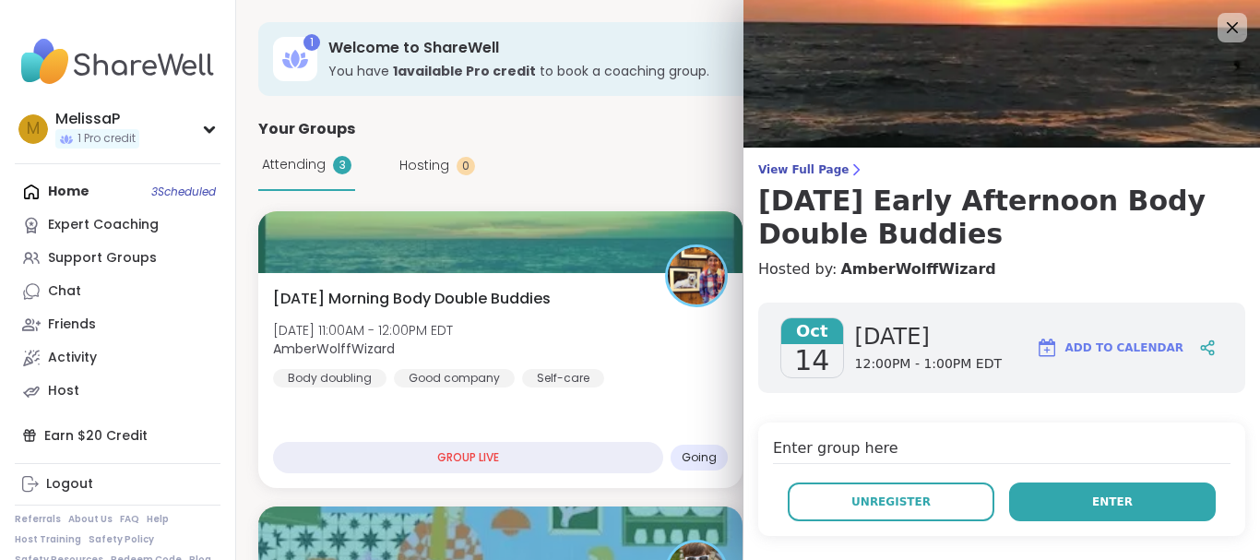
click at [1063, 490] on button "Enter" at bounding box center [1112, 501] width 207 height 39
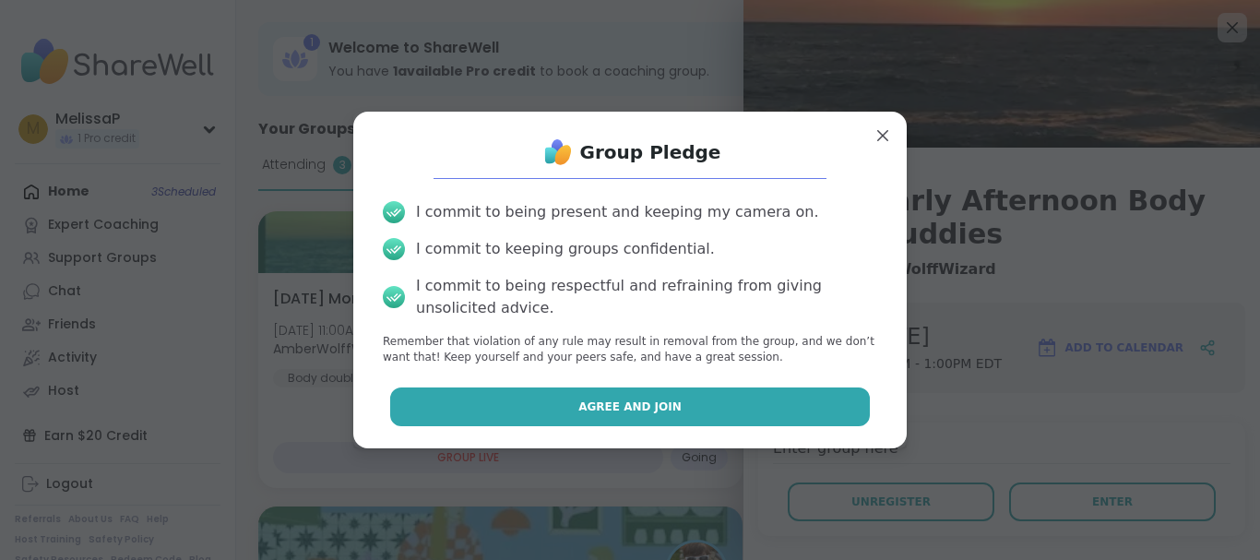
click at [703, 404] on button "Agree and Join" at bounding box center [630, 406] width 481 height 39
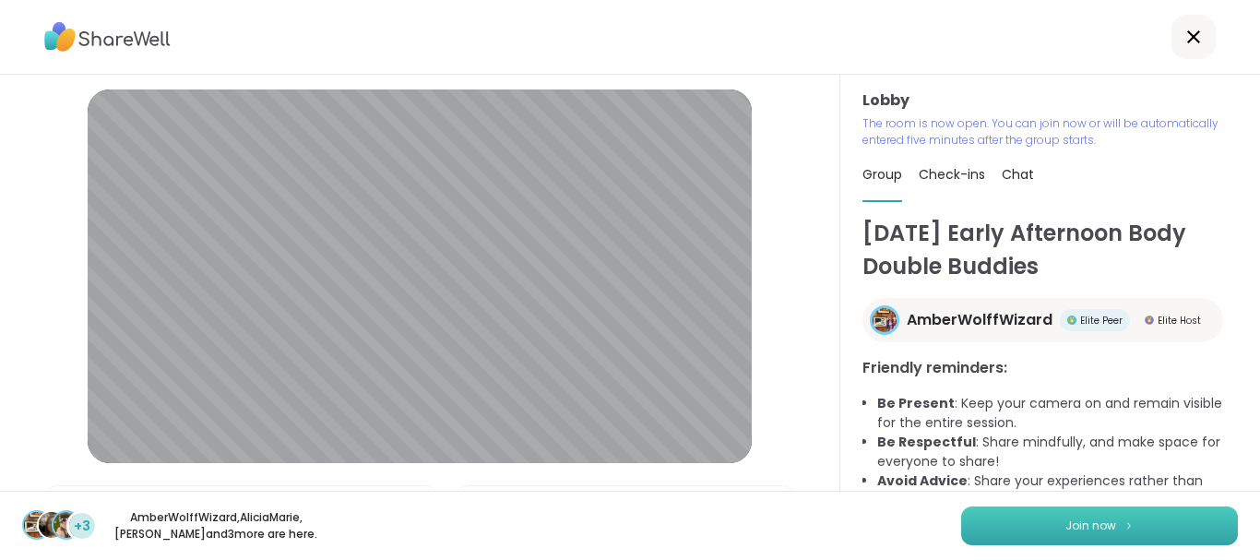
click at [1072, 517] on span "Join now" at bounding box center [1090, 525] width 51 height 17
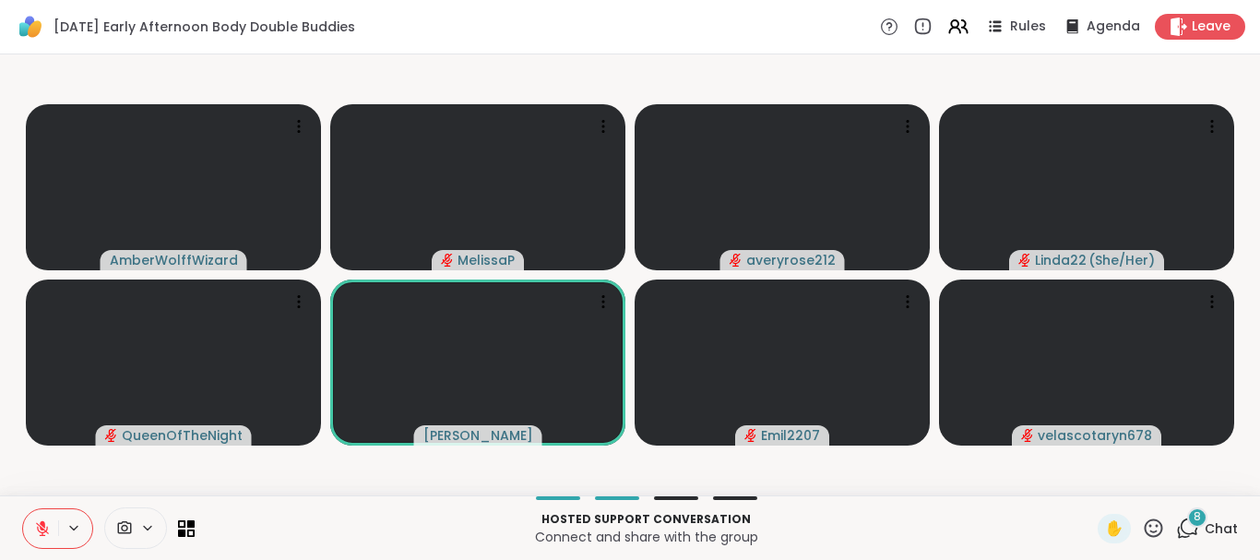
click at [38, 529] on icon at bounding box center [42, 528] width 13 height 13
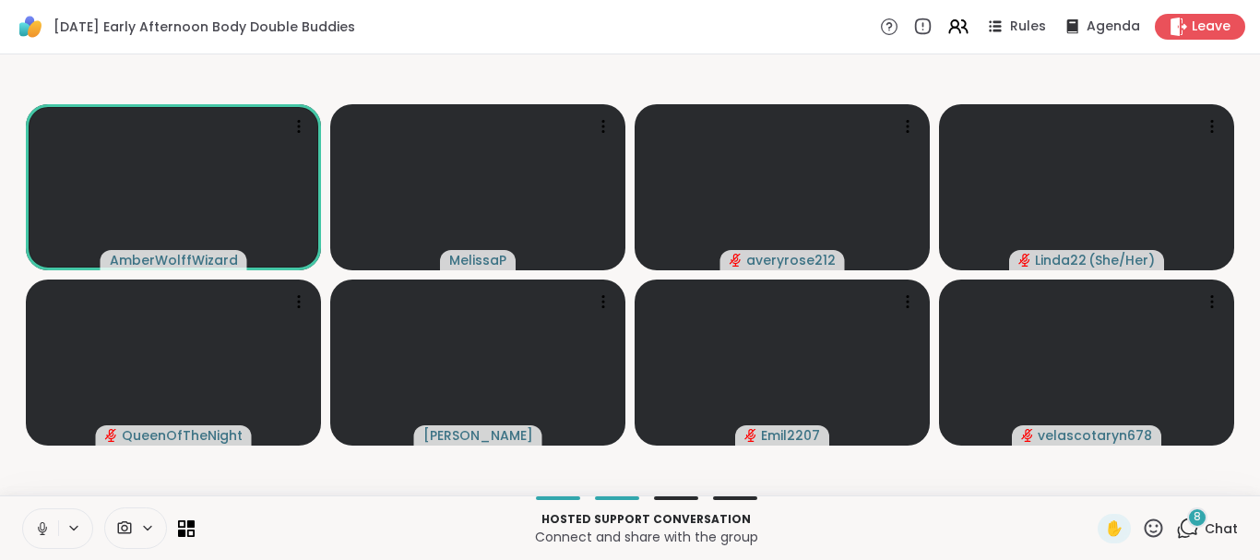
click at [38, 529] on icon at bounding box center [42, 528] width 17 height 17
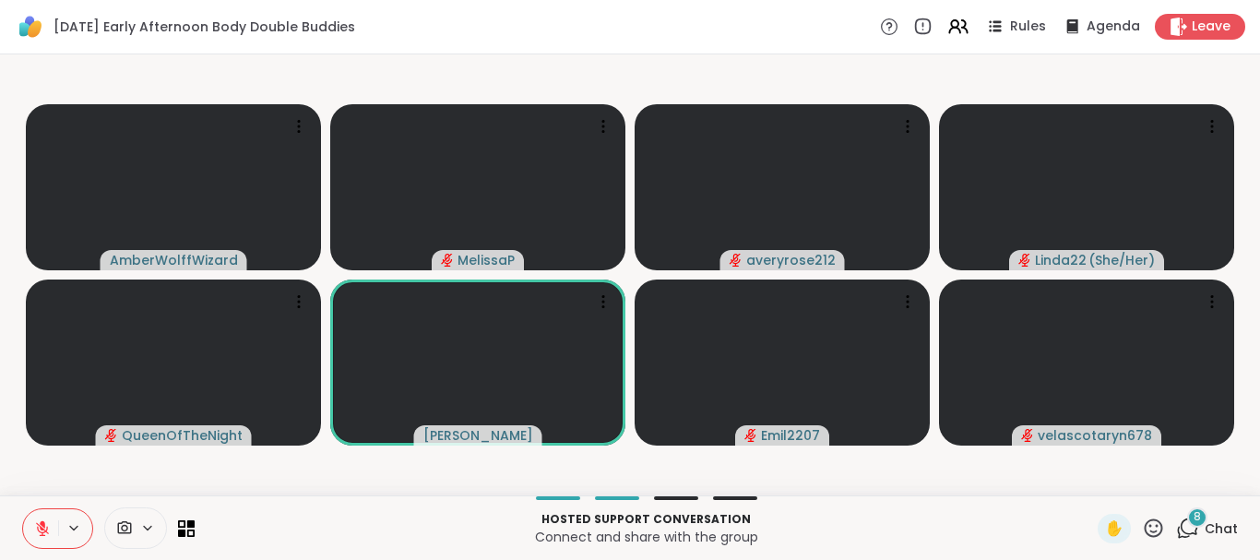
click at [38, 529] on icon at bounding box center [42, 528] width 13 height 13
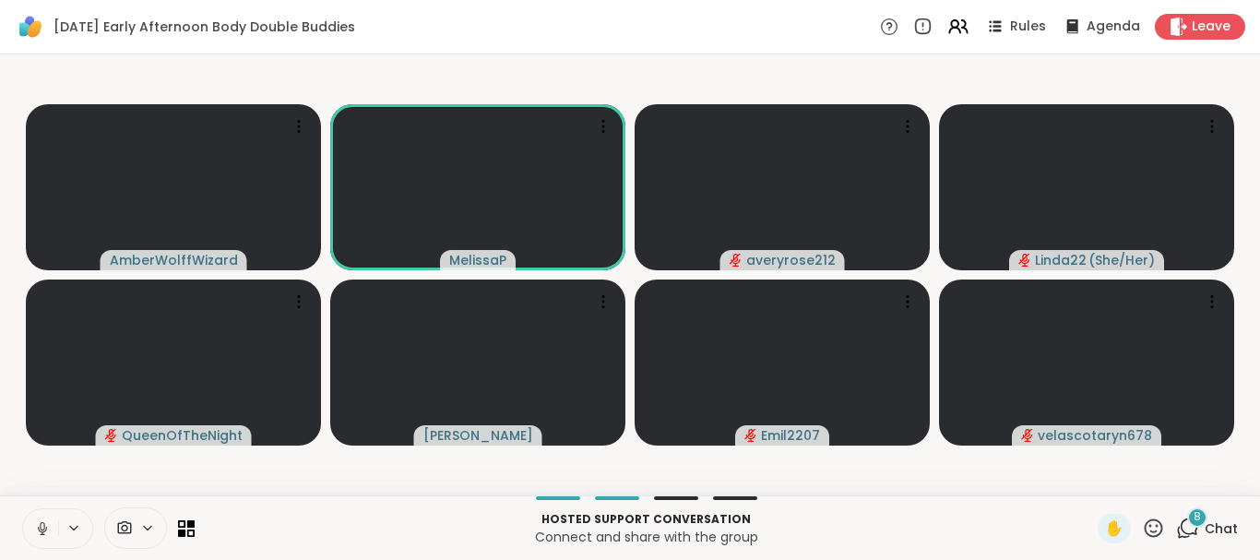
click at [38, 529] on icon at bounding box center [42, 528] width 17 height 17
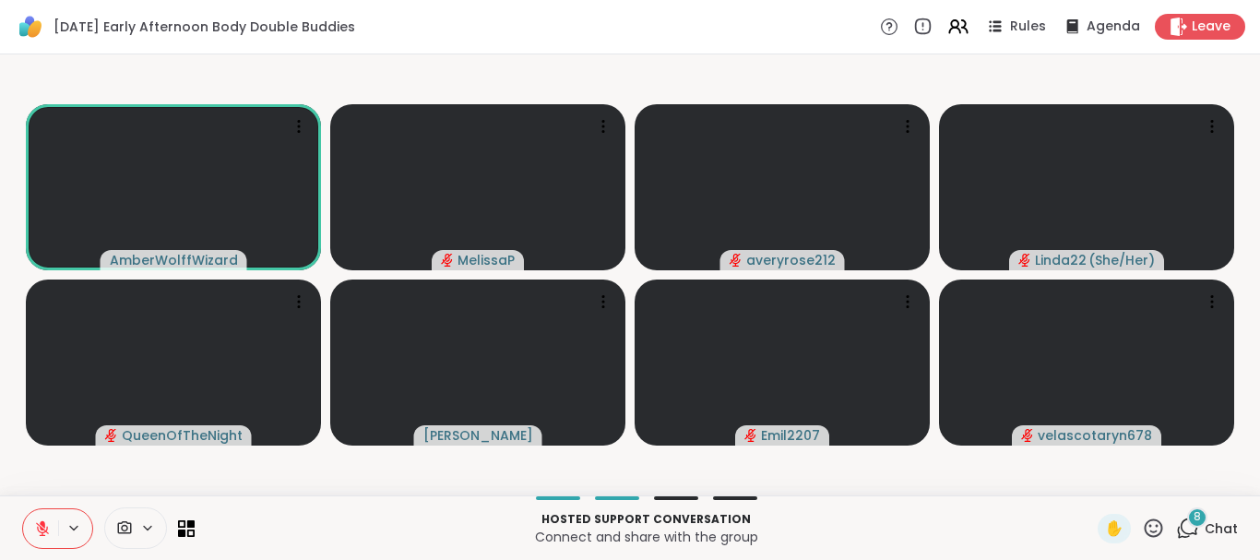
click at [38, 529] on icon at bounding box center [42, 528] width 13 height 13
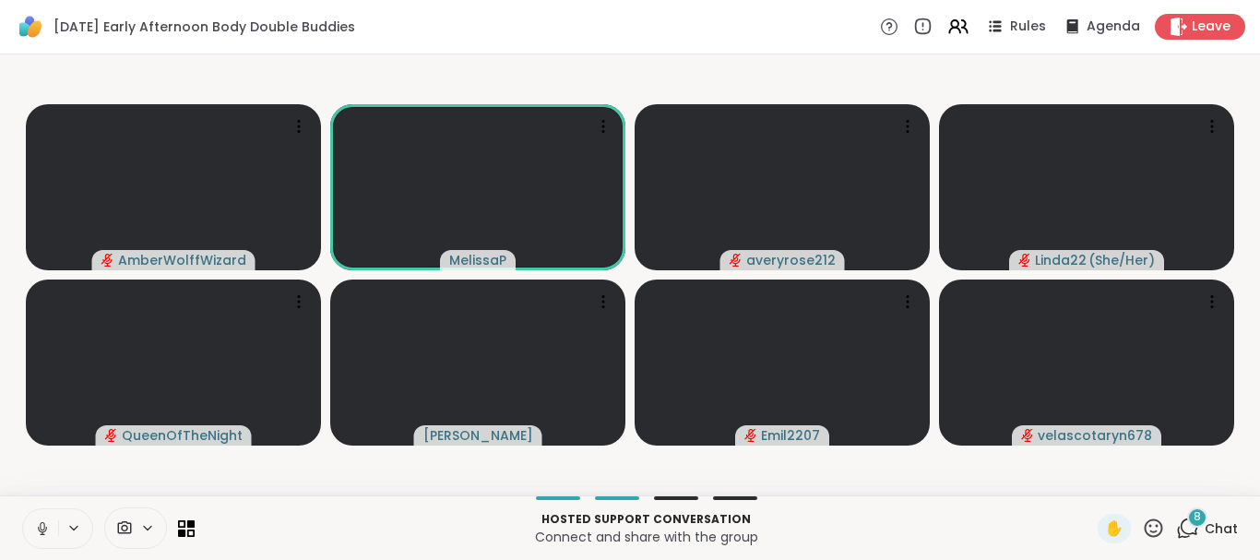
click at [39, 530] on icon at bounding box center [42, 528] width 17 height 17
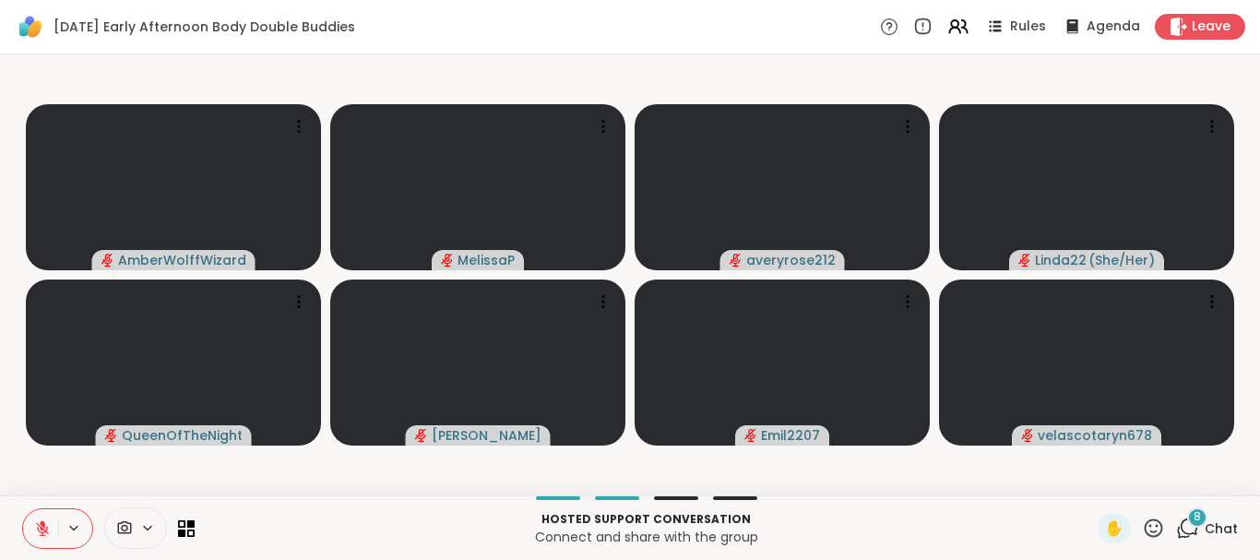
click at [39, 530] on icon at bounding box center [42, 528] width 13 height 13
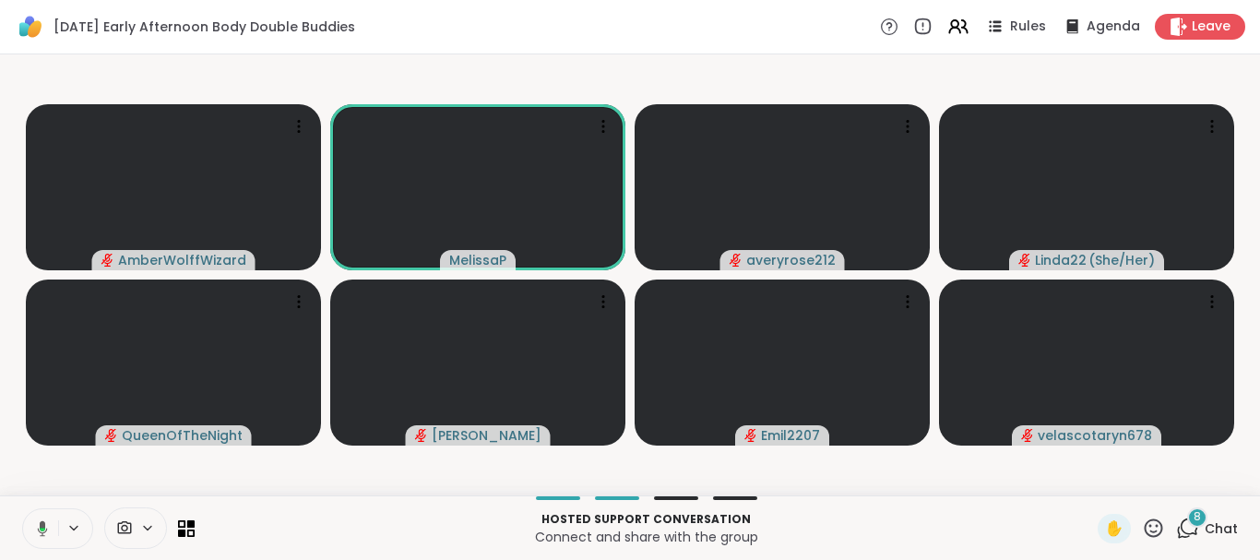
click at [39, 530] on icon at bounding box center [43, 528] width 10 height 16
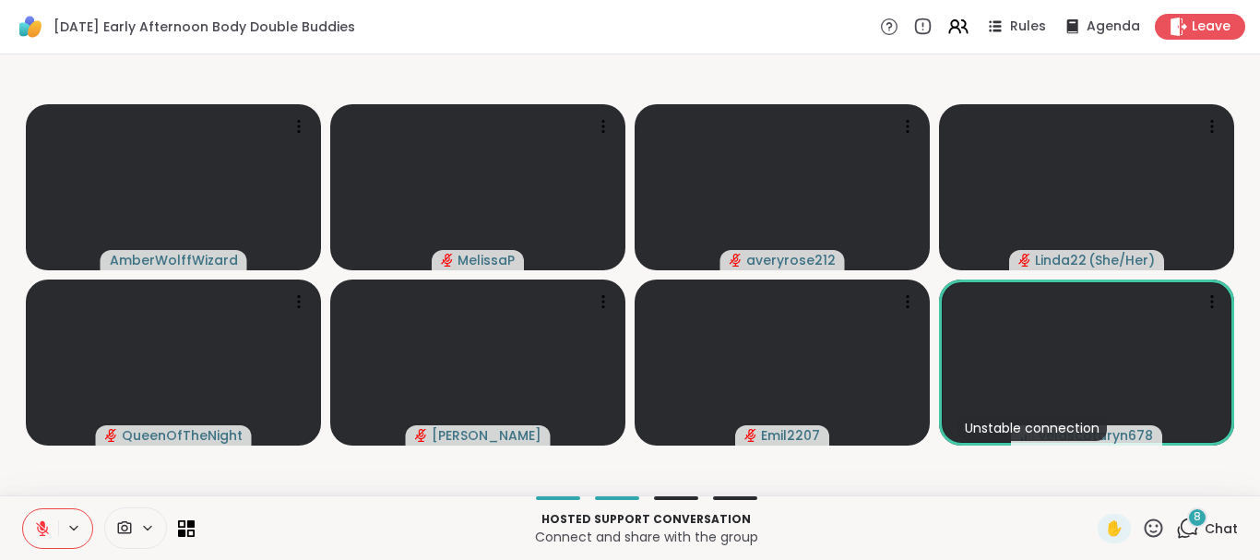
click at [39, 530] on icon at bounding box center [42, 528] width 13 height 13
click at [39, 530] on icon at bounding box center [42, 528] width 17 height 17
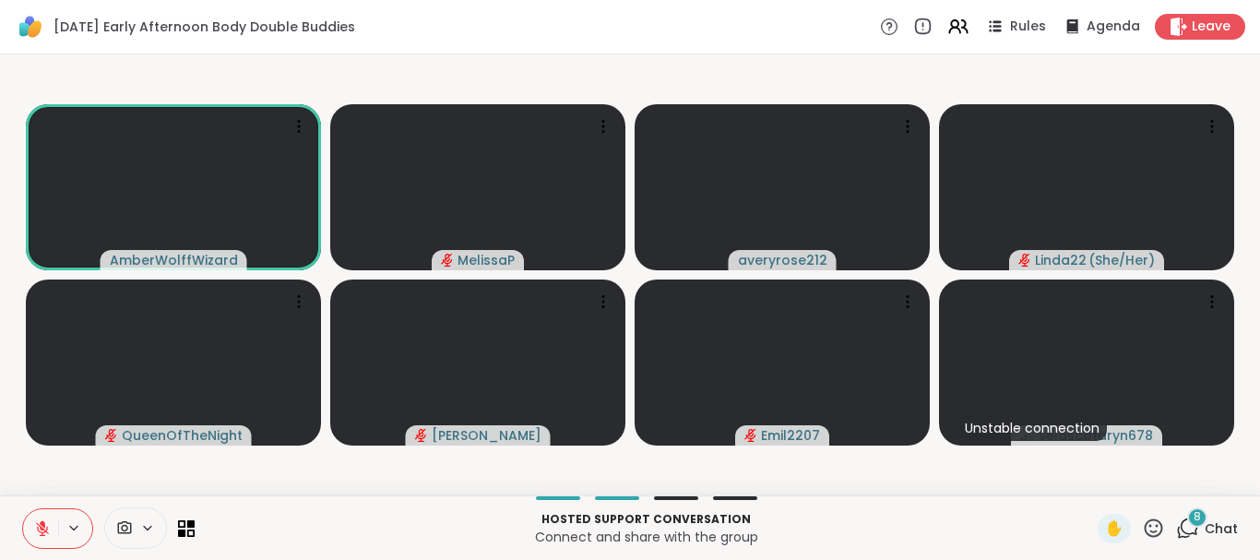
click at [39, 530] on icon at bounding box center [42, 528] width 13 height 13
click at [39, 530] on icon at bounding box center [42, 528] width 17 height 17
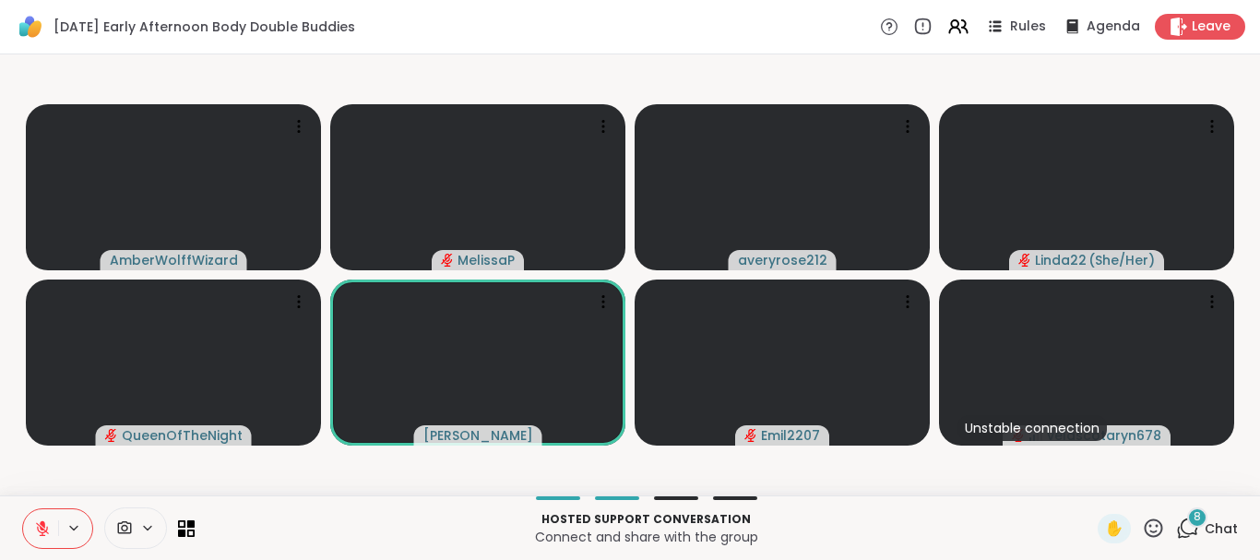
click at [1142, 539] on icon at bounding box center [1153, 528] width 23 height 23
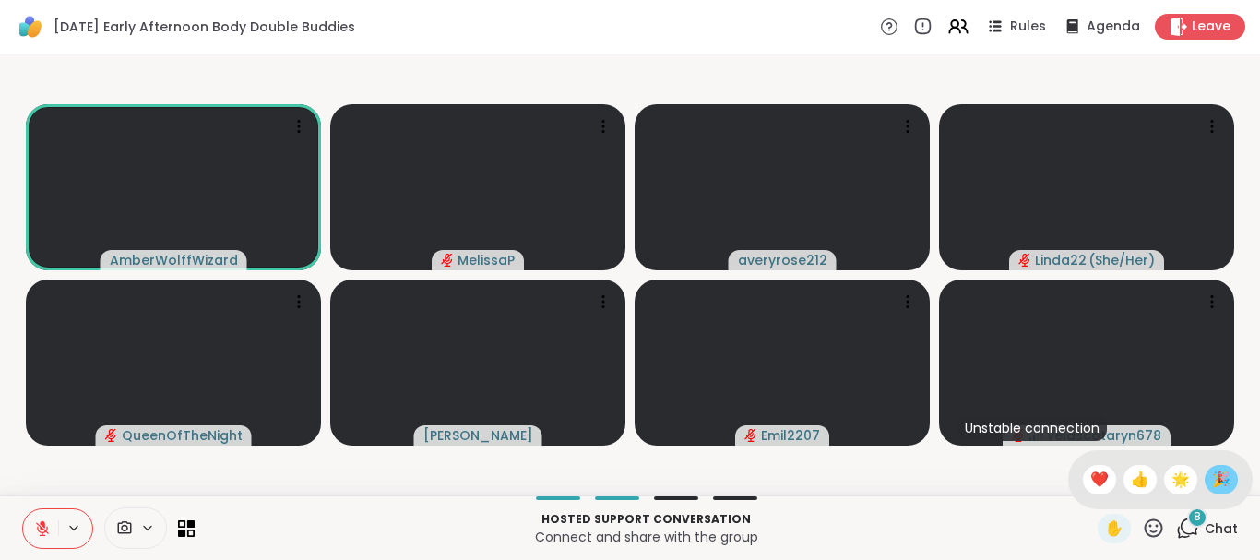
click at [1212, 478] on span "🎉" at bounding box center [1221, 480] width 18 height 22
click at [1145, 530] on icon at bounding box center [1154, 527] width 18 height 18
click at [1090, 477] on span "❤️" at bounding box center [1099, 480] width 18 height 22
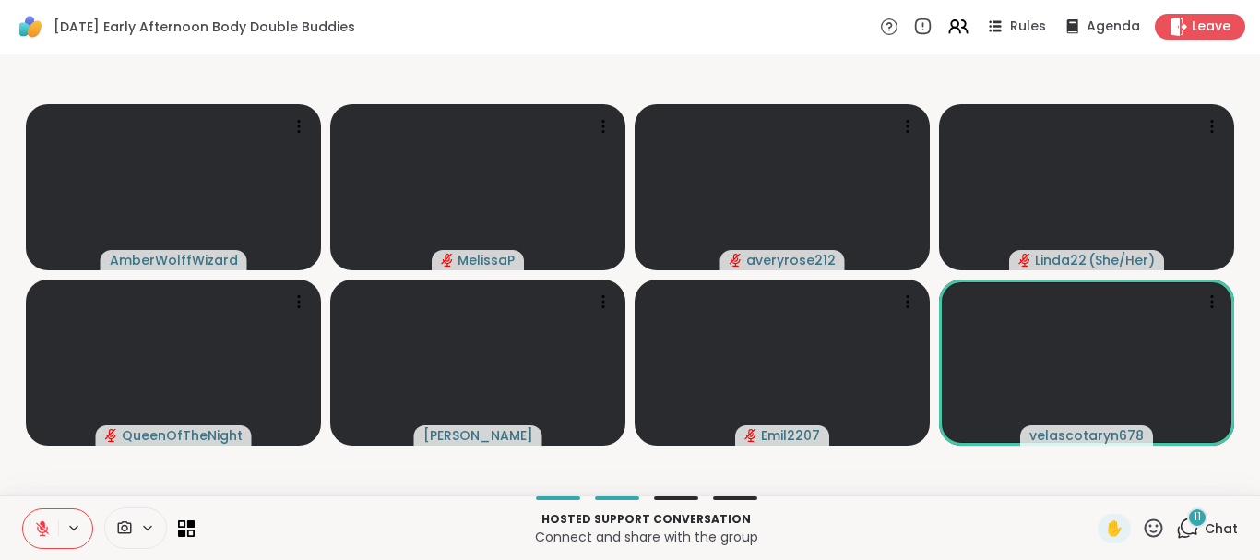
click at [1180, 531] on icon at bounding box center [1187, 528] width 23 height 23
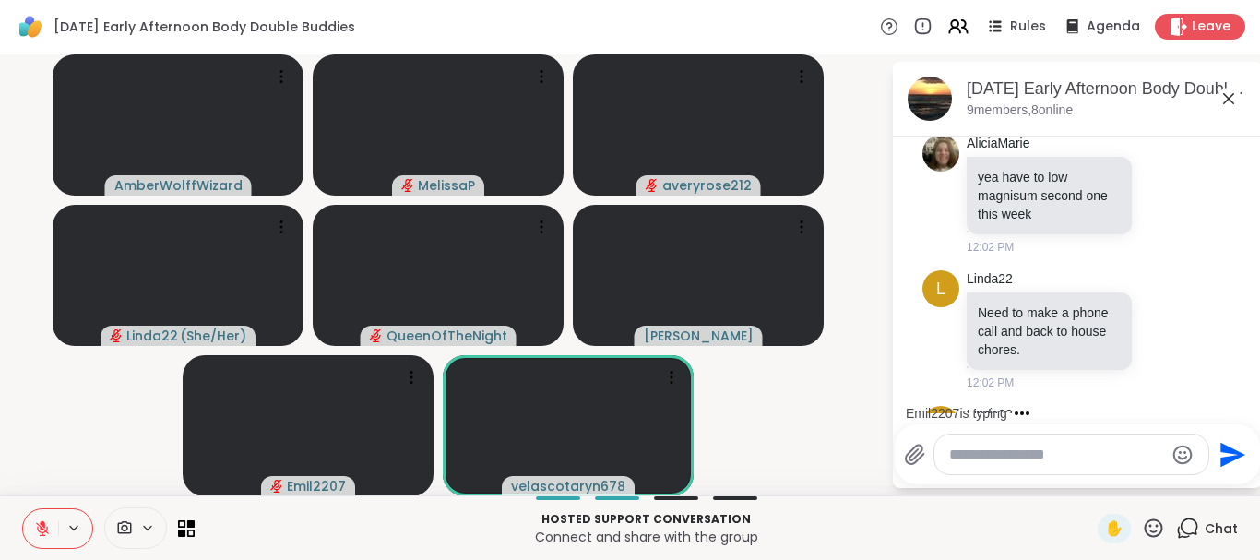
scroll to position [730, 0]
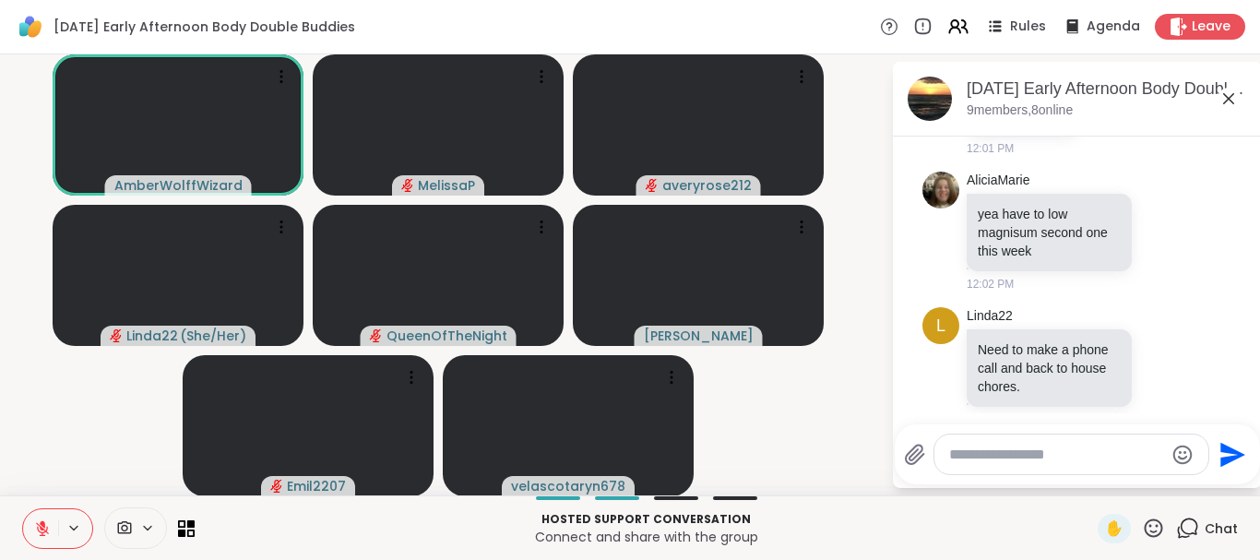
click at [971, 447] on textarea "Type your message" at bounding box center [1056, 455] width 215 height 18
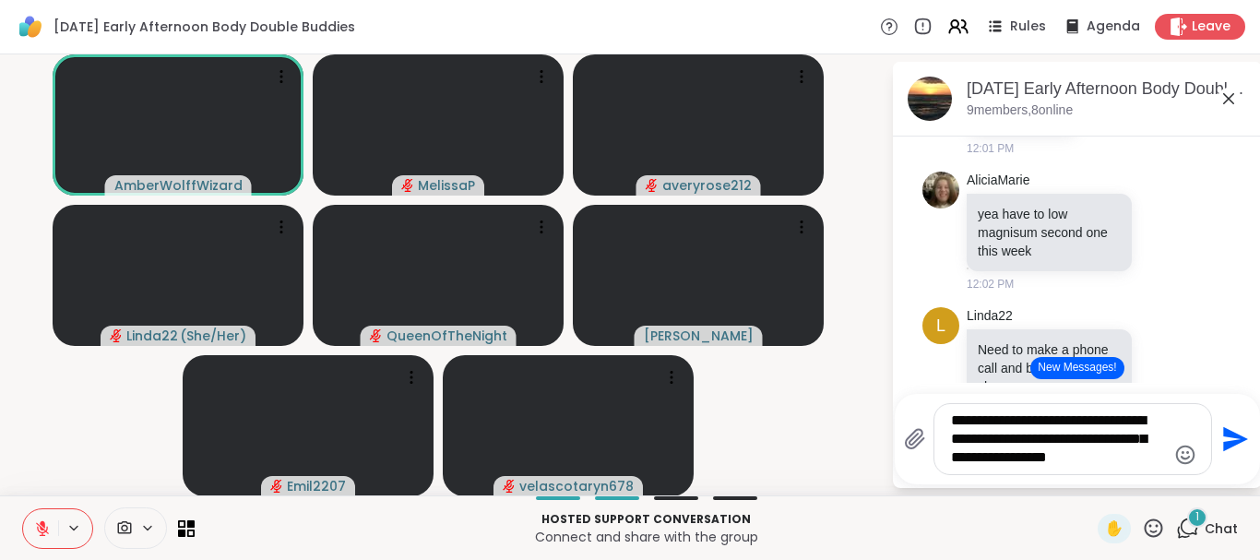
click at [971, 419] on textarea "**********" at bounding box center [1058, 438] width 215 height 55
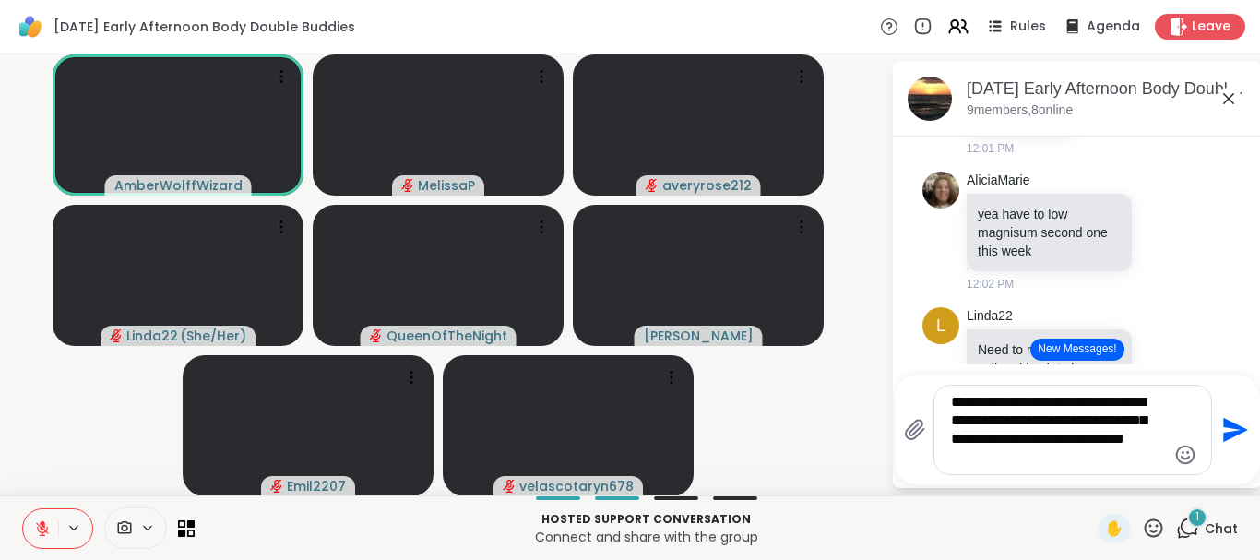
click at [975, 408] on textarea "**********" at bounding box center [1058, 430] width 215 height 74
click at [1046, 460] on textarea "**********" at bounding box center [1058, 430] width 215 height 74
type textarea "**********"
click at [1145, 537] on icon at bounding box center [1154, 527] width 18 height 18
click at [1038, 434] on textarea "**********" at bounding box center [1058, 430] width 215 height 74
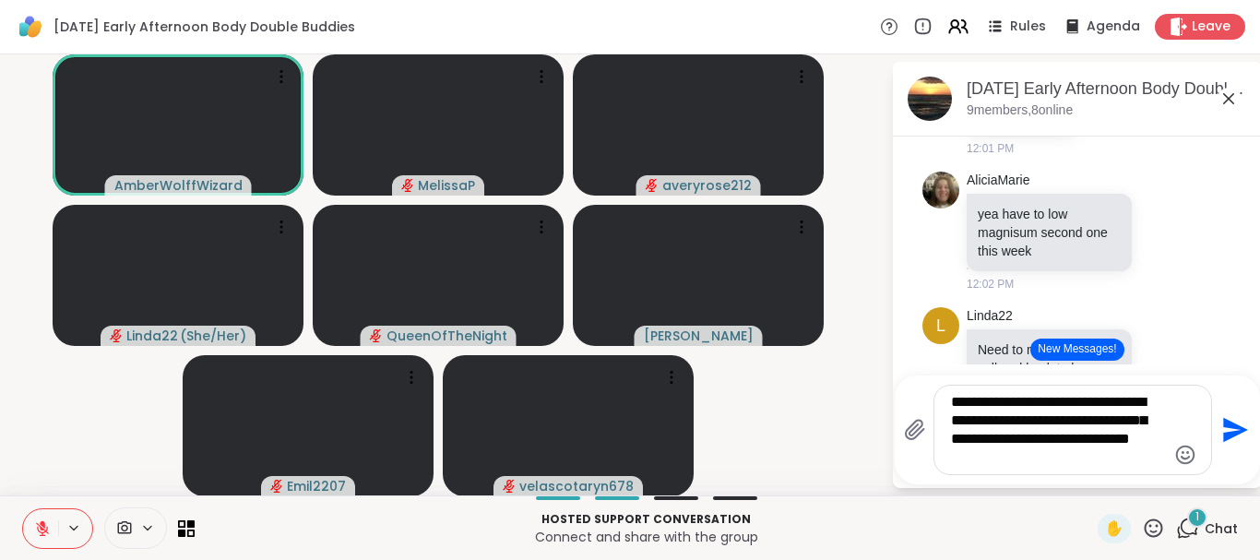
click at [1176, 462] on icon "Emoji picker" at bounding box center [1185, 454] width 19 height 19
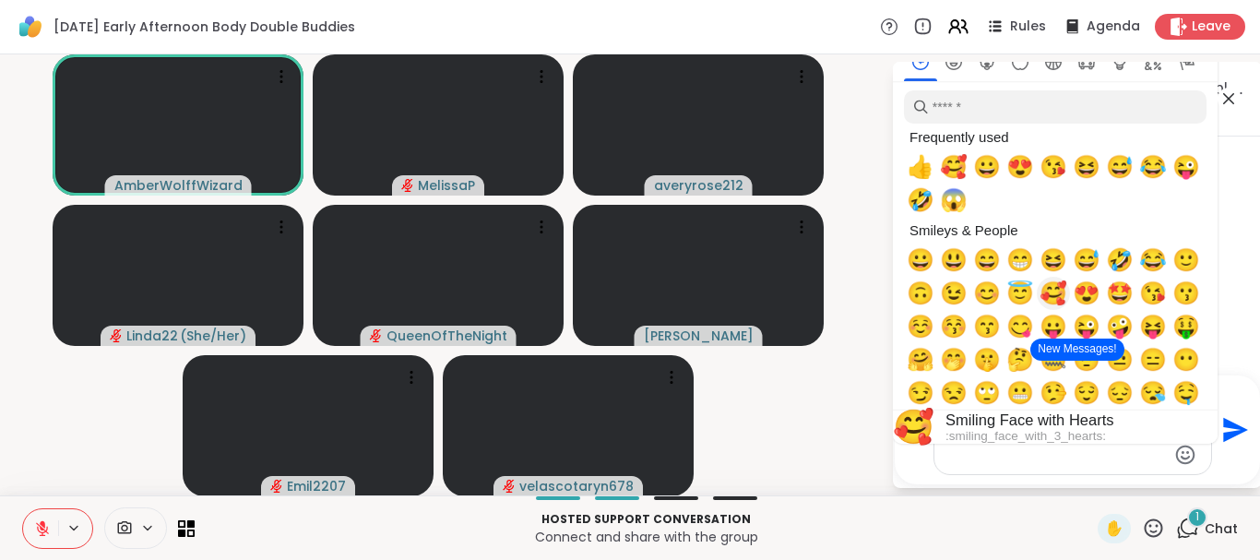
click at [1047, 289] on span "🥰" at bounding box center [1054, 293] width 28 height 26
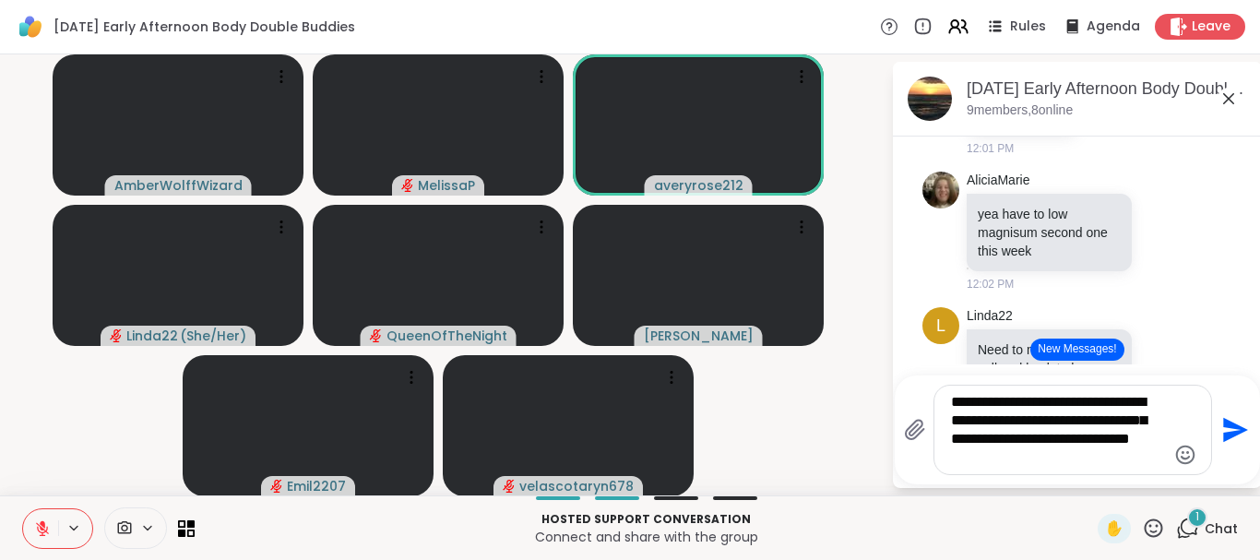
click at [1122, 463] on textarea "**********" at bounding box center [1058, 430] width 215 height 74
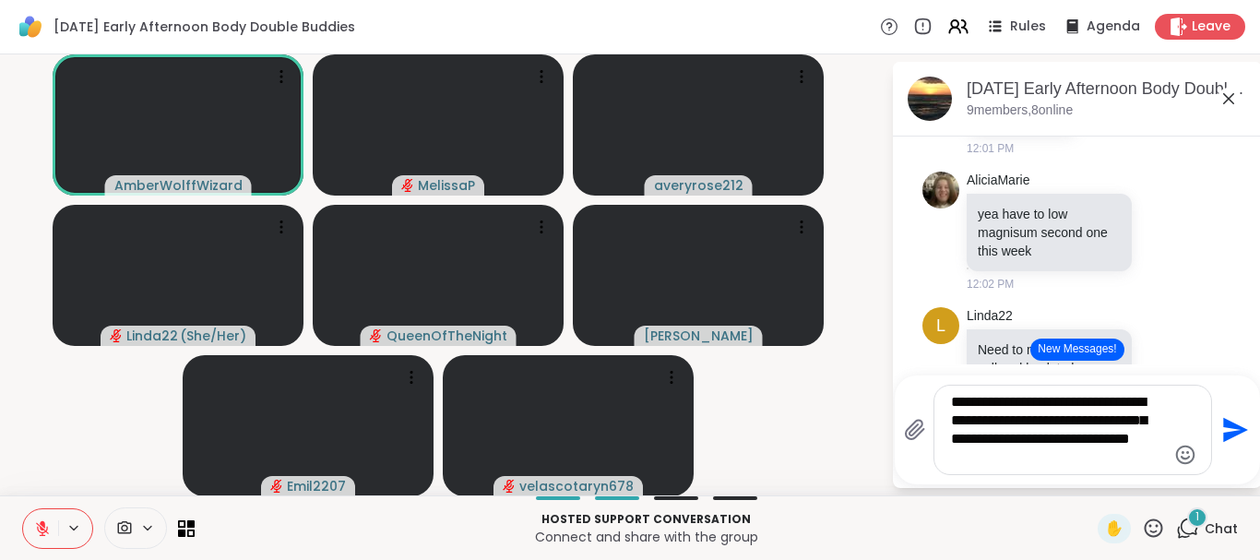
click at [1174, 456] on icon "Emoji picker" at bounding box center [1185, 455] width 22 height 22
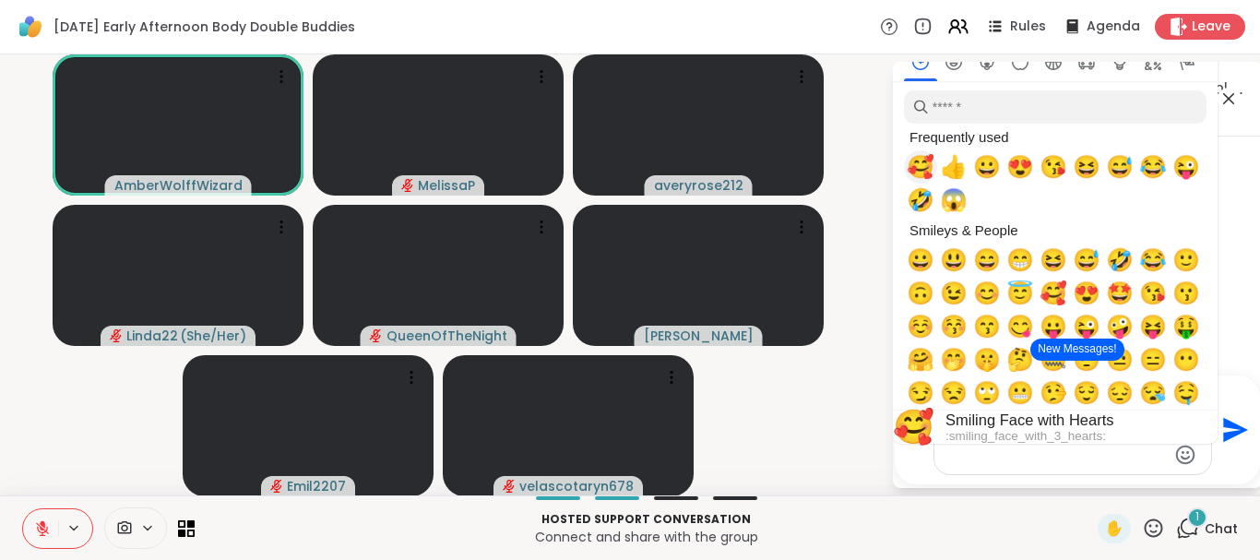
click at [913, 160] on span "🥰" at bounding box center [921, 167] width 28 height 26
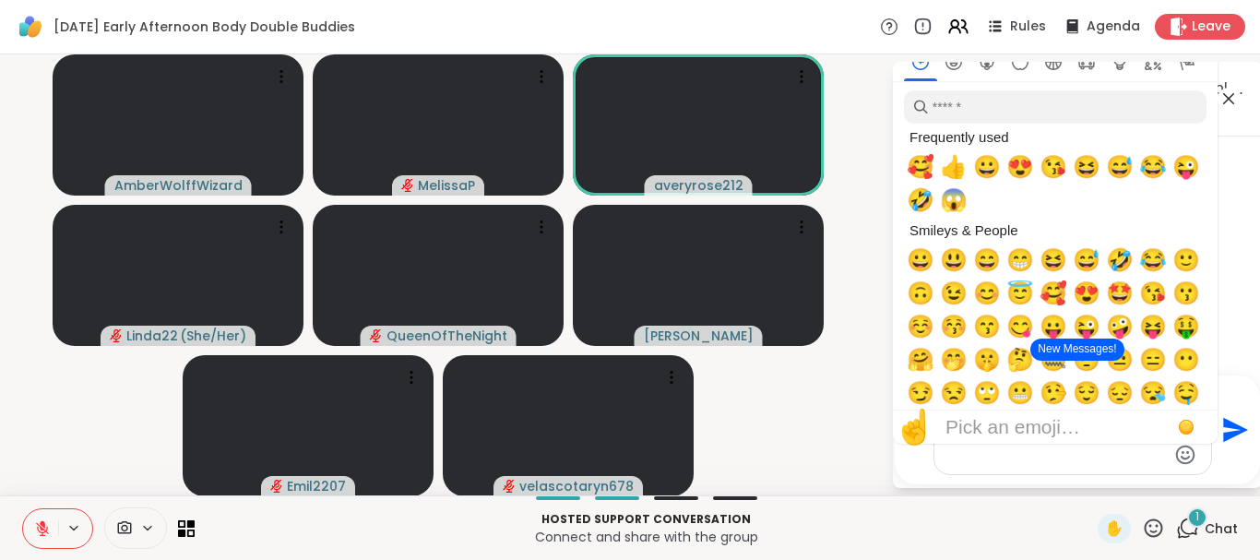
click at [1223, 439] on icon "Send" at bounding box center [1235, 430] width 25 height 25
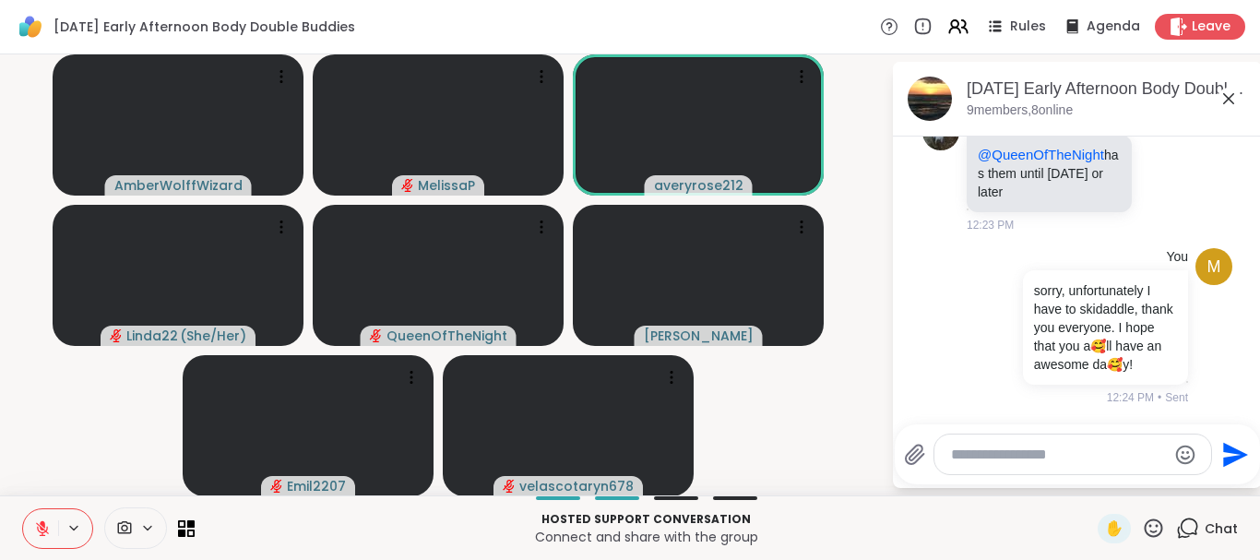
scroll to position [1941, 0]
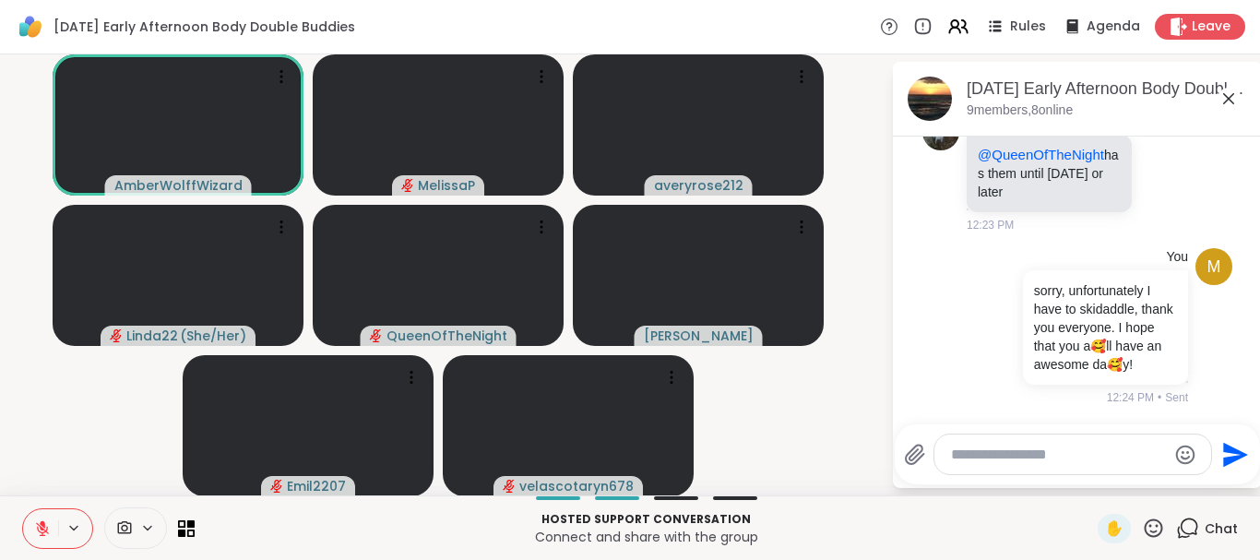
click at [1001, 452] on textarea "Type your message" at bounding box center [1058, 455] width 215 height 18
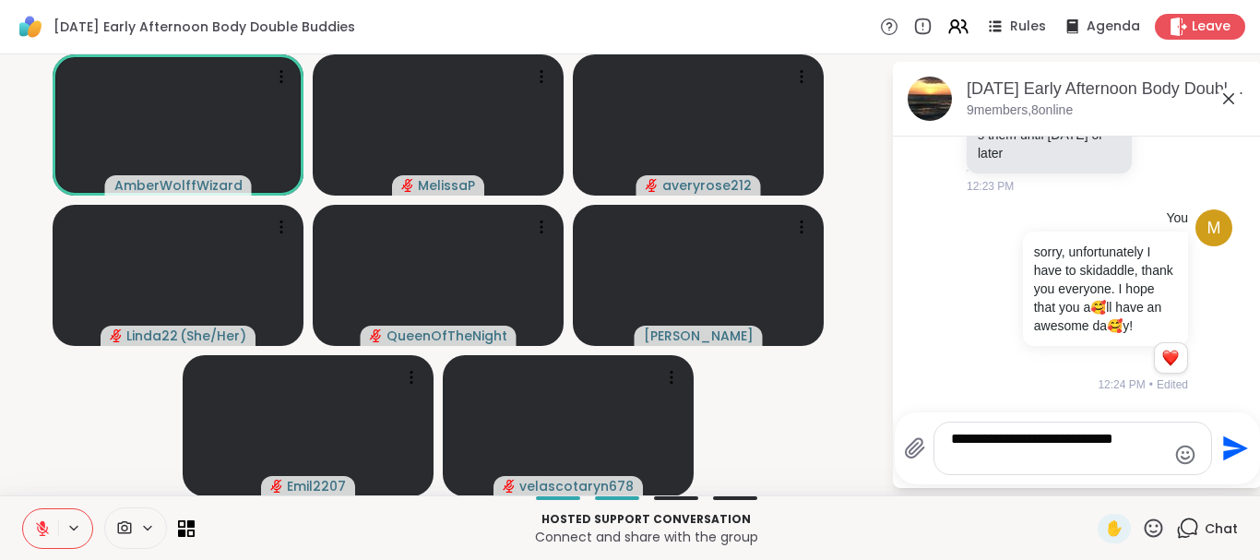
scroll to position [1979, 0]
type textarea "**********"
click at [1230, 446] on icon "Send" at bounding box center [1233, 449] width 30 height 30
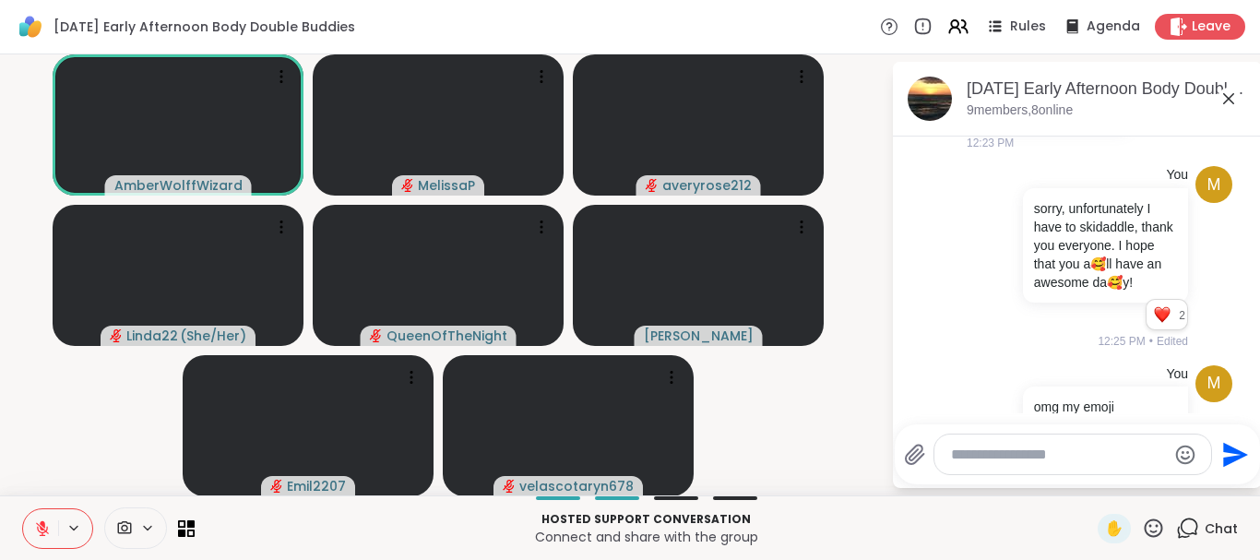
scroll to position [2084, 0]
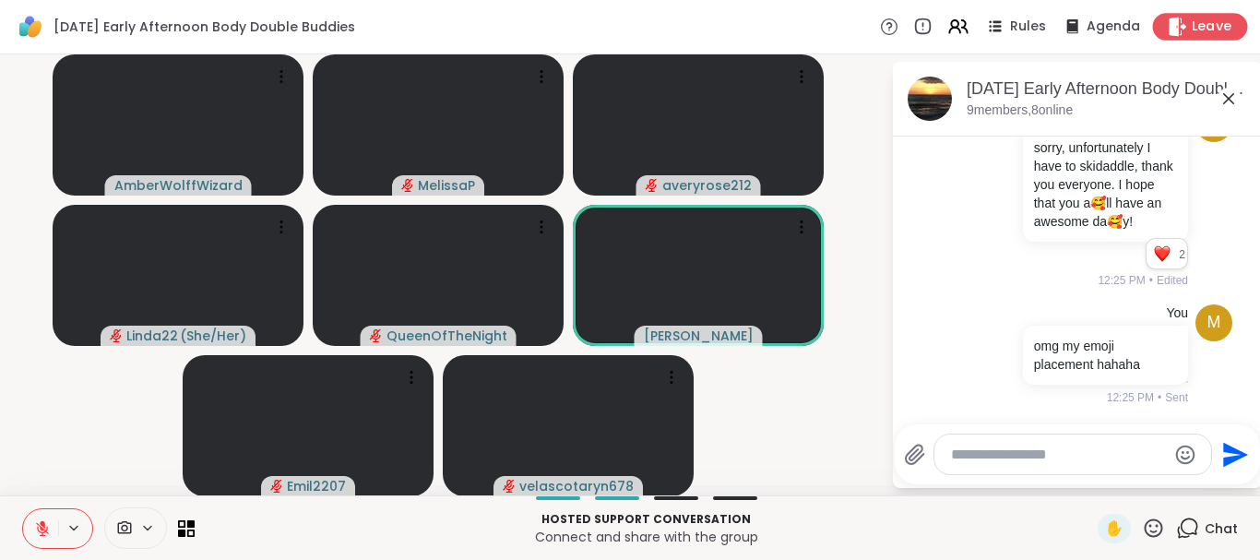
click at [1194, 30] on span "Leave" at bounding box center [1212, 27] width 41 height 19
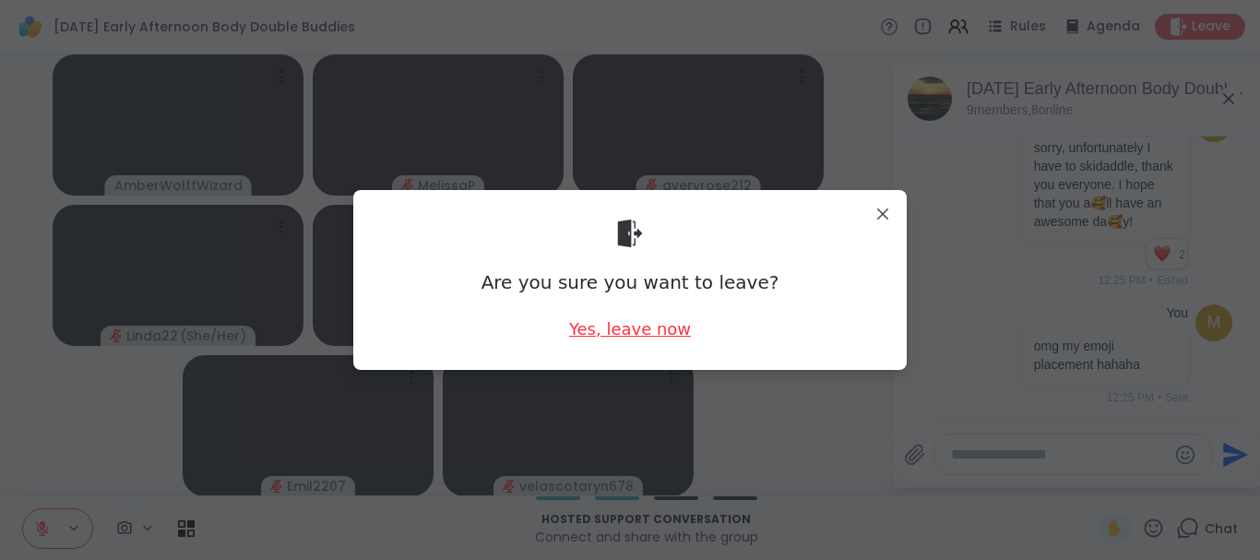
click at [619, 317] on div "Yes, leave now" at bounding box center [630, 328] width 122 height 23
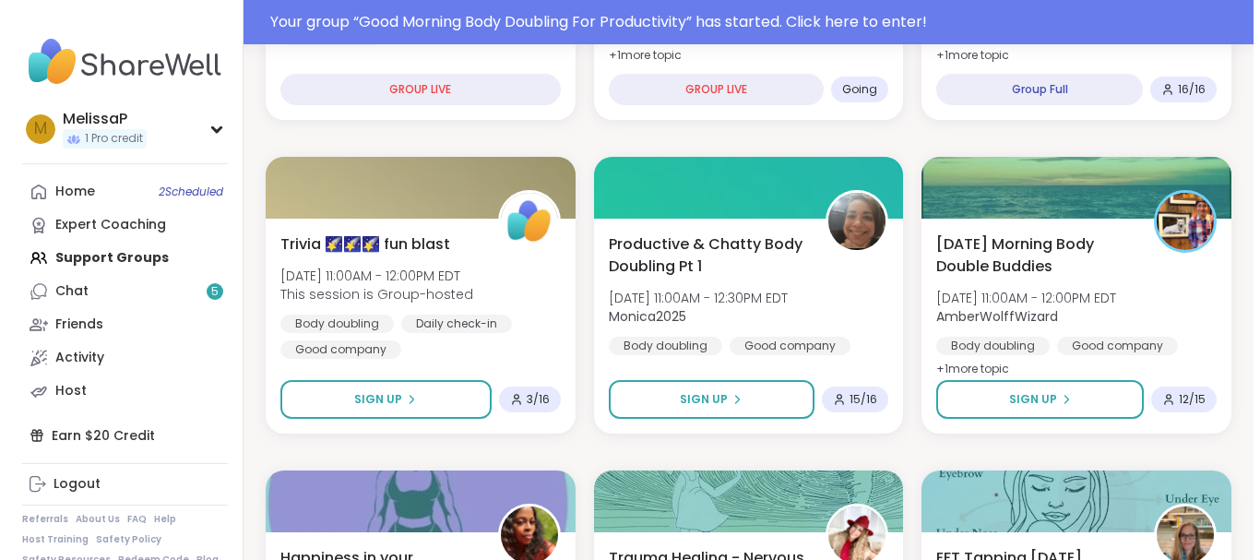
scroll to position [549, 0]
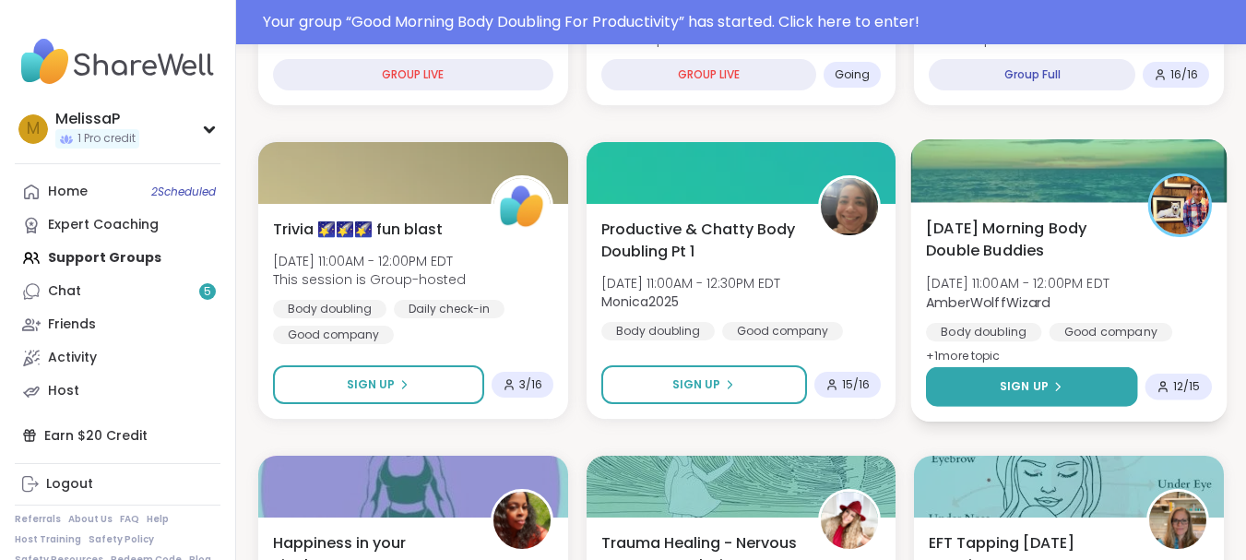
click at [1039, 386] on span "Sign Up" at bounding box center [1024, 386] width 49 height 17
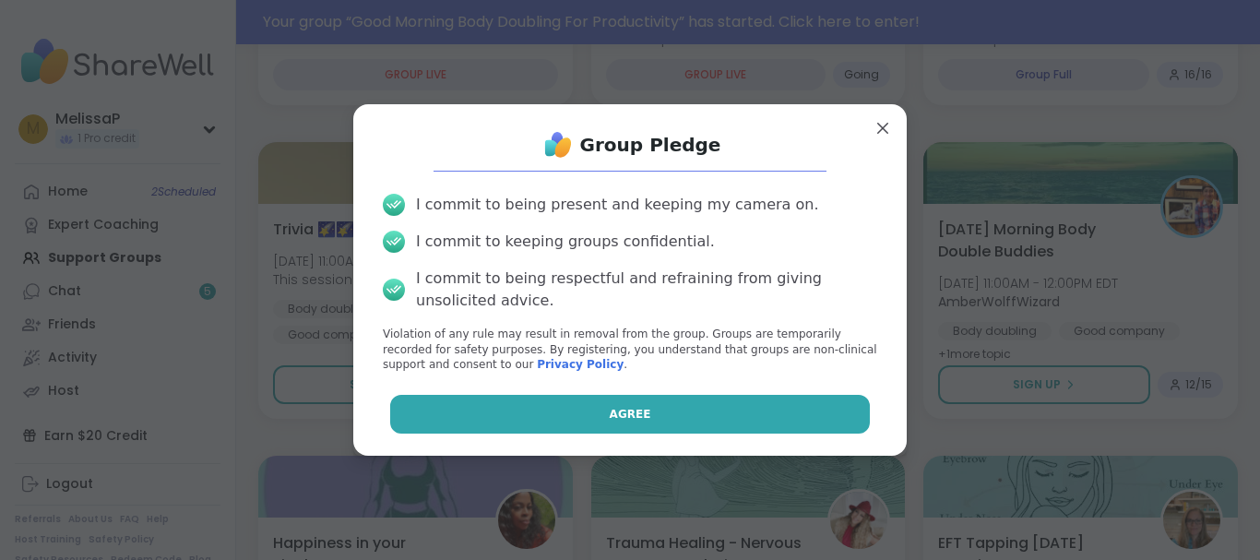
click at [711, 405] on button "Agree" at bounding box center [630, 414] width 481 height 39
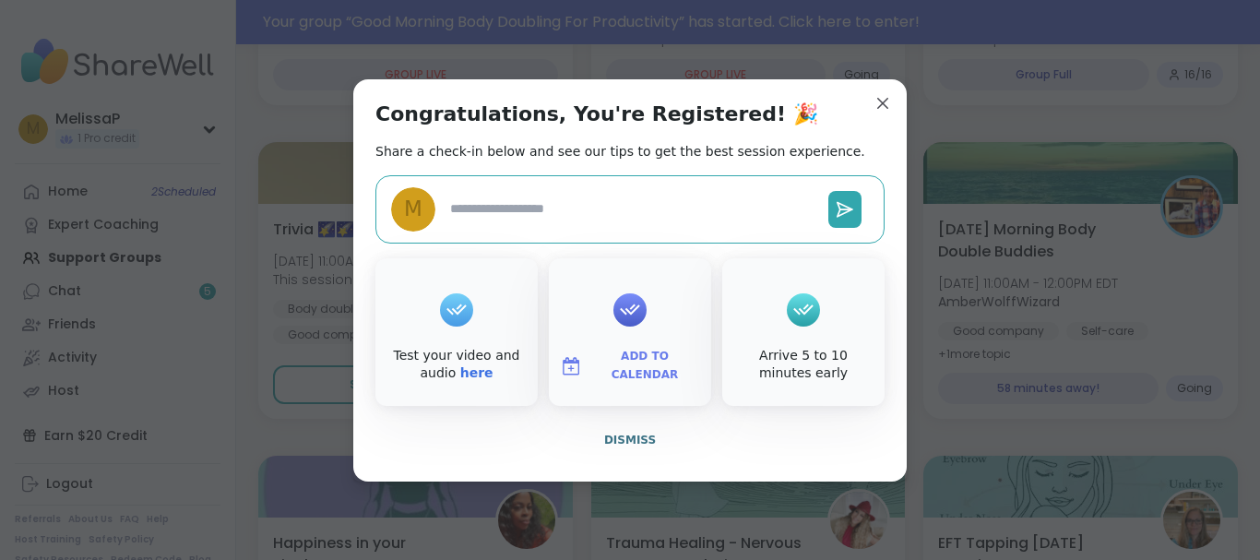
type textarea "*"
click at [619, 353] on button "Add to Calendar" at bounding box center [629, 366] width 155 height 39
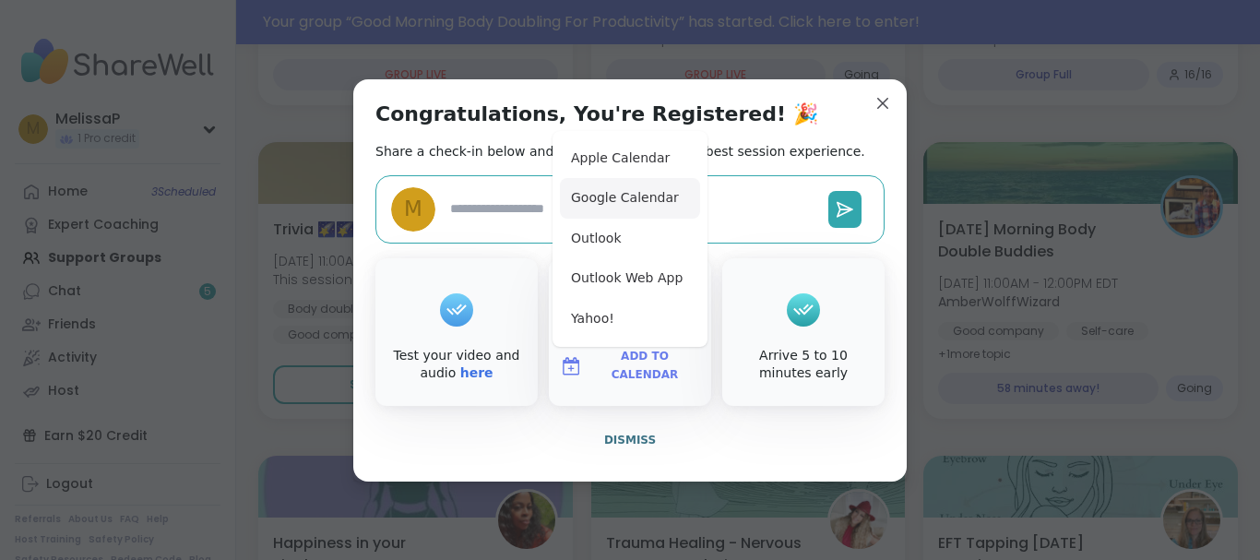
click at [618, 199] on button "Google Calendar" at bounding box center [630, 198] width 140 height 41
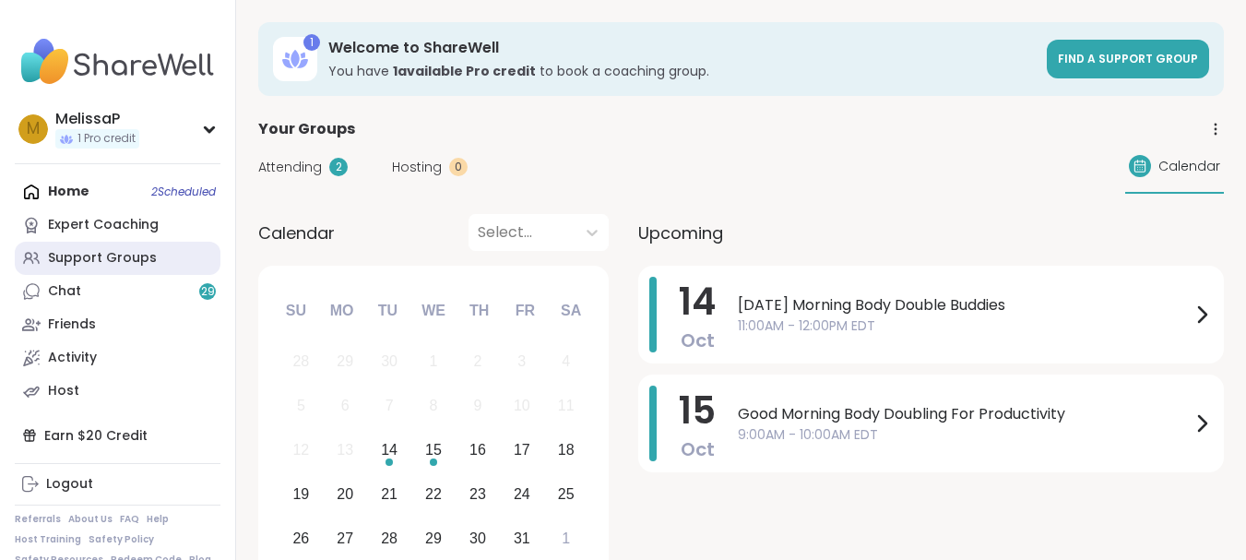
click at [102, 261] on div "Support Groups" at bounding box center [102, 258] width 109 height 18
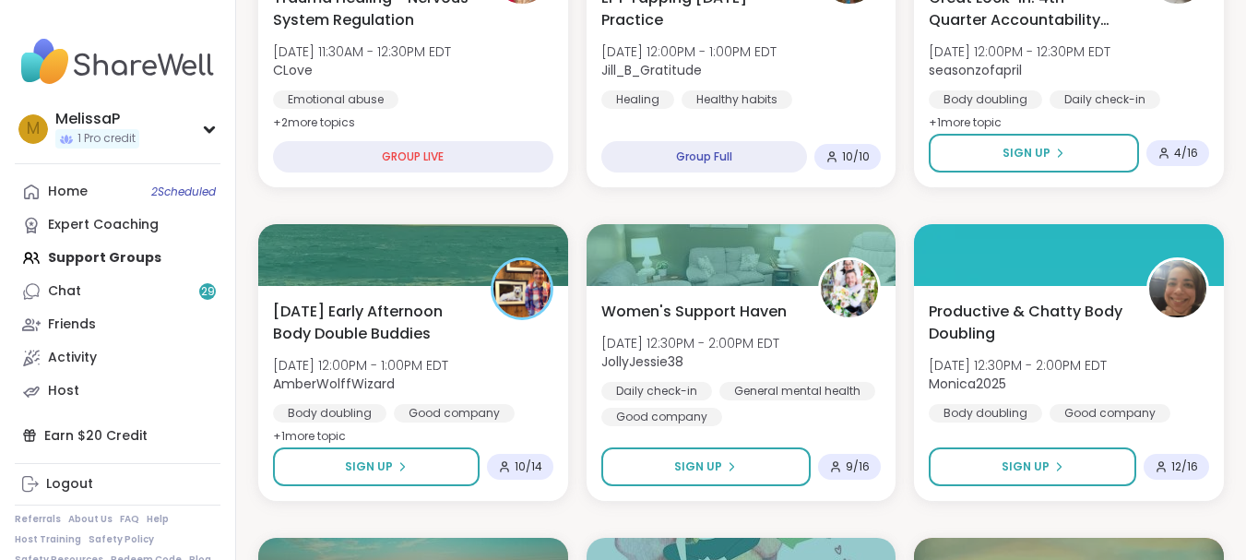
scroll to position [738, 0]
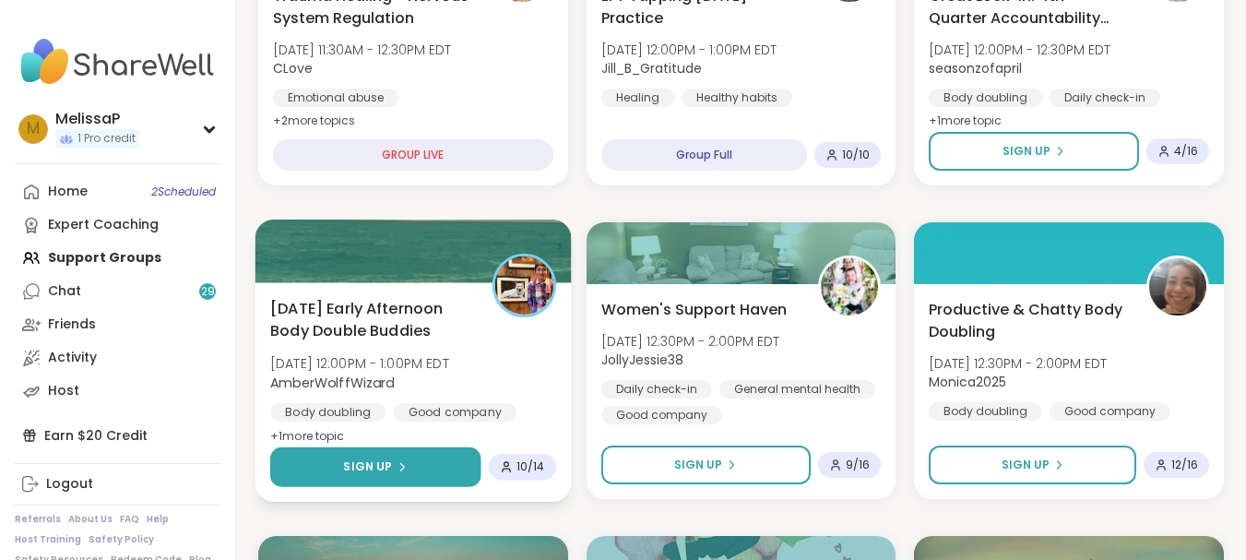
click at [369, 462] on span "Sign Up" at bounding box center [367, 466] width 49 height 17
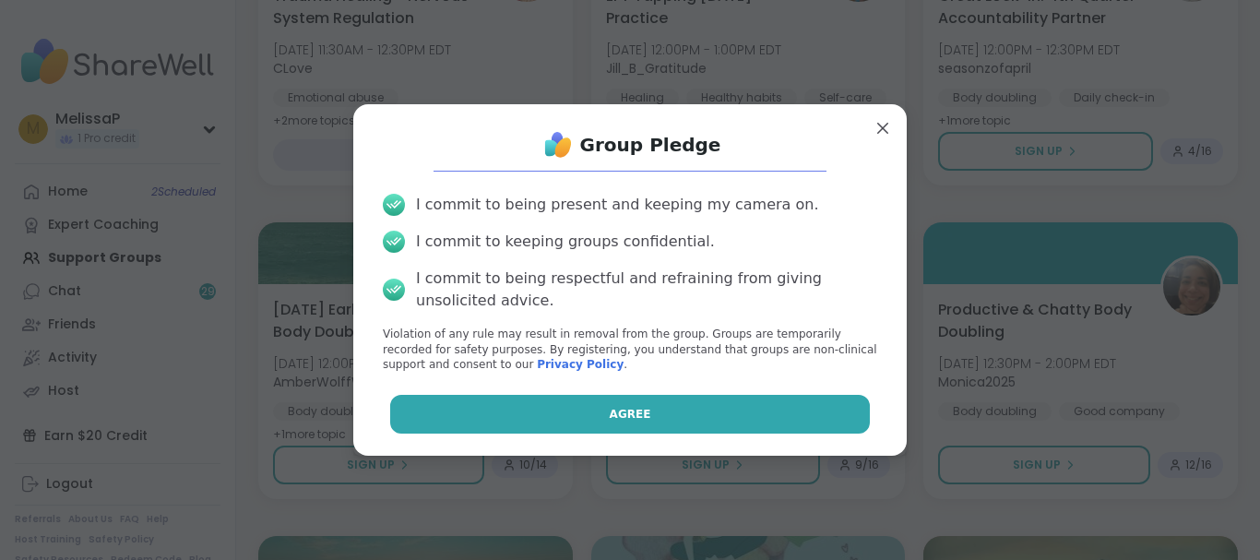
click at [557, 403] on button "Agree" at bounding box center [630, 414] width 481 height 39
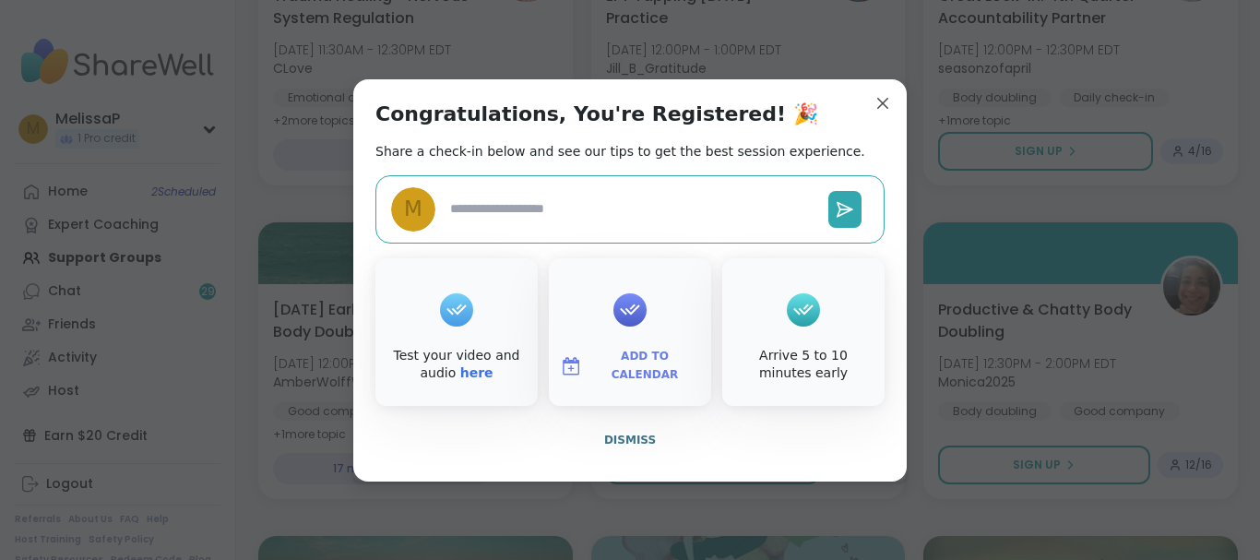
type textarea "*"
click at [612, 368] on span "Add to Calendar" at bounding box center [644, 366] width 111 height 36
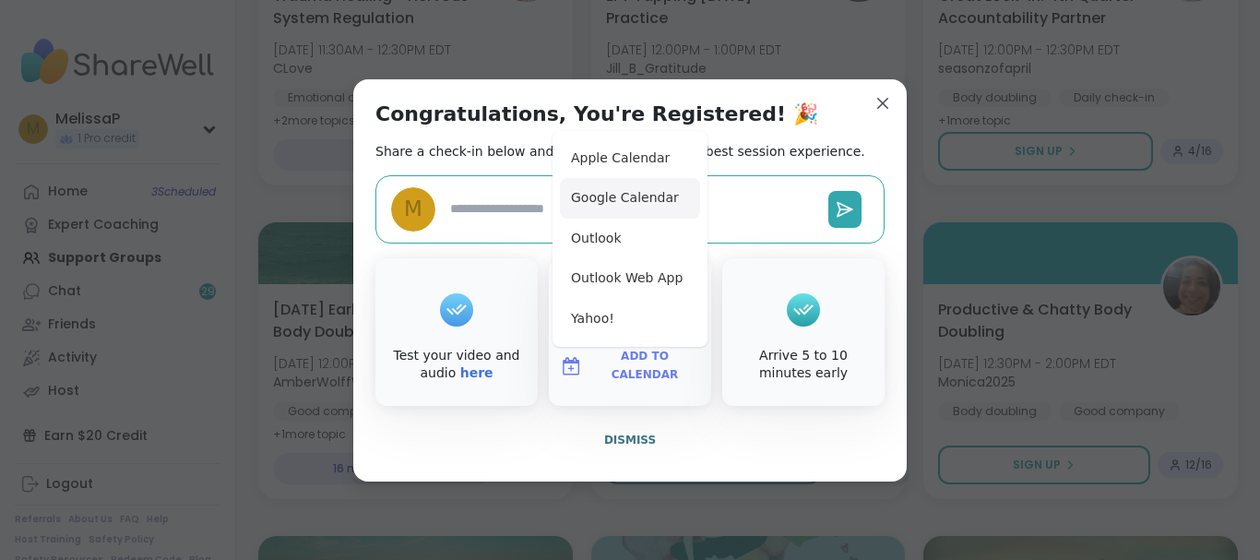
click at [638, 198] on button "Google Calendar" at bounding box center [630, 198] width 140 height 41
